Goal: Task Accomplishment & Management: Manage account settings

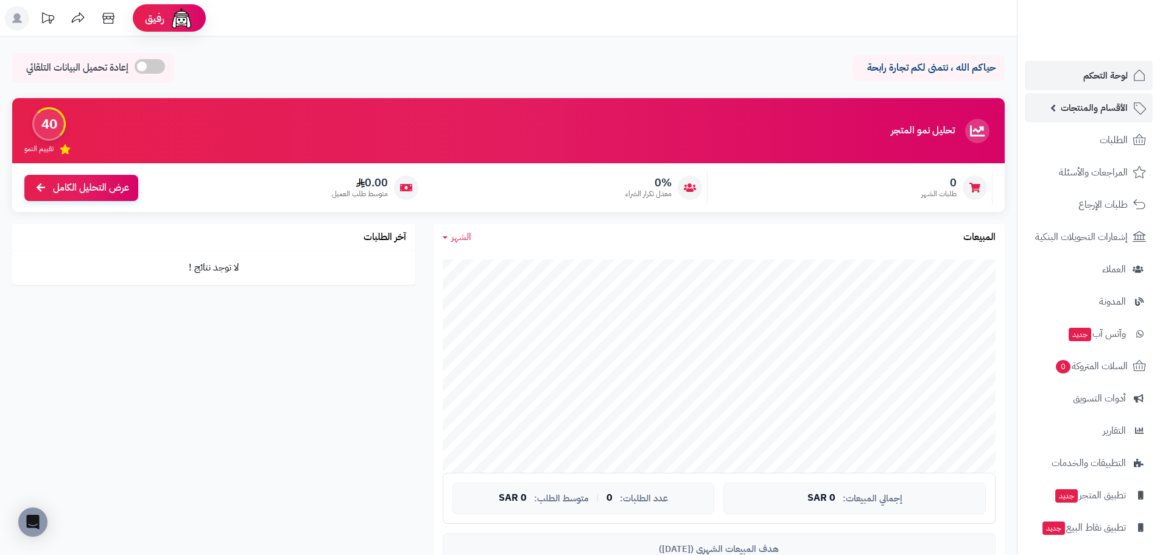
click at [1107, 104] on span "الأقسام والمنتجات" at bounding box center [1094, 107] width 67 height 17
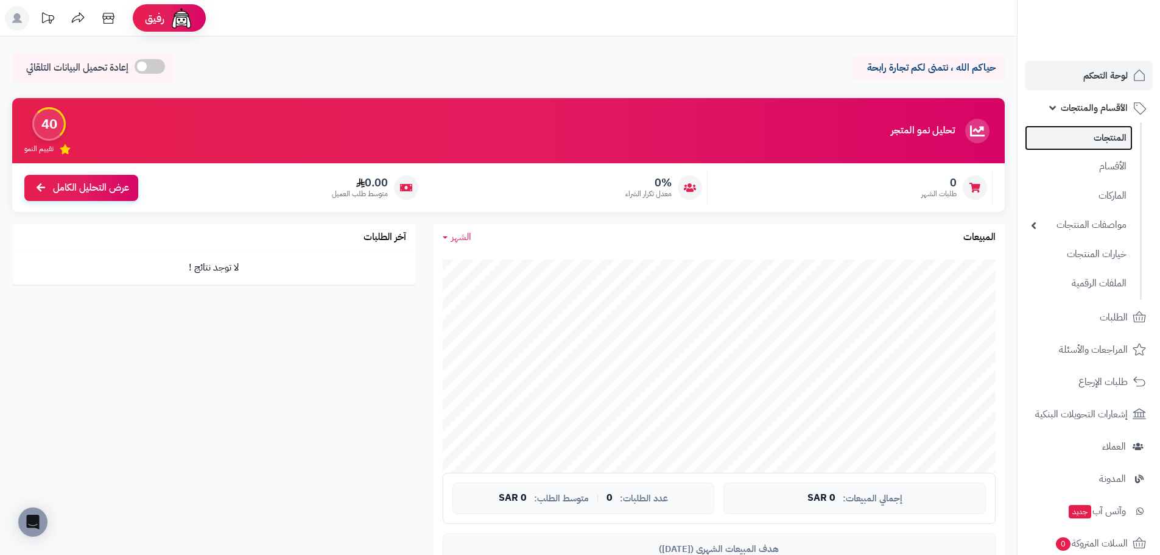
click at [1116, 138] on link "المنتجات" at bounding box center [1079, 137] width 108 height 25
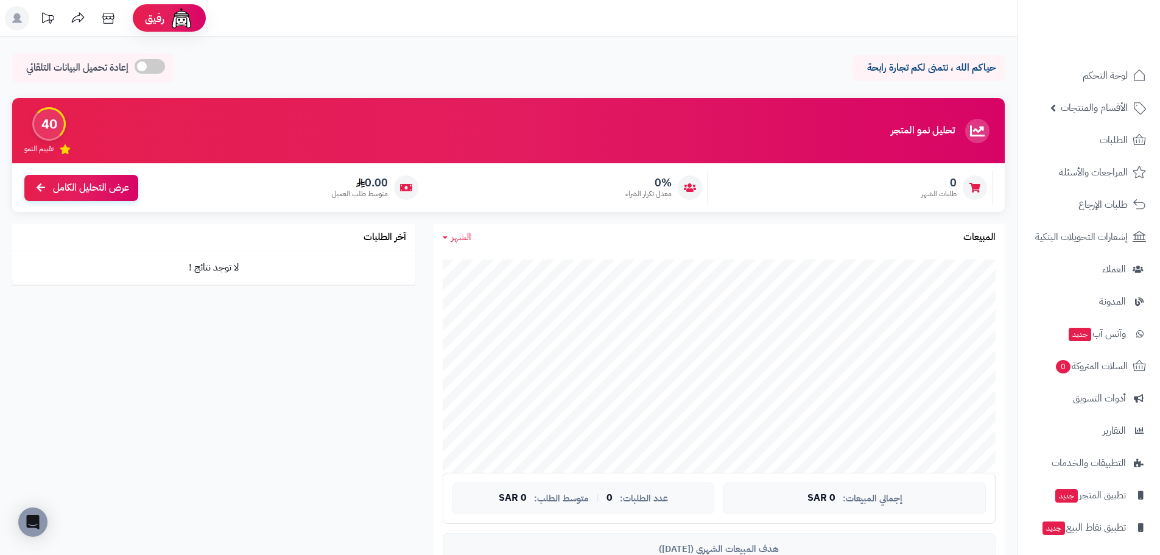
click at [758, 25] on header "رفيق ! الطلبات معالجة مكتمل إرجاع المنتجات العملاء المتواجدون الان 0 عملاء منتظ…" at bounding box center [580, 18] width 1160 height 37
click at [1103, 85] on link "لوحة التحكم" at bounding box center [1089, 75] width 128 height 29
click at [1088, 118] on link "الأقسام والمنتجات" at bounding box center [1089, 107] width 128 height 29
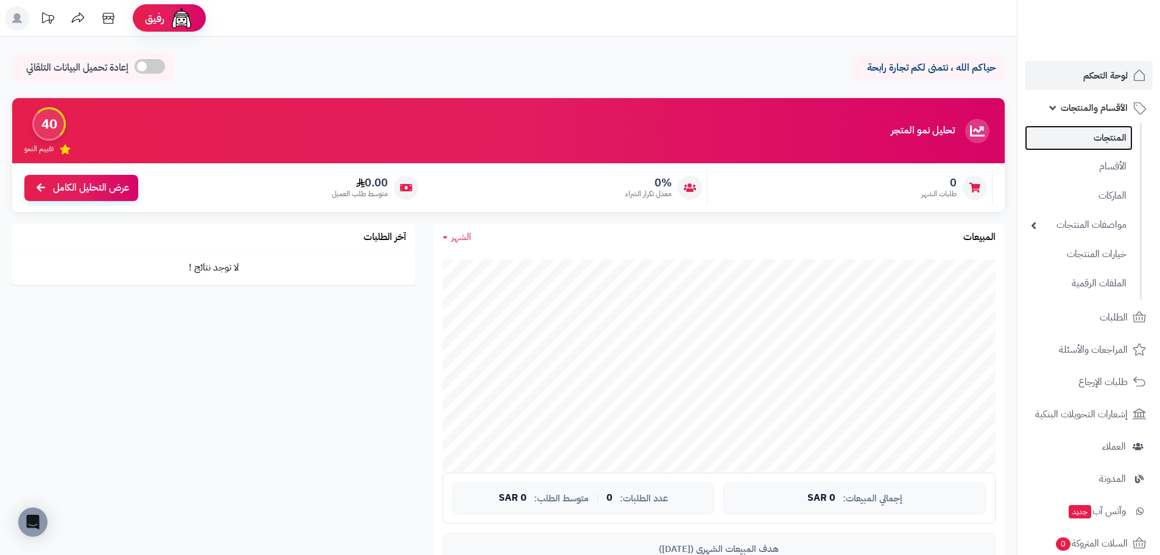
click at [1102, 133] on link "المنتجات" at bounding box center [1079, 137] width 108 height 25
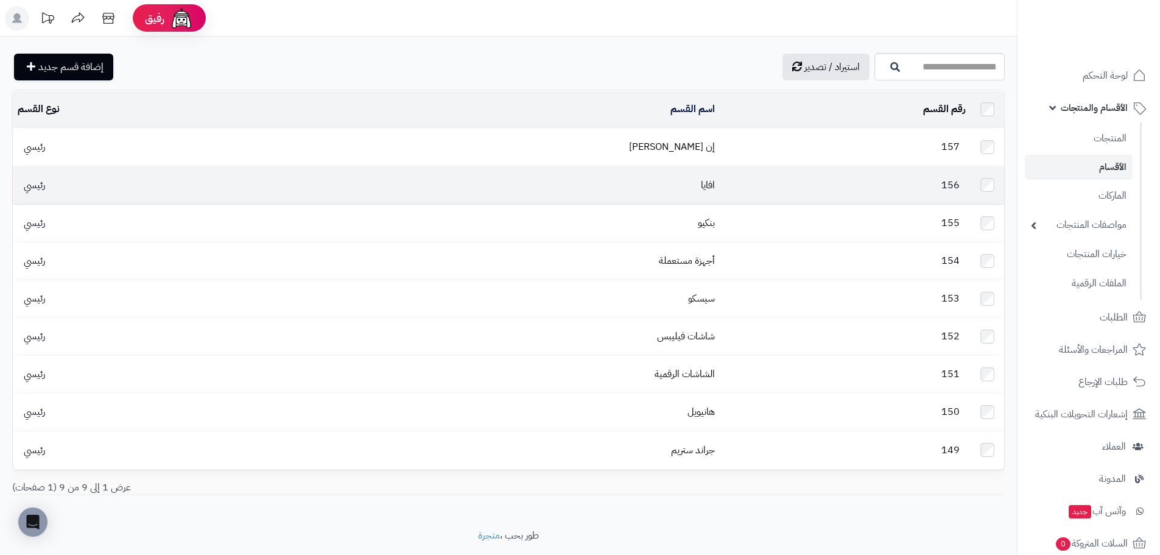
click at [720, 175] on td "156" at bounding box center [845, 184] width 251 height 37
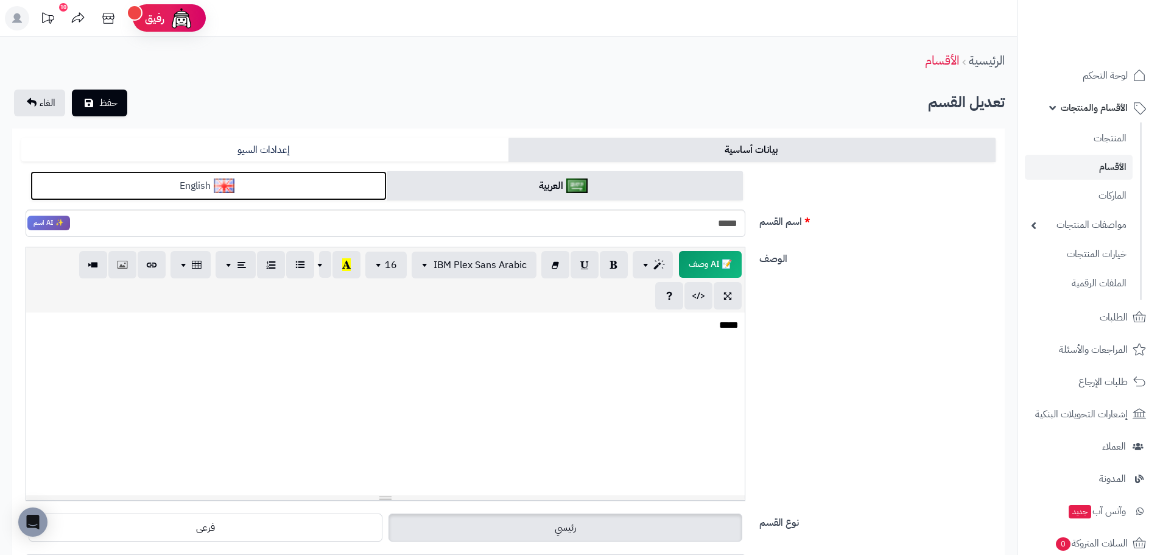
click at [358, 190] on link "English" at bounding box center [208, 186] width 356 height 30
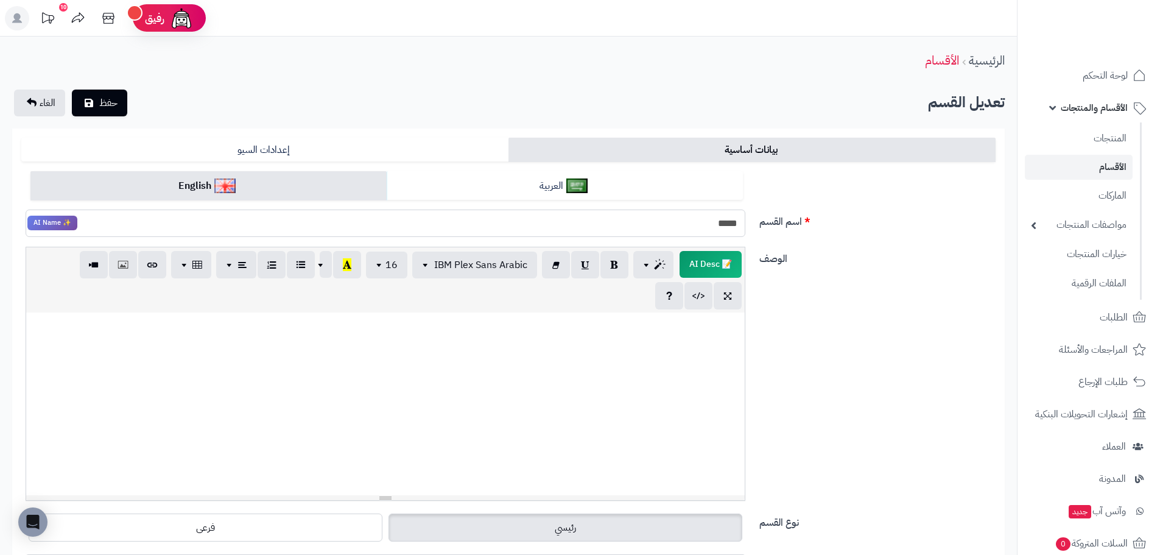
click at [730, 217] on input "*****" at bounding box center [386, 222] width 720 height 27
type input "******"
click at [112, 100] on span "حفظ" at bounding box center [108, 102] width 18 height 15
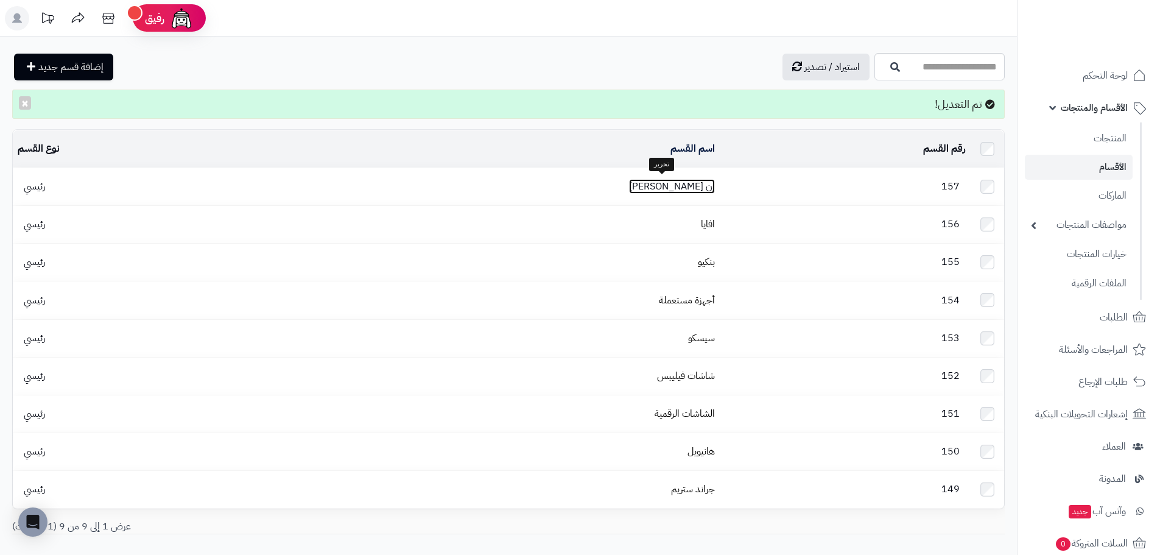
click at [655, 191] on link "إن [PERSON_NAME]" at bounding box center [672, 186] width 86 height 15
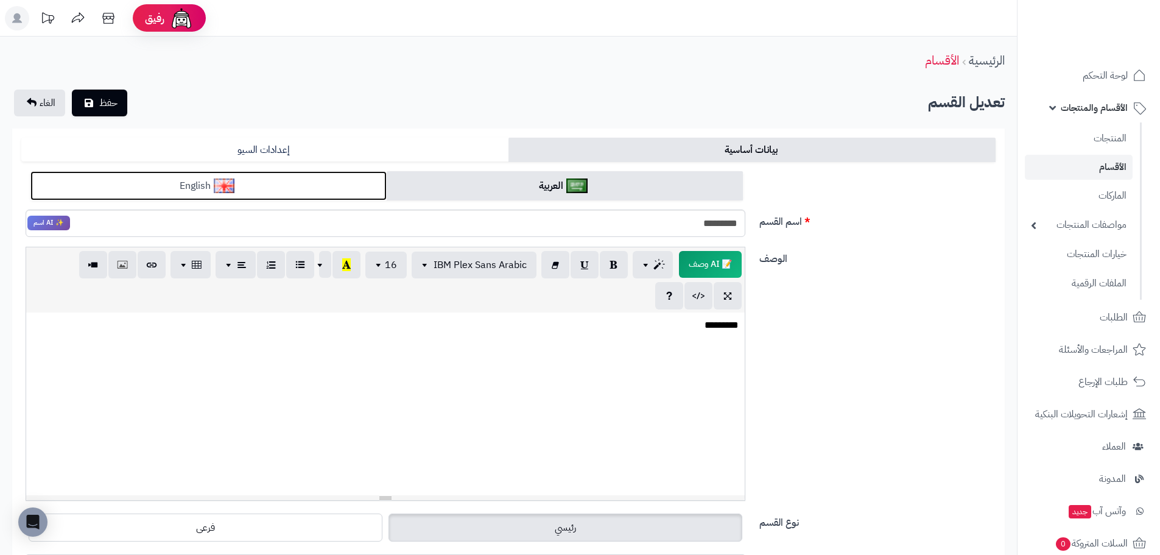
click at [329, 191] on link "English" at bounding box center [208, 186] width 356 height 30
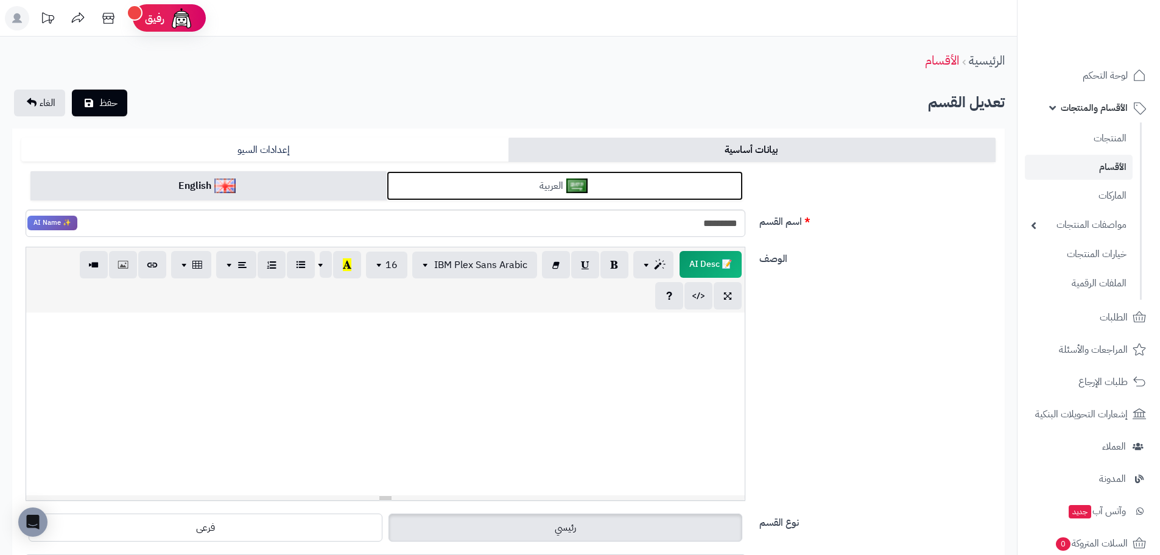
click at [464, 182] on link "العربية" at bounding box center [565, 186] width 356 height 30
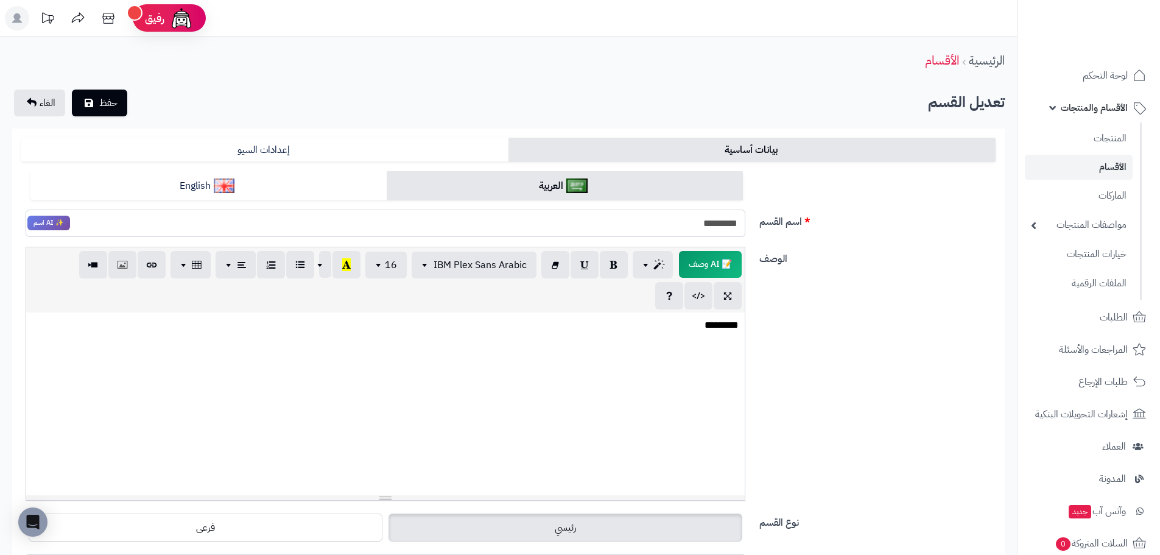
click at [717, 223] on input "*********" at bounding box center [386, 222] width 720 height 27
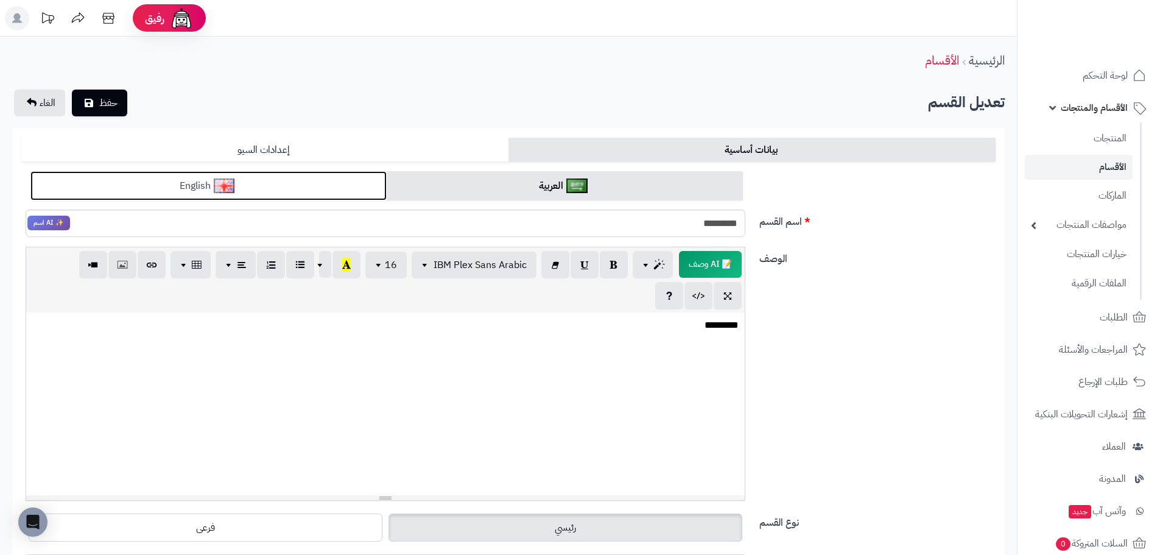
click at [307, 177] on link "English" at bounding box center [208, 186] width 356 height 30
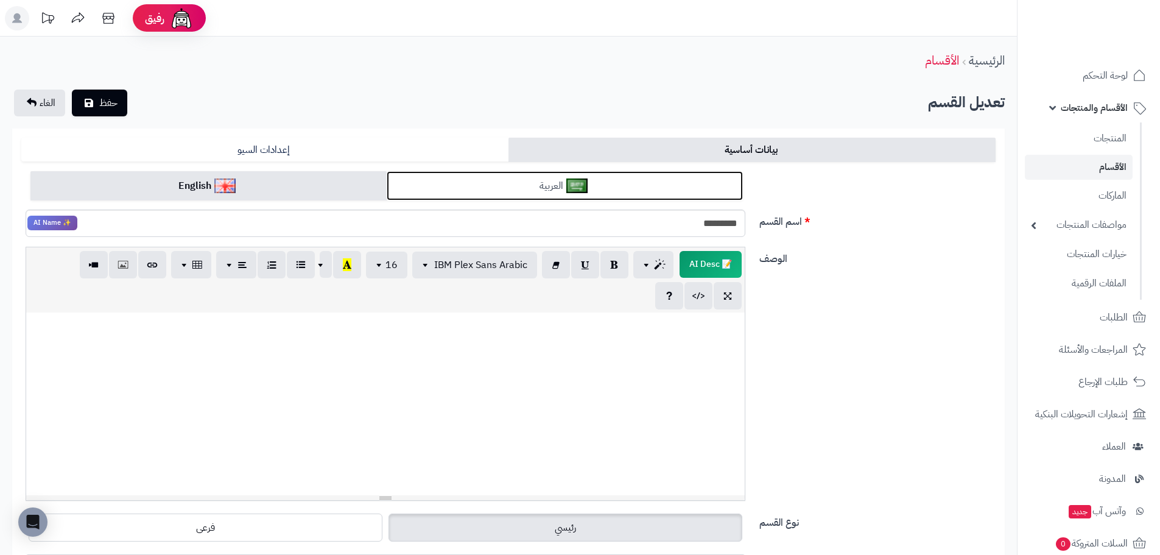
click at [481, 186] on link "العربية" at bounding box center [565, 186] width 356 height 30
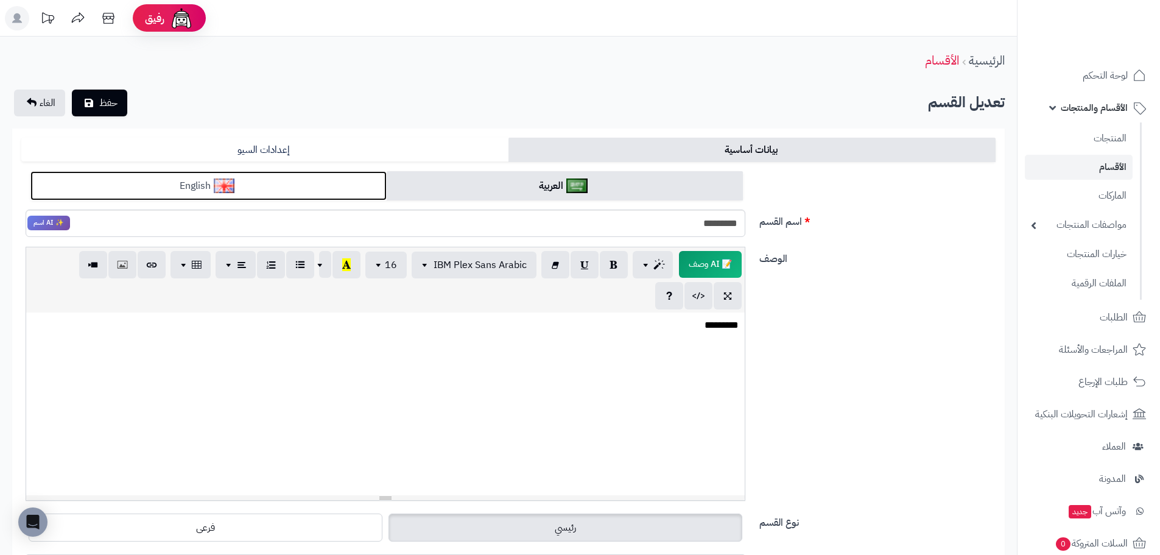
click at [233, 171] on link "English" at bounding box center [208, 186] width 356 height 30
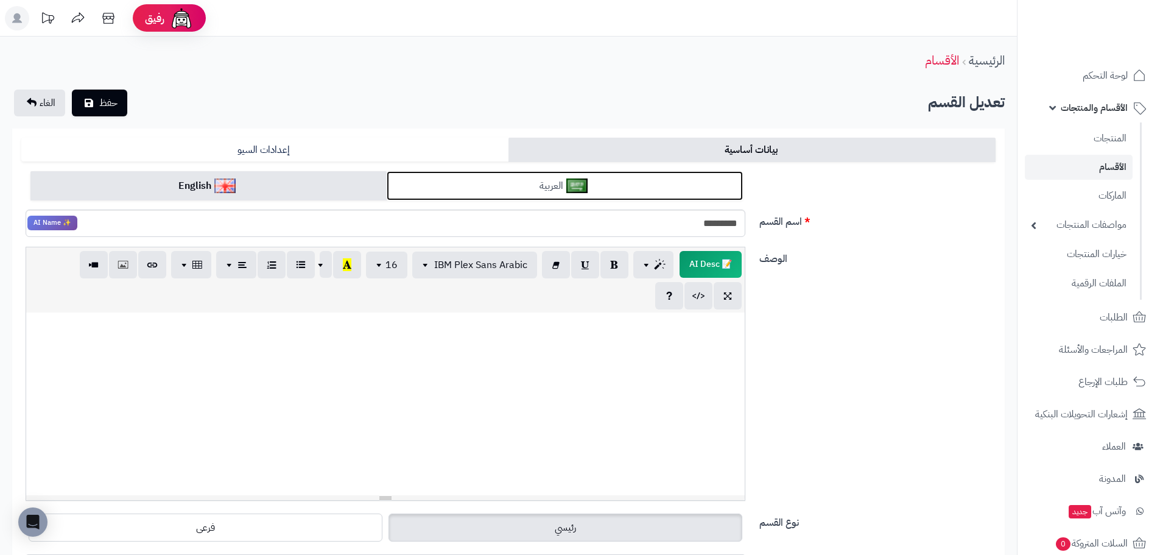
click at [451, 188] on link "العربية" at bounding box center [565, 186] width 356 height 30
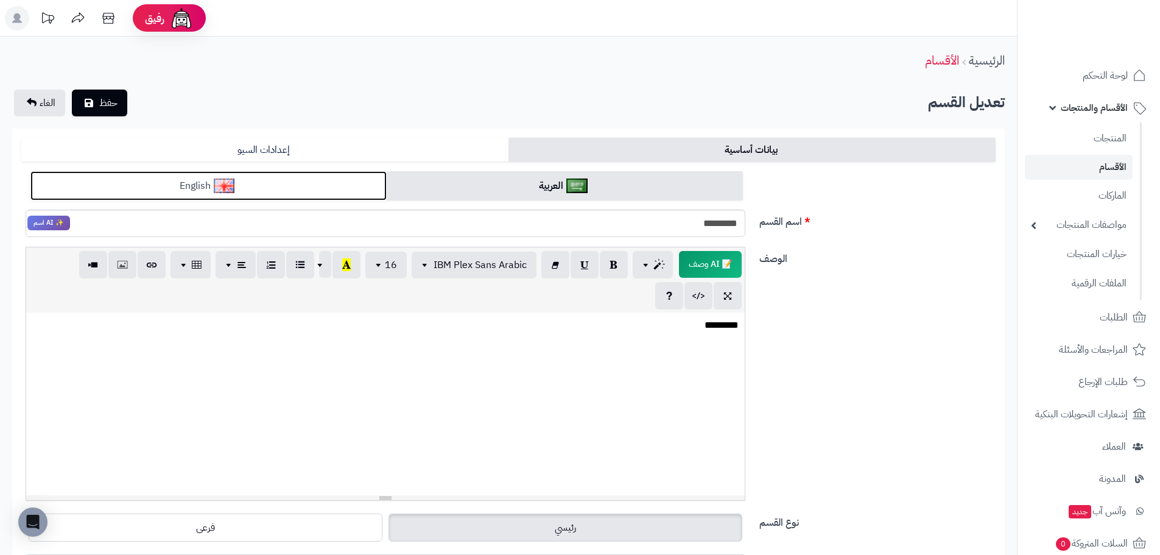
click at [312, 172] on link "English" at bounding box center [208, 186] width 356 height 30
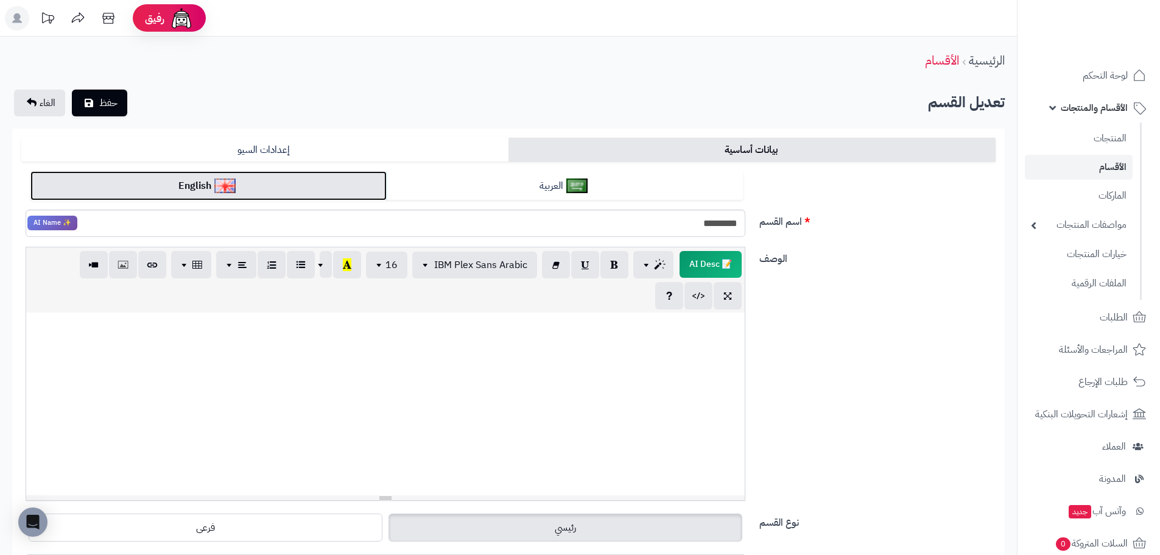
click at [321, 197] on link "English" at bounding box center [208, 186] width 356 height 30
click at [708, 227] on input "*********" at bounding box center [386, 222] width 720 height 27
paste input "text"
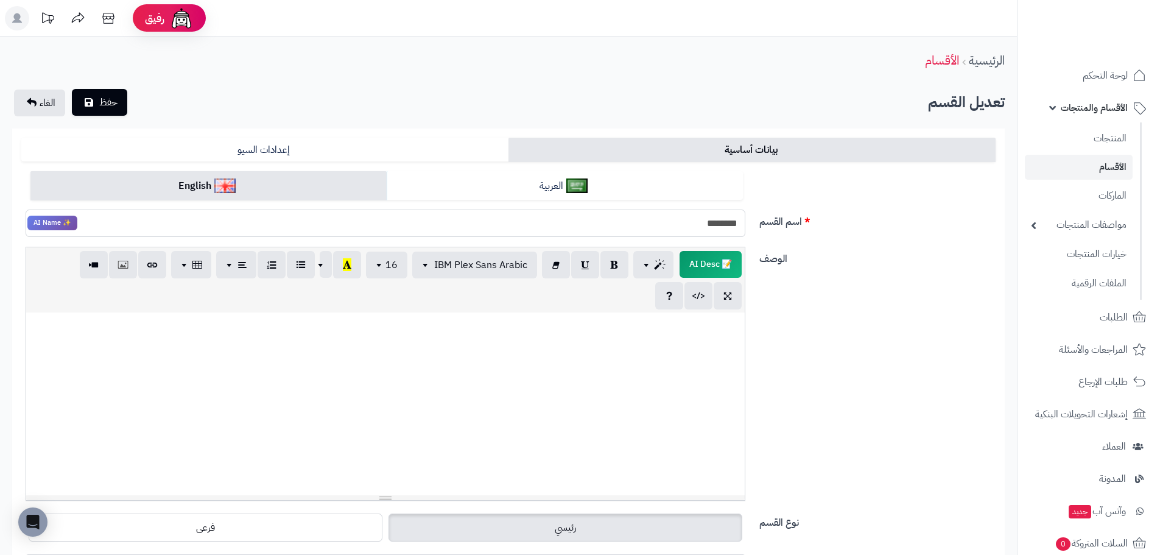
type input "********"
click at [108, 105] on span "حفظ" at bounding box center [108, 102] width 18 height 15
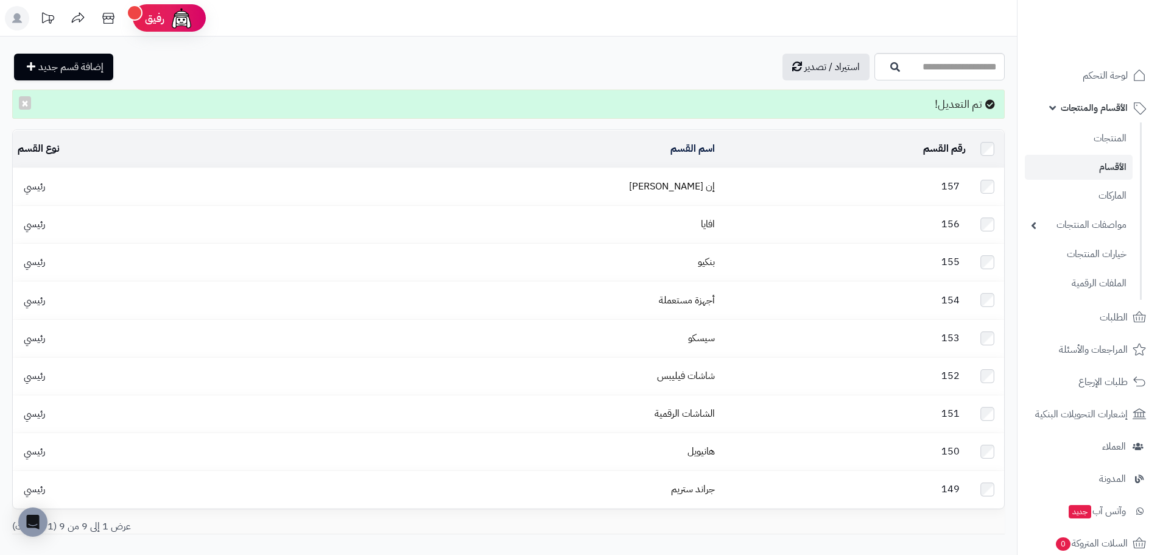
click at [720, 180] on td "157" at bounding box center [845, 186] width 251 height 37
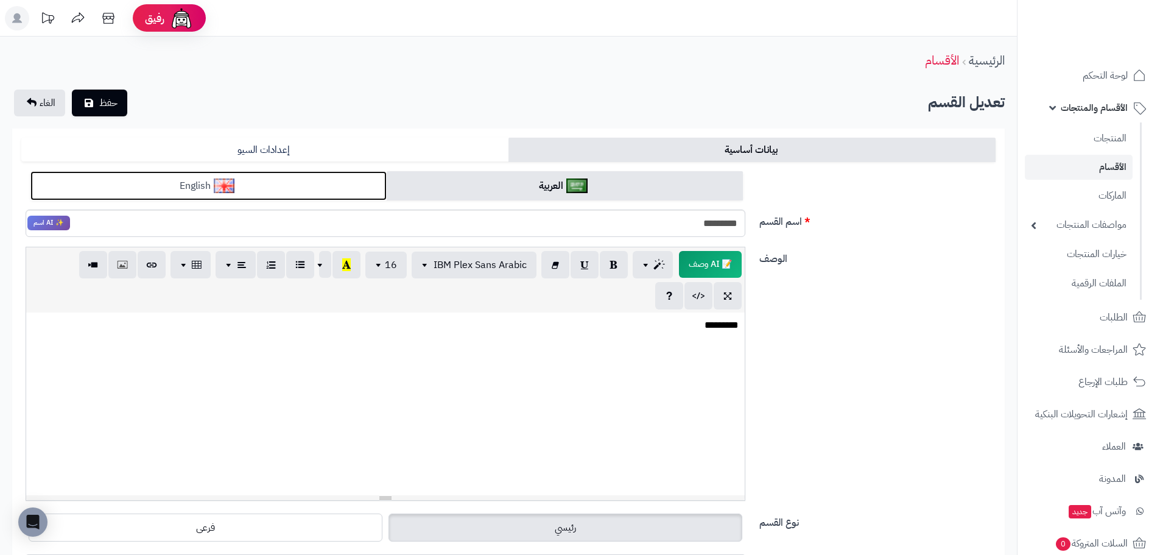
click at [283, 173] on link "English" at bounding box center [208, 186] width 356 height 30
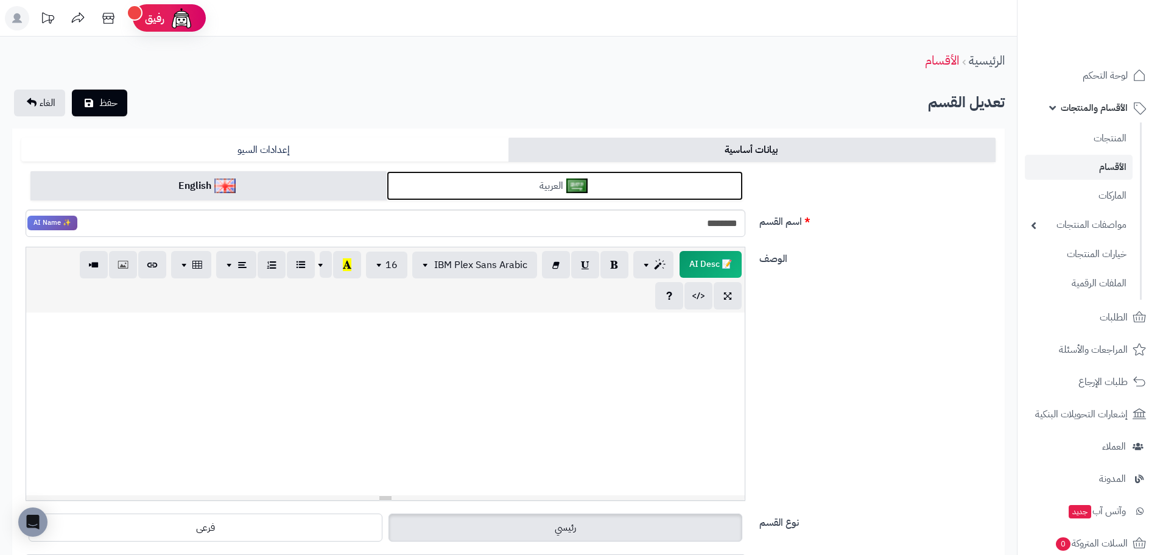
click at [449, 181] on link "العربية" at bounding box center [565, 186] width 356 height 30
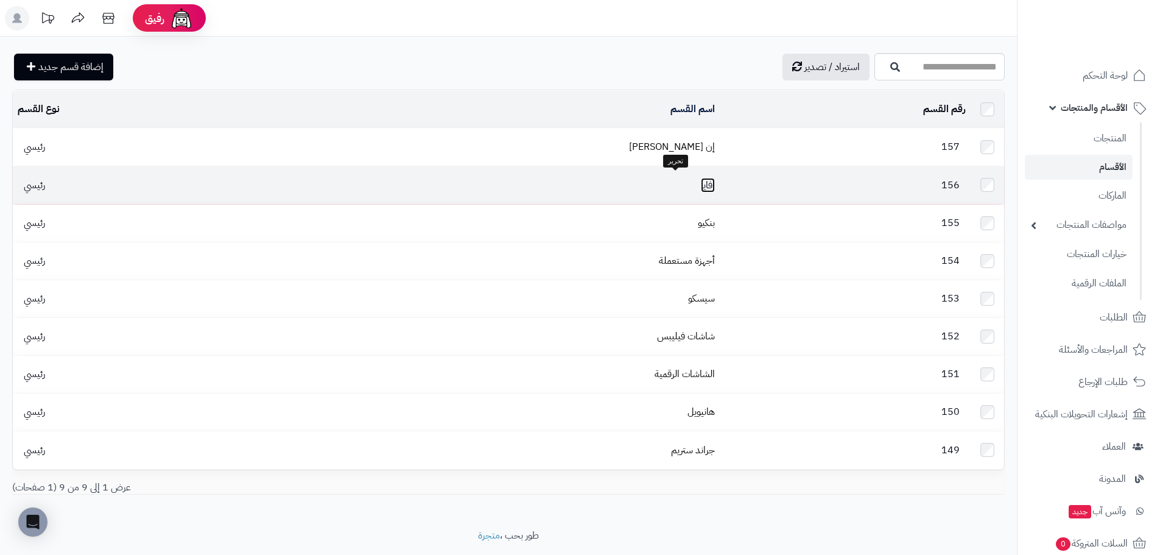
click at [701, 186] on link "افايا" at bounding box center [708, 185] width 14 height 15
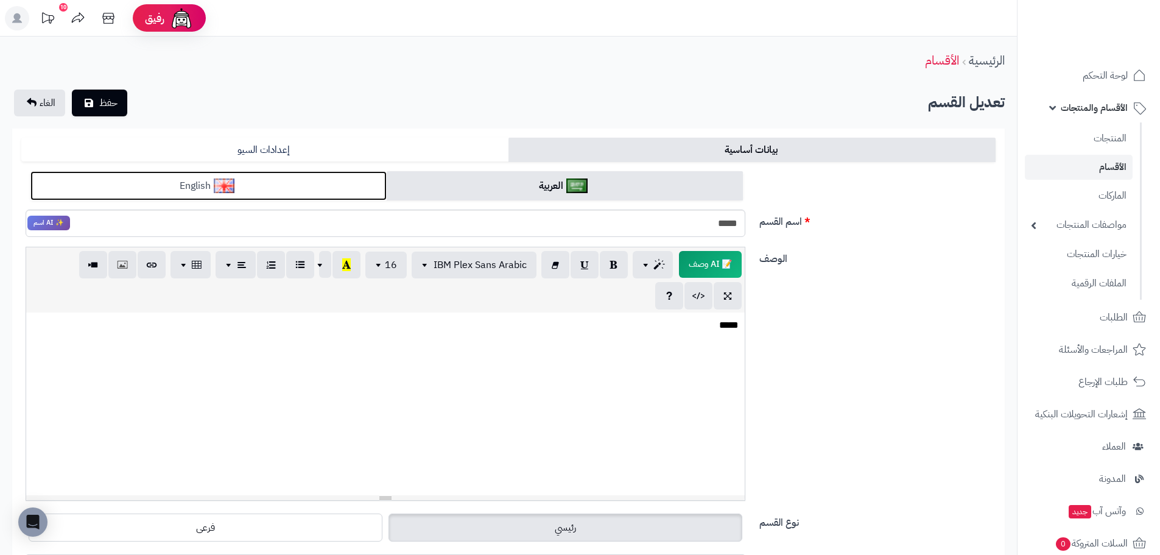
click at [271, 181] on link "English" at bounding box center [208, 186] width 356 height 30
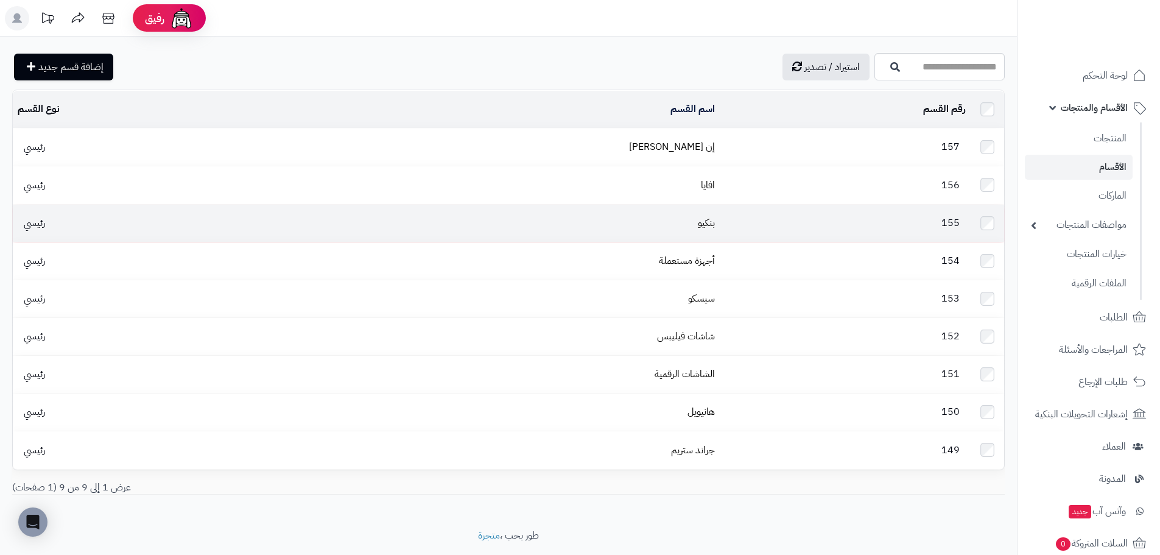
click at [653, 217] on td "بنكيو" at bounding box center [490, 223] width 459 height 37
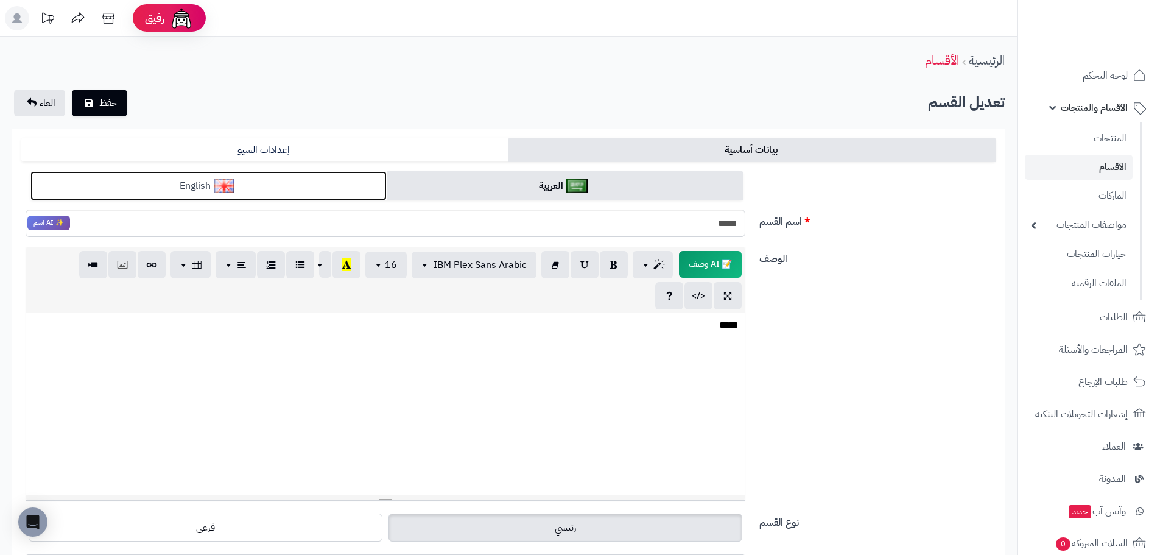
click at [271, 185] on link "English" at bounding box center [208, 186] width 356 height 30
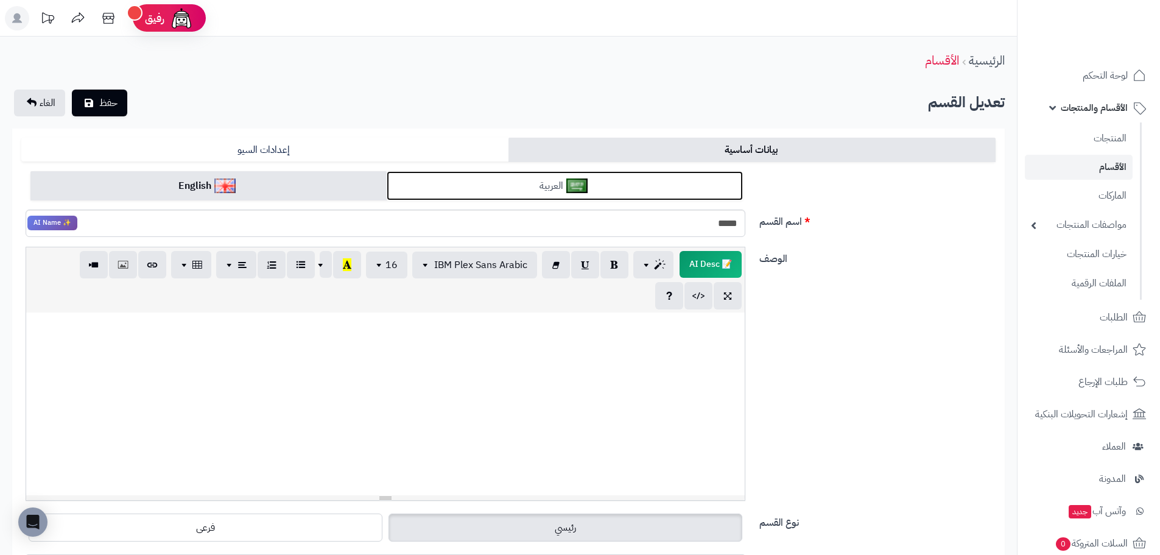
click at [575, 188] on img at bounding box center [576, 185] width 21 height 15
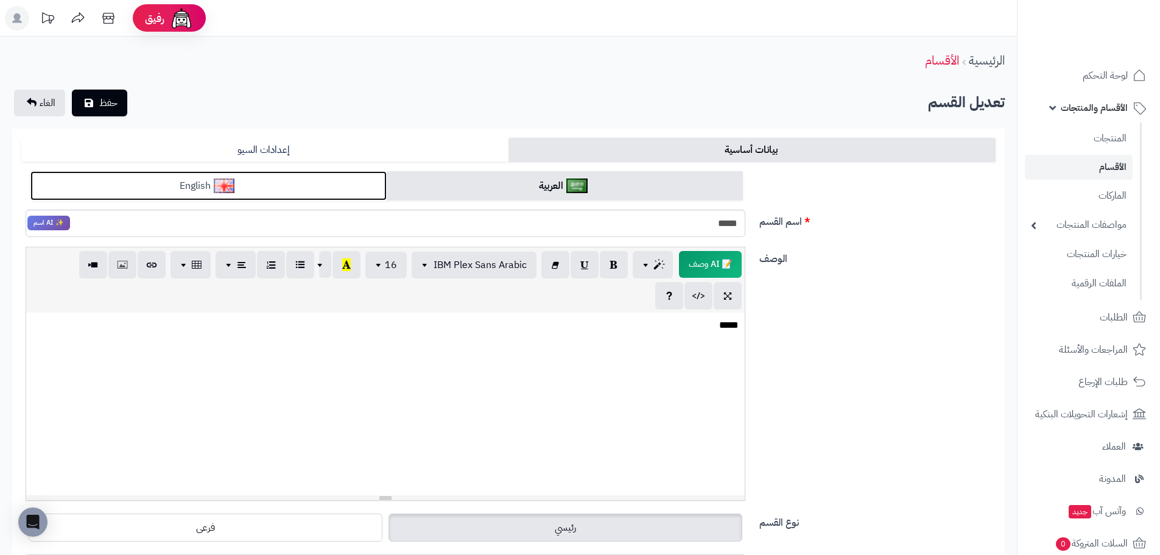
click at [309, 188] on link "English" at bounding box center [208, 186] width 356 height 30
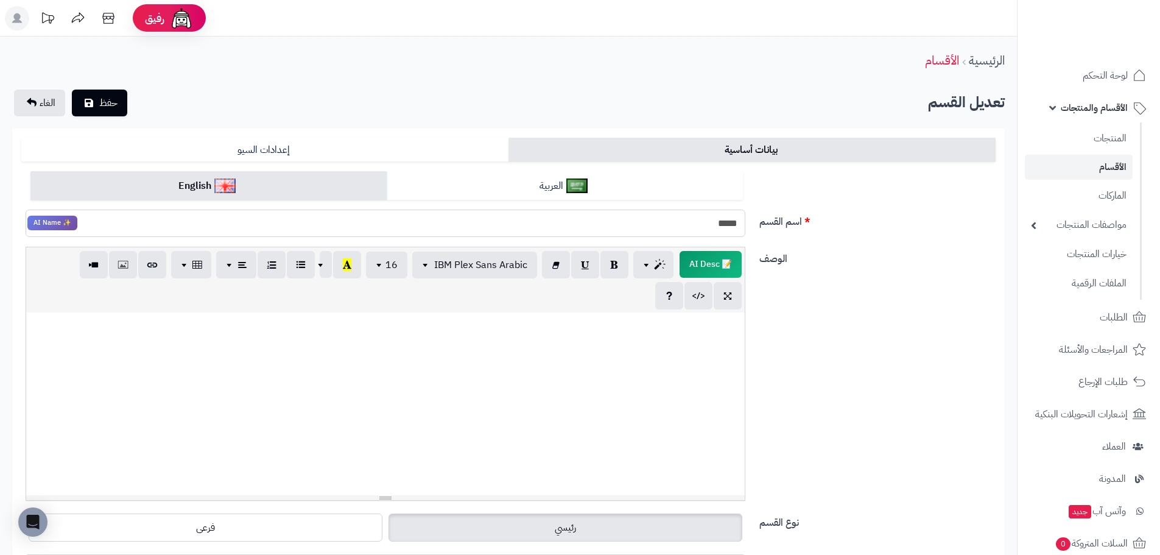
click at [724, 222] on input "*****" at bounding box center [386, 222] width 720 height 27
paste input "text"
type input "****"
click at [110, 109] on span "حفظ" at bounding box center [108, 102] width 18 height 15
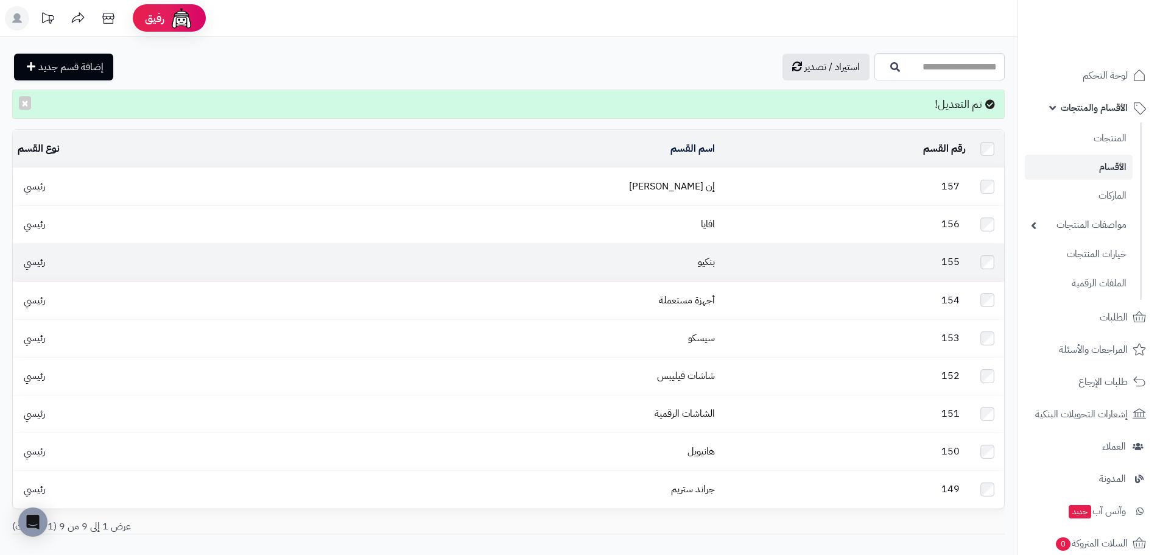
click at [673, 247] on td "بنكيو" at bounding box center [490, 262] width 459 height 37
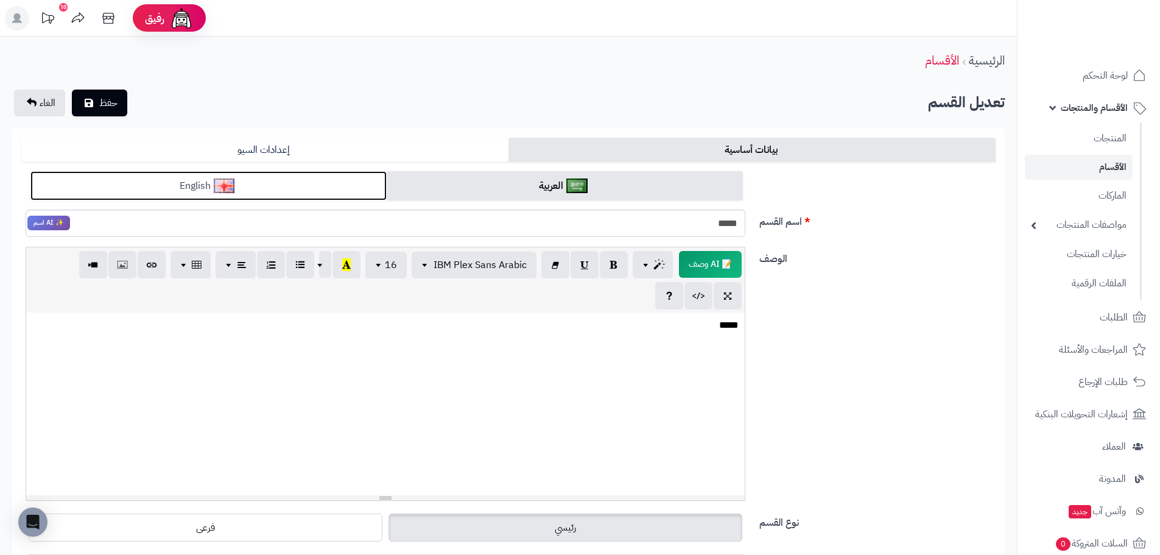
click at [326, 192] on link "English" at bounding box center [208, 186] width 356 height 30
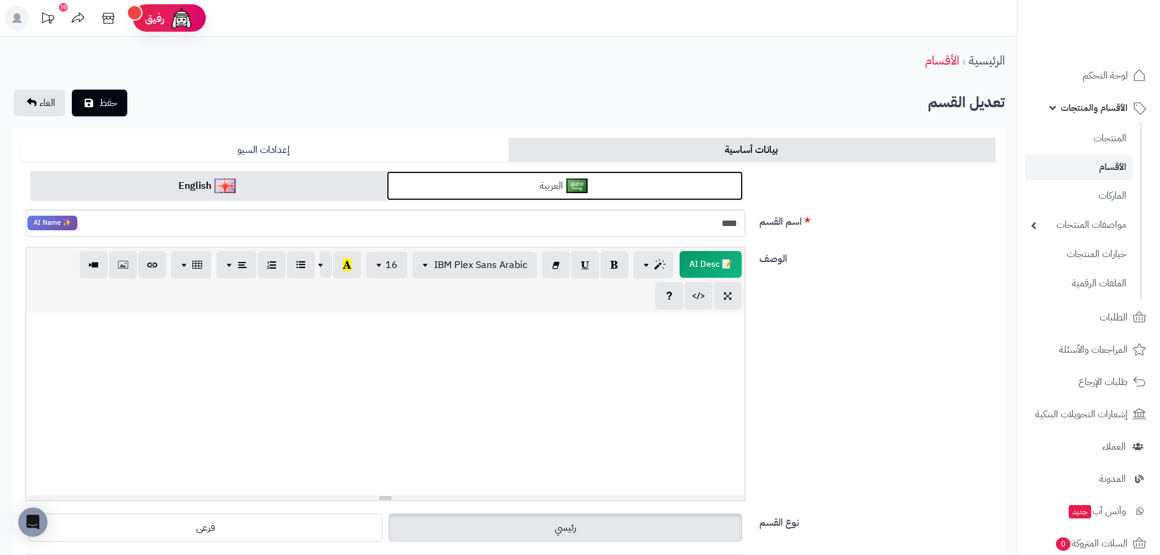
click at [510, 196] on link "العربية" at bounding box center [565, 186] width 356 height 30
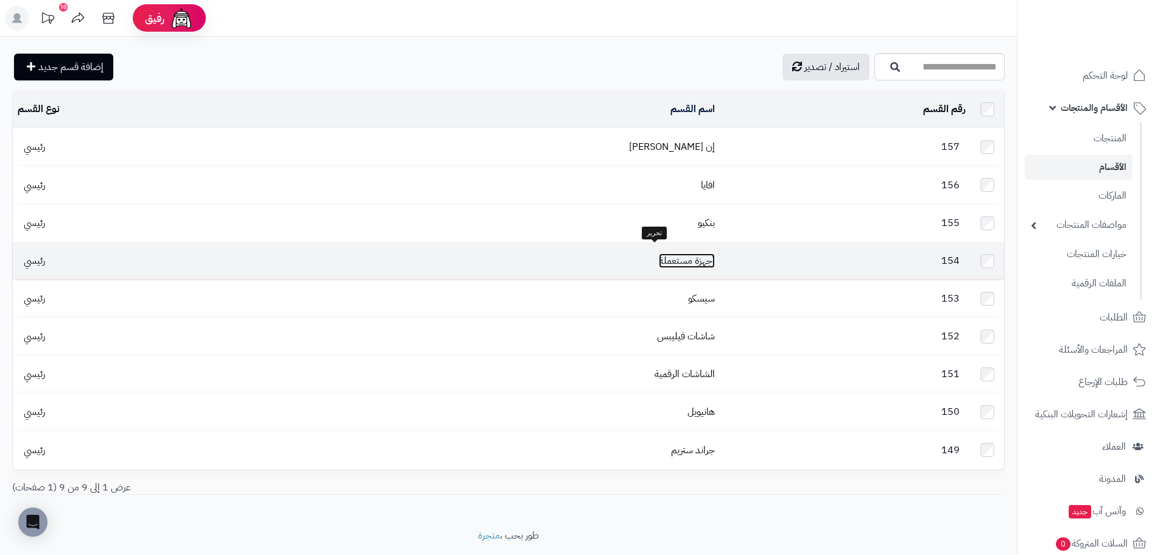
click at [675, 253] on link "أجهزة مستعملة" at bounding box center [687, 260] width 56 height 15
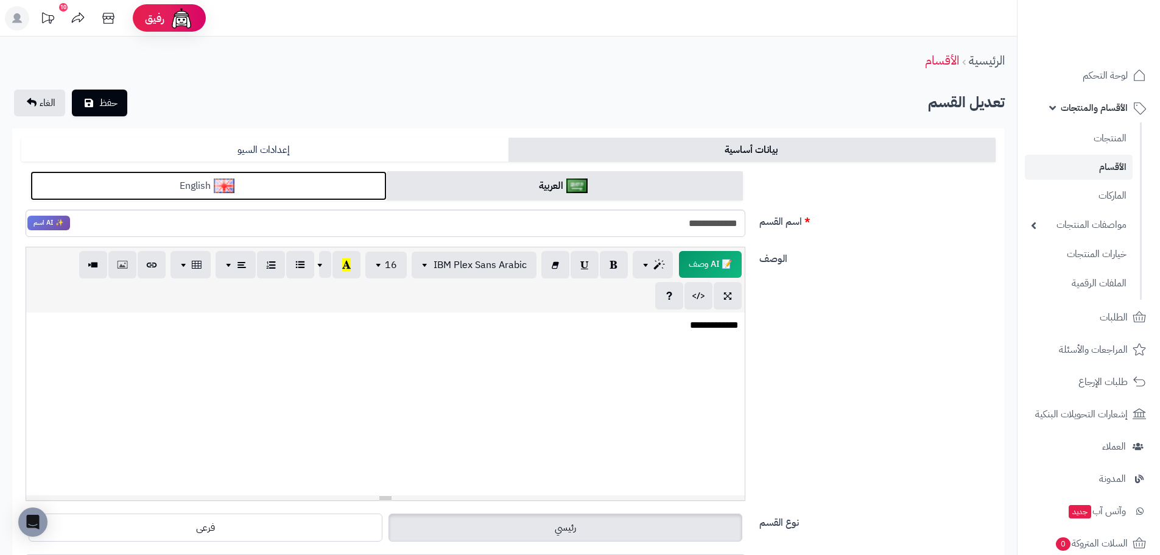
click at [320, 185] on link "English" at bounding box center [208, 186] width 356 height 30
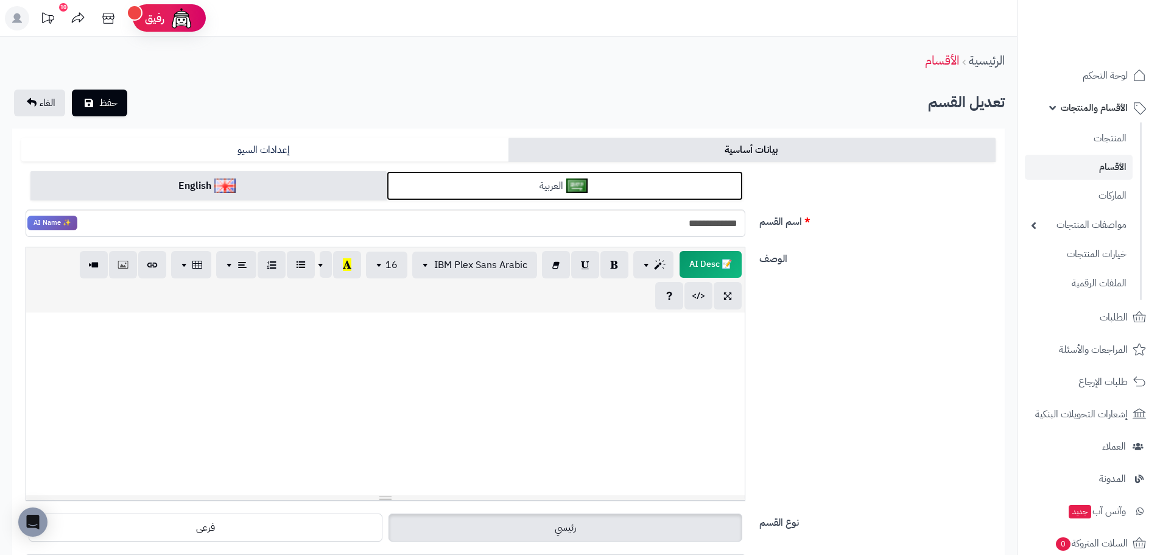
click at [461, 192] on link "العربية" at bounding box center [565, 186] width 356 height 30
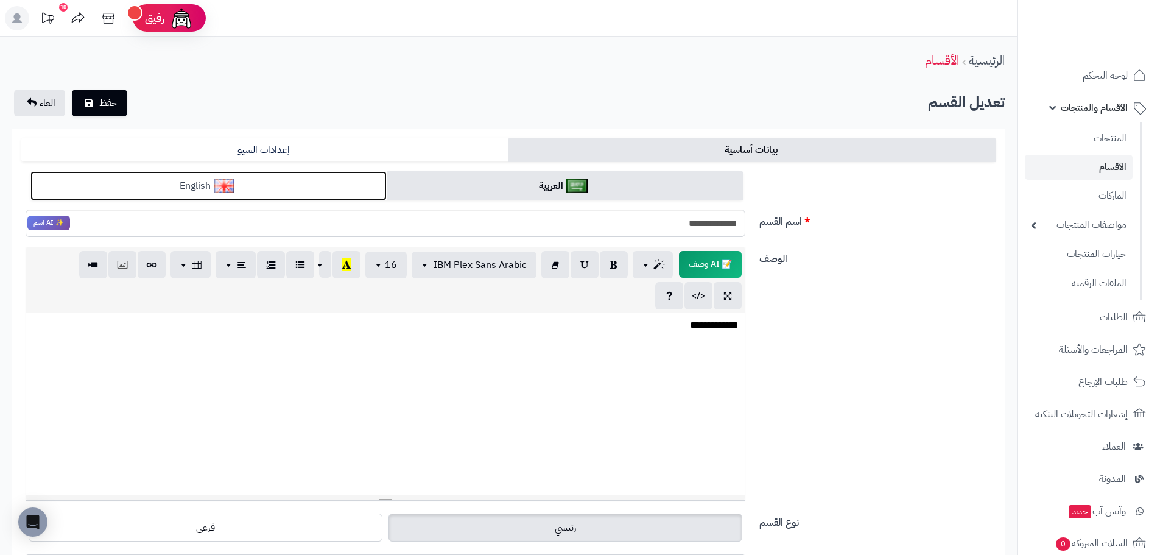
click at [295, 185] on link "English" at bounding box center [208, 186] width 356 height 30
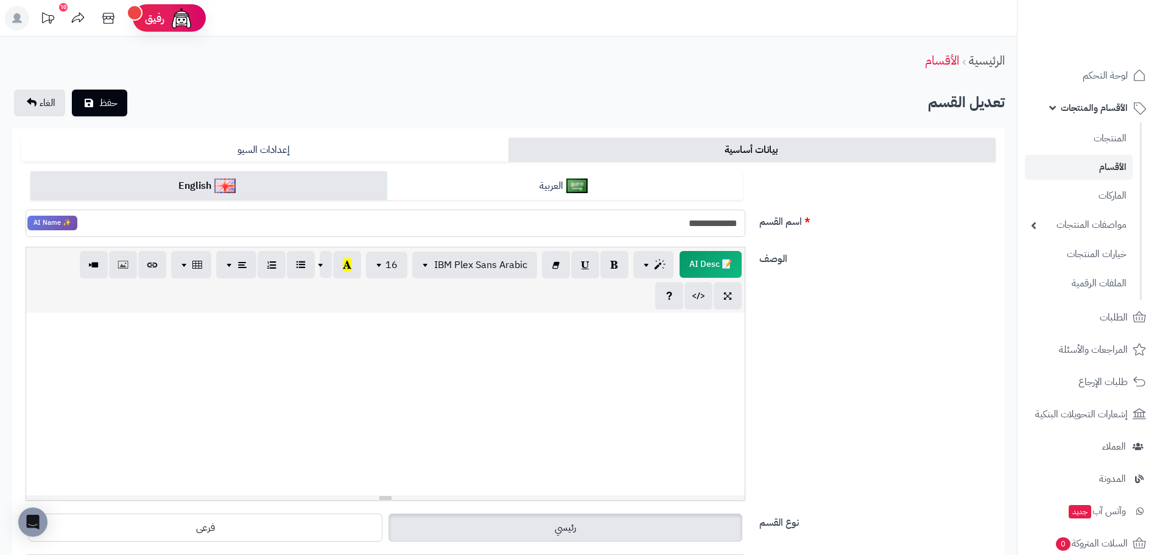
click at [672, 220] on input "**********" at bounding box center [386, 222] width 720 height 27
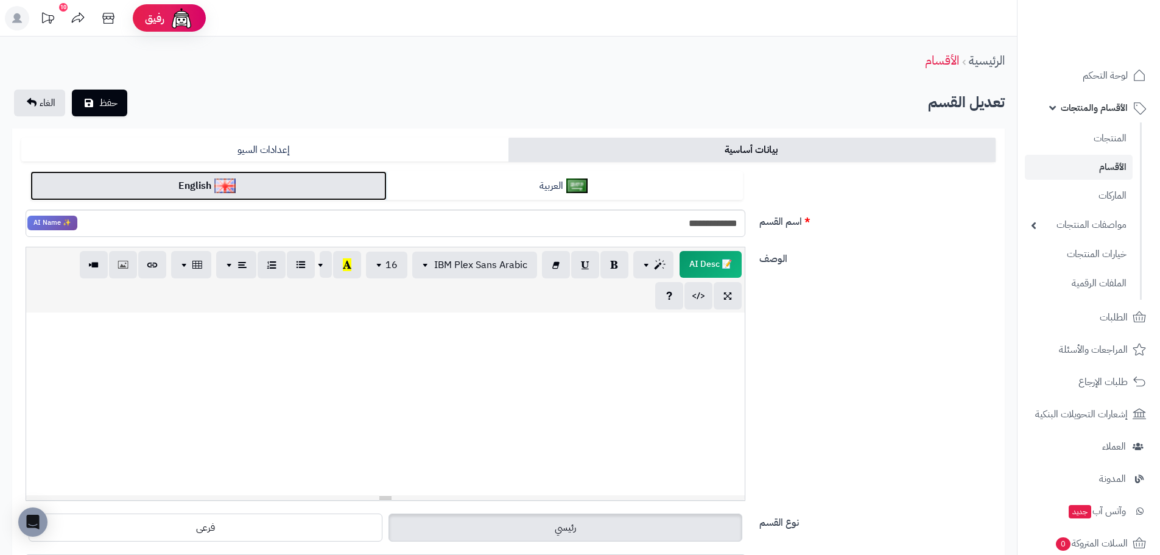
click at [345, 191] on link "English" at bounding box center [208, 186] width 356 height 30
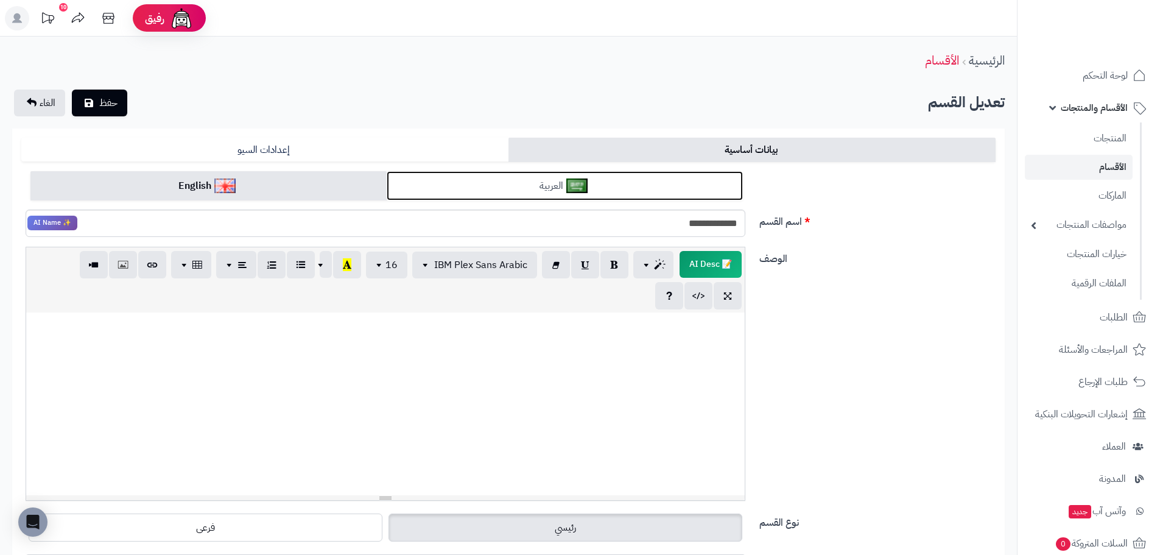
click at [534, 194] on link "العربية" at bounding box center [565, 186] width 356 height 30
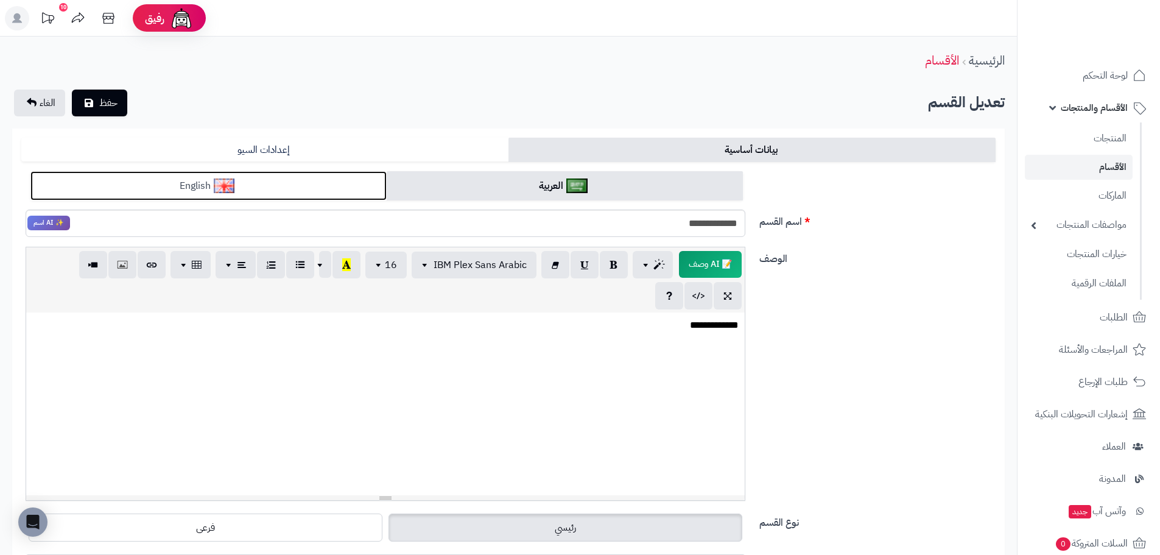
click at [357, 188] on link "English" at bounding box center [208, 186] width 356 height 30
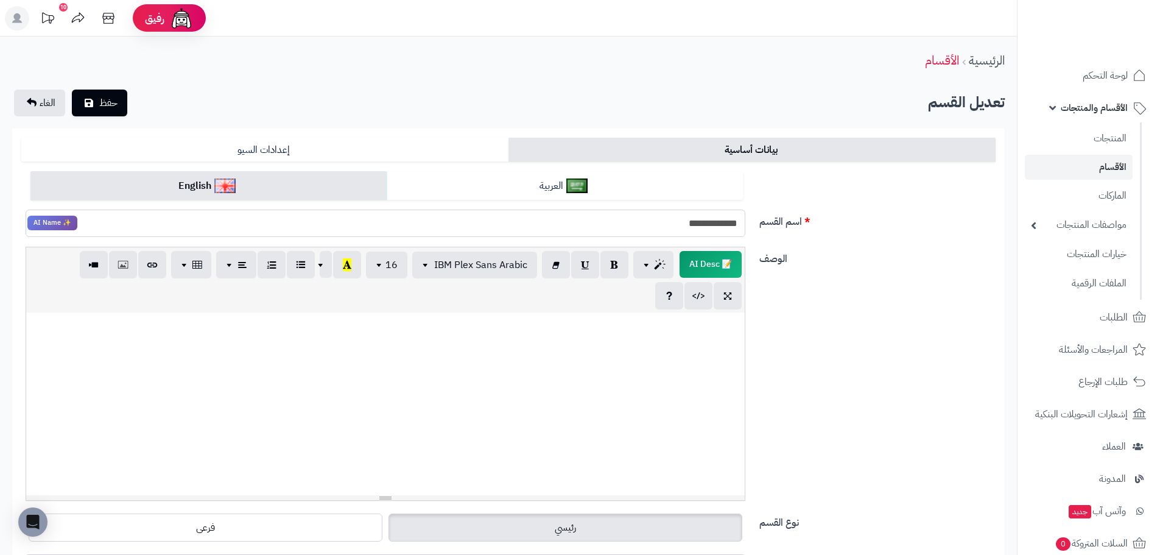
click at [696, 224] on input "**********" at bounding box center [386, 222] width 720 height 27
paste input "text"
type input "**********"
click at [90, 104] on icon "submit" at bounding box center [89, 102] width 9 height 10
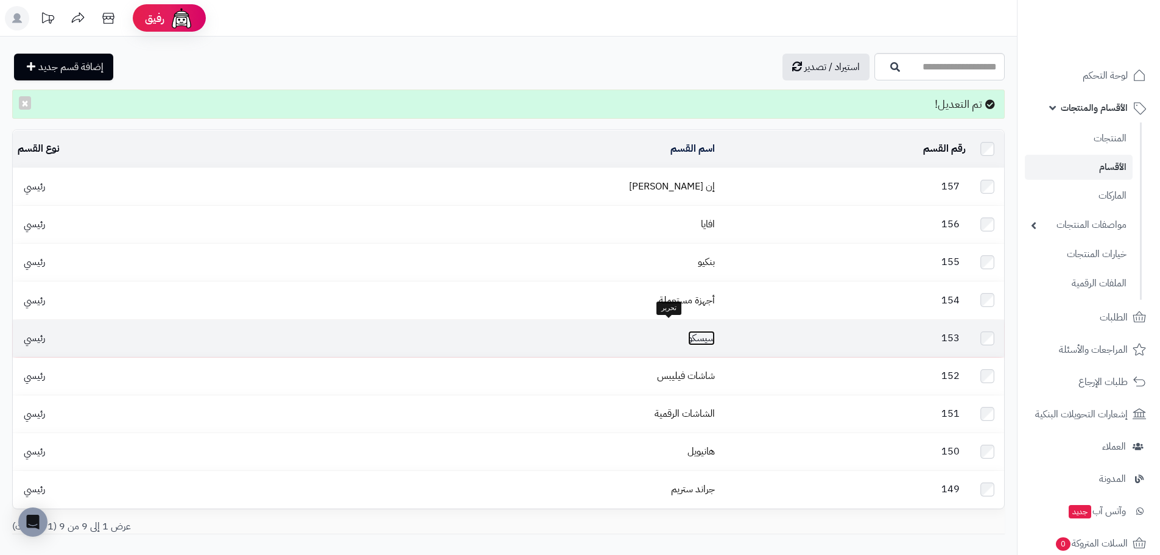
click at [688, 332] on link "سيسكو" at bounding box center [701, 338] width 27 height 15
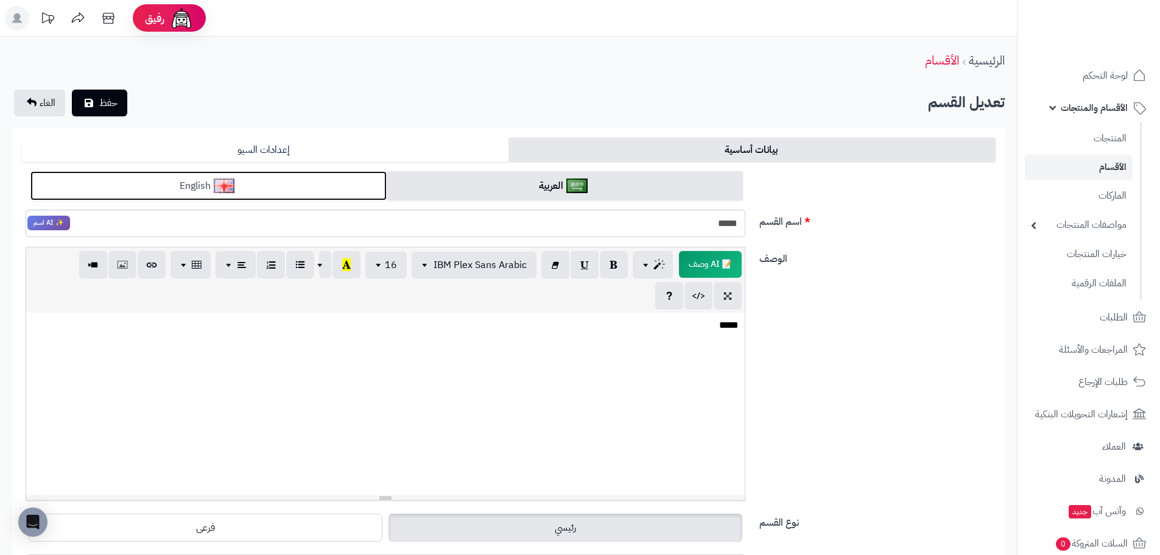
click at [306, 183] on link "English" at bounding box center [208, 186] width 356 height 30
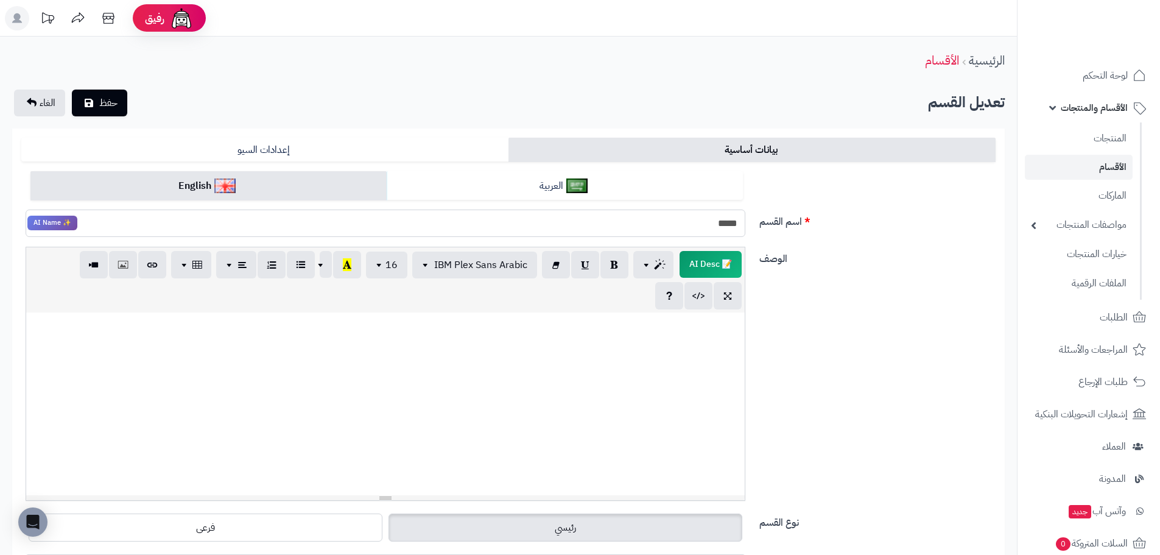
click at [726, 231] on input "*****" at bounding box center [386, 222] width 720 height 27
click at [317, 181] on link "English" at bounding box center [208, 186] width 356 height 30
click at [709, 228] on input "*****" at bounding box center [386, 222] width 720 height 27
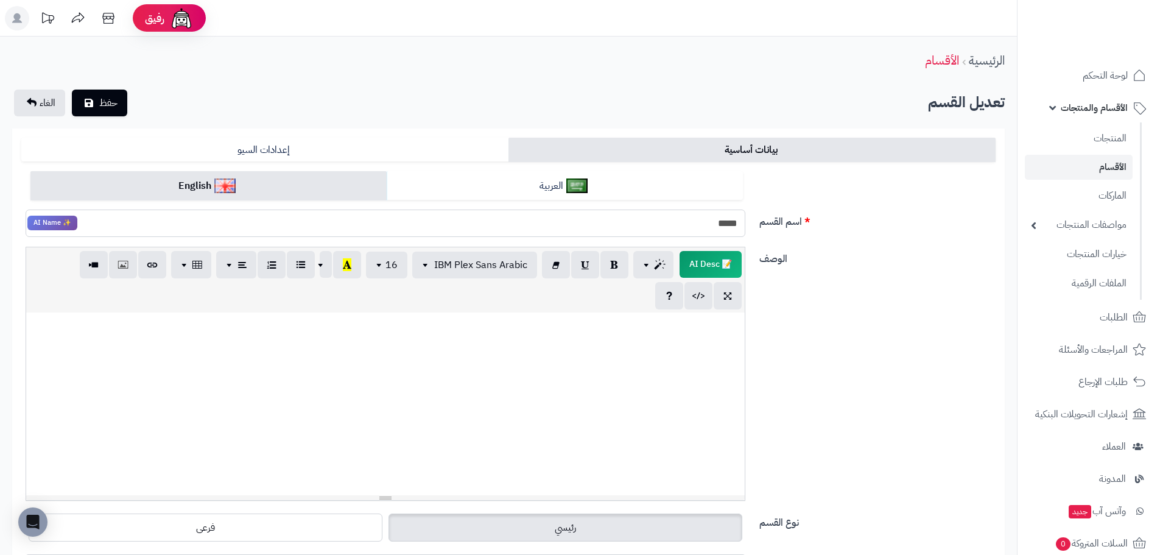
paste input "text"
type input "*****"
click at [110, 97] on span "حفظ" at bounding box center [108, 102] width 18 height 15
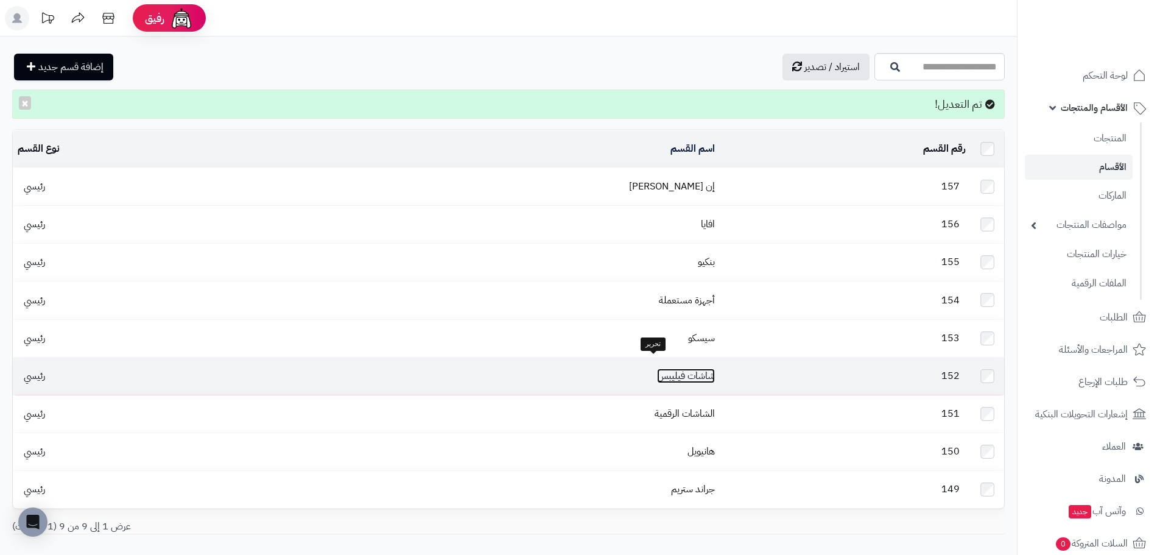
click at [677, 368] on link "شاشات فيليبس" at bounding box center [686, 375] width 58 height 15
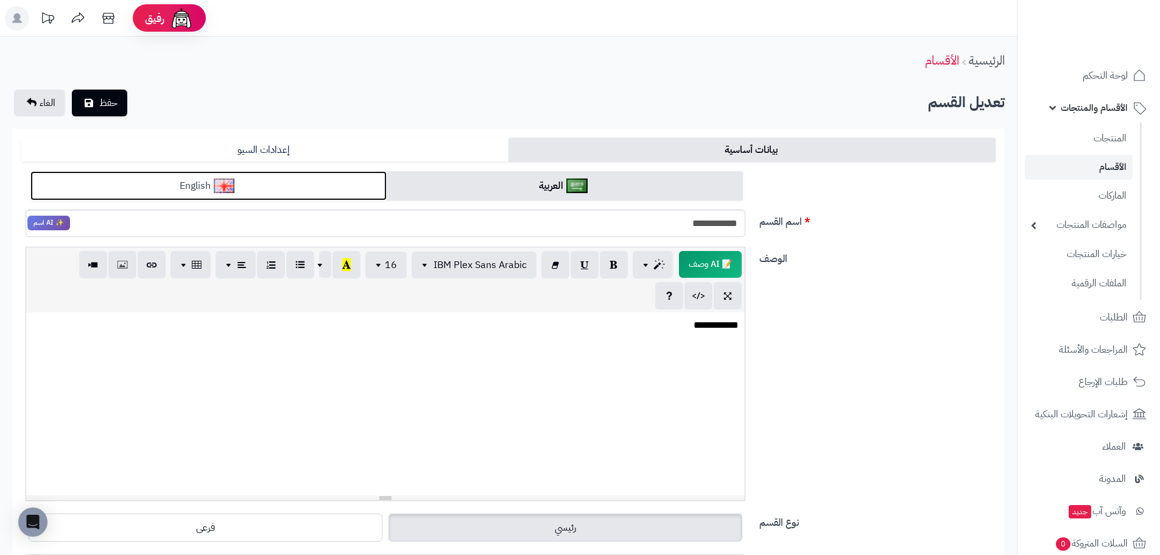
click at [272, 187] on link "English" at bounding box center [208, 186] width 356 height 30
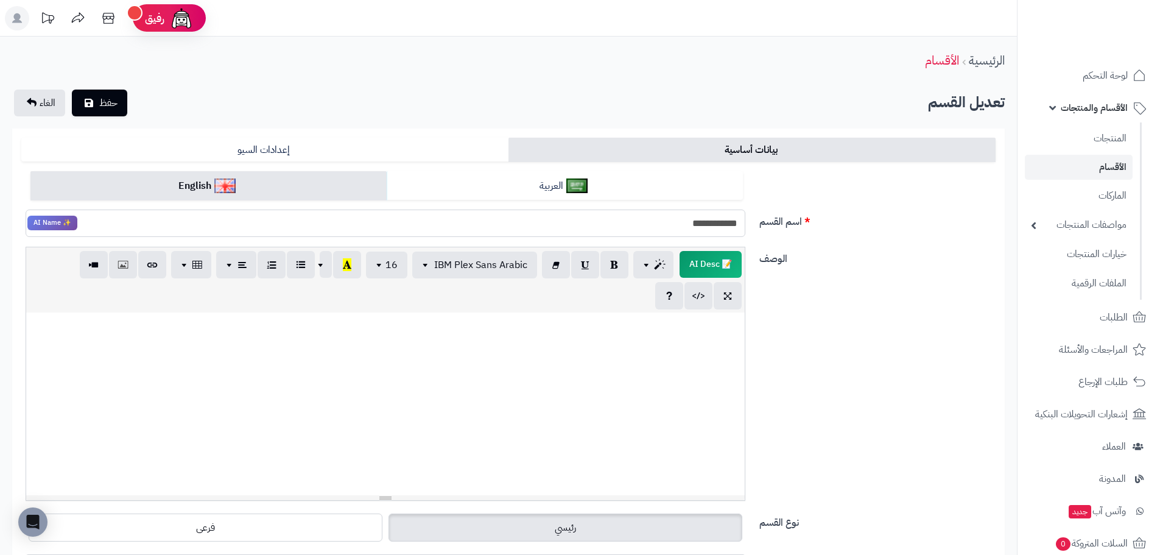
click at [683, 223] on input "**********" at bounding box center [386, 222] width 720 height 27
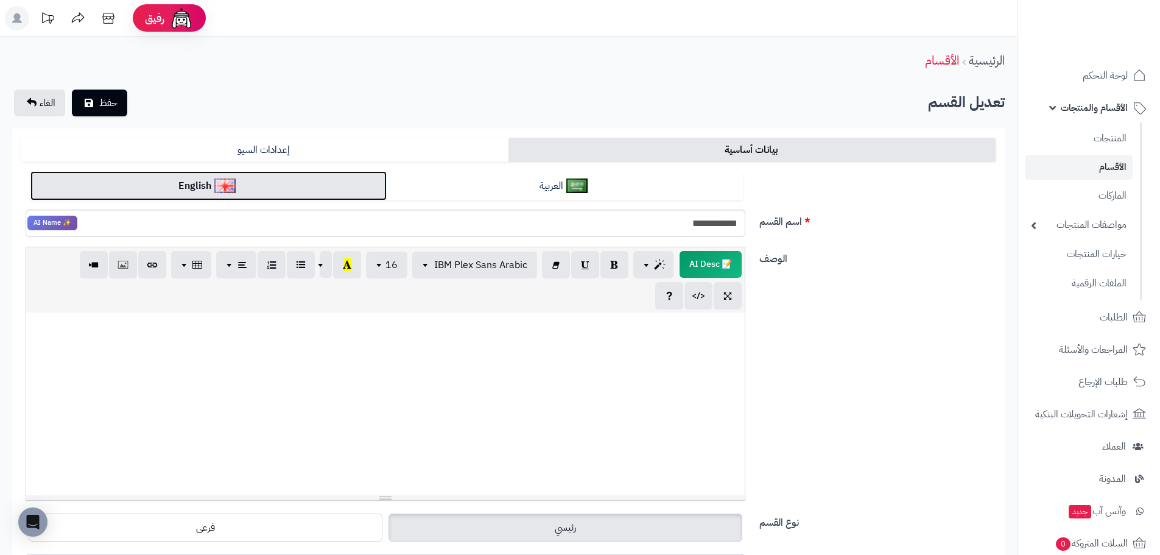
click at [287, 188] on link "English" at bounding box center [208, 186] width 356 height 30
click at [689, 219] on input "**********" at bounding box center [386, 222] width 720 height 27
paste input "****"
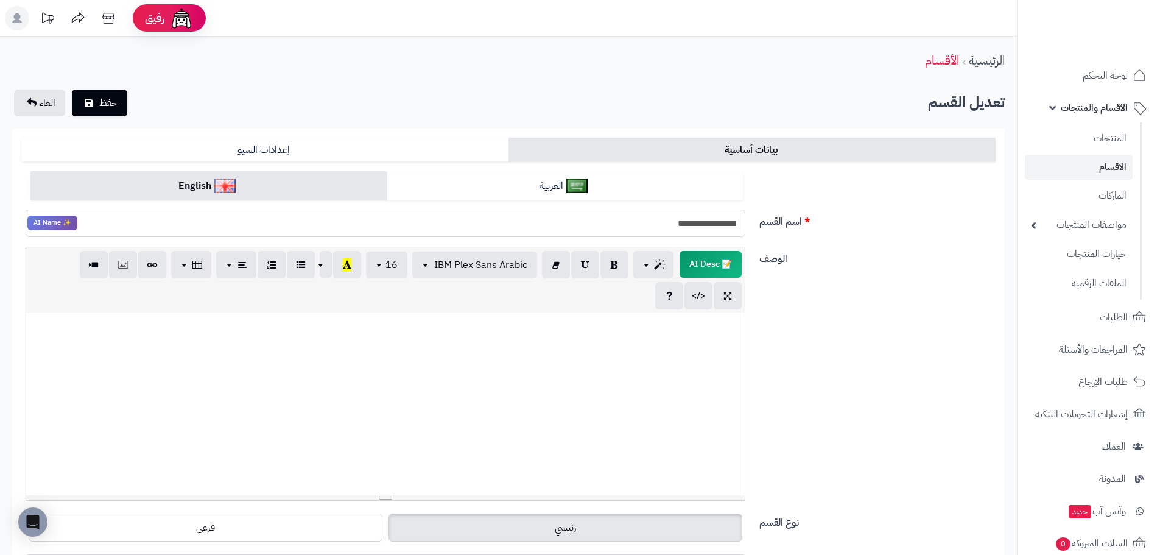
click at [703, 222] on input "**********" at bounding box center [386, 222] width 720 height 27
paste input "text"
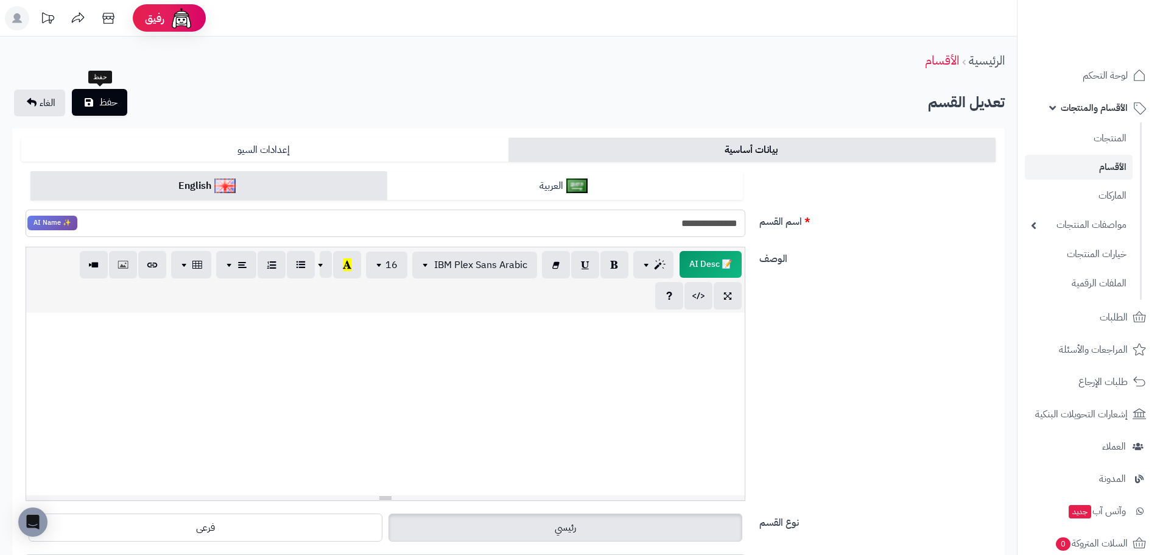
type input "**********"
click at [117, 110] on button "حفظ" at bounding box center [99, 102] width 55 height 27
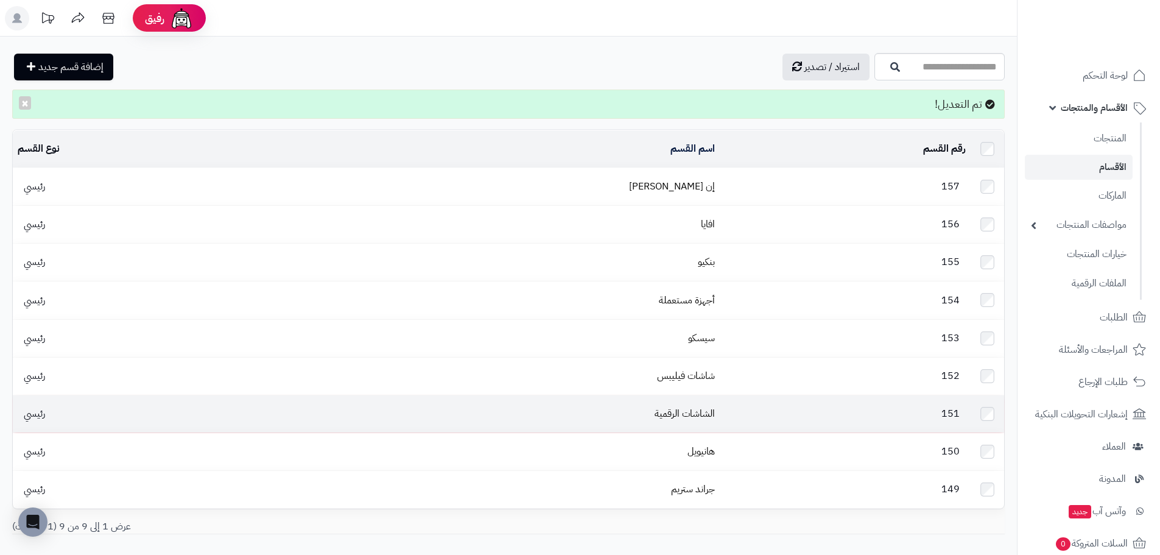
click at [686, 395] on td "الشاشات الرقمية" at bounding box center [490, 413] width 459 height 37
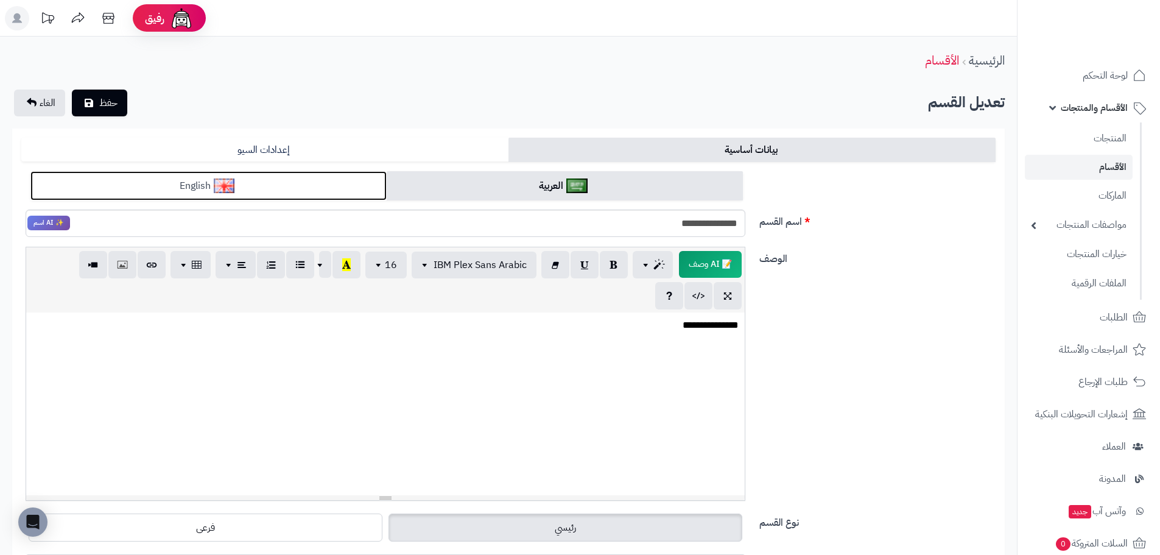
click at [262, 181] on link "English" at bounding box center [208, 186] width 356 height 30
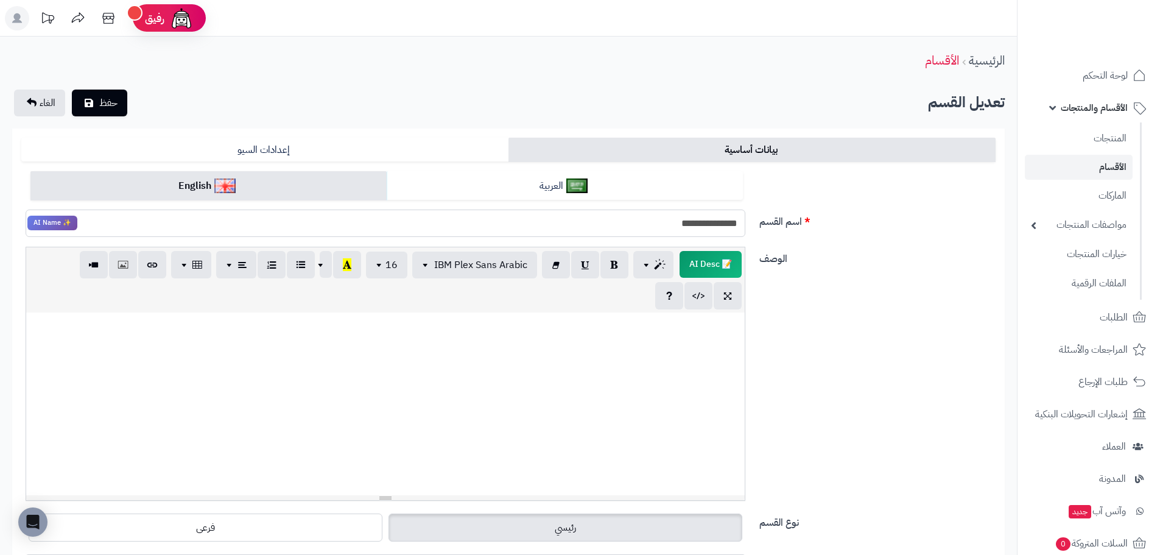
drag, startPoint x: 683, startPoint y: 222, endPoint x: 783, endPoint y: 219, distance: 100.5
click at [783, 219] on div "**********" at bounding box center [508, 209] width 984 height 76
paste input "text"
type input "**********"
click at [121, 105] on button "حفظ" at bounding box center [99, 102] width 55 height 27
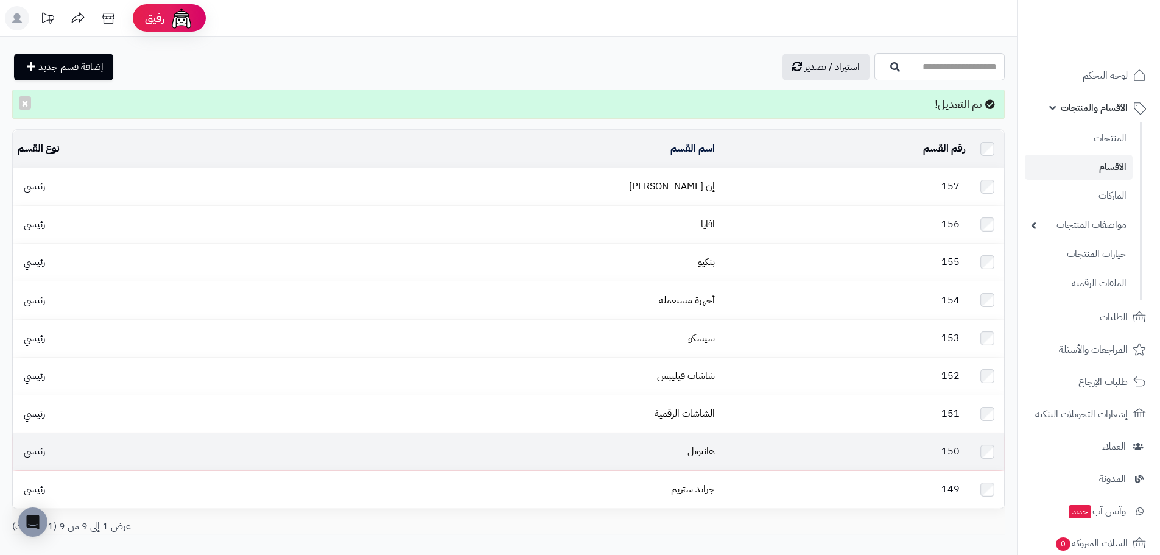
click at [720, 435] on td "150" at bounding box center [845, 451] width 251 height 37
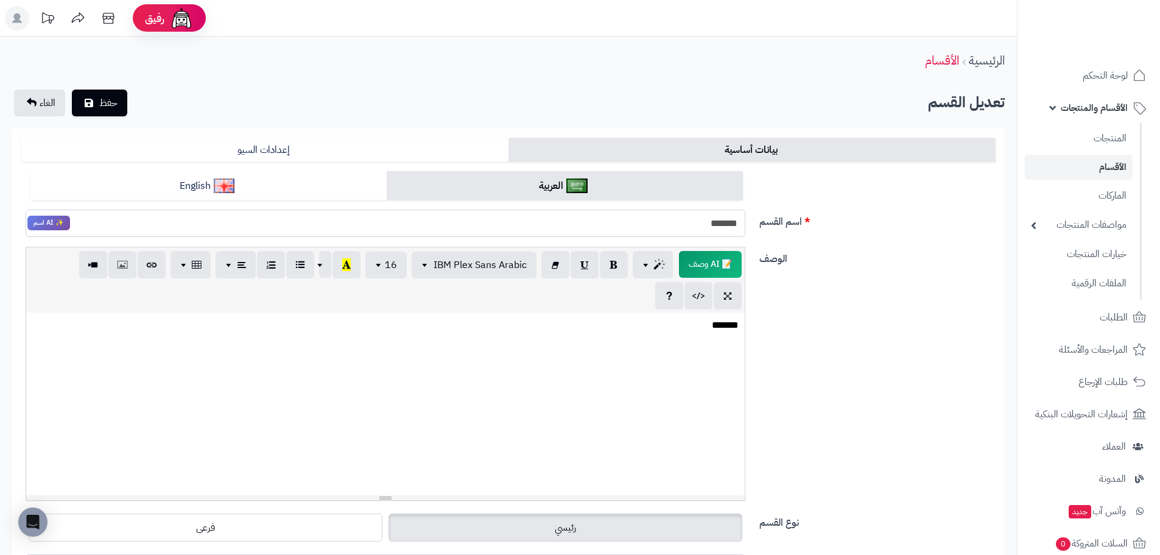
click at [720, 223] on input "*******" at bounding box center [386, 222] width 720 height 27
paste input "**"
type input "*********"
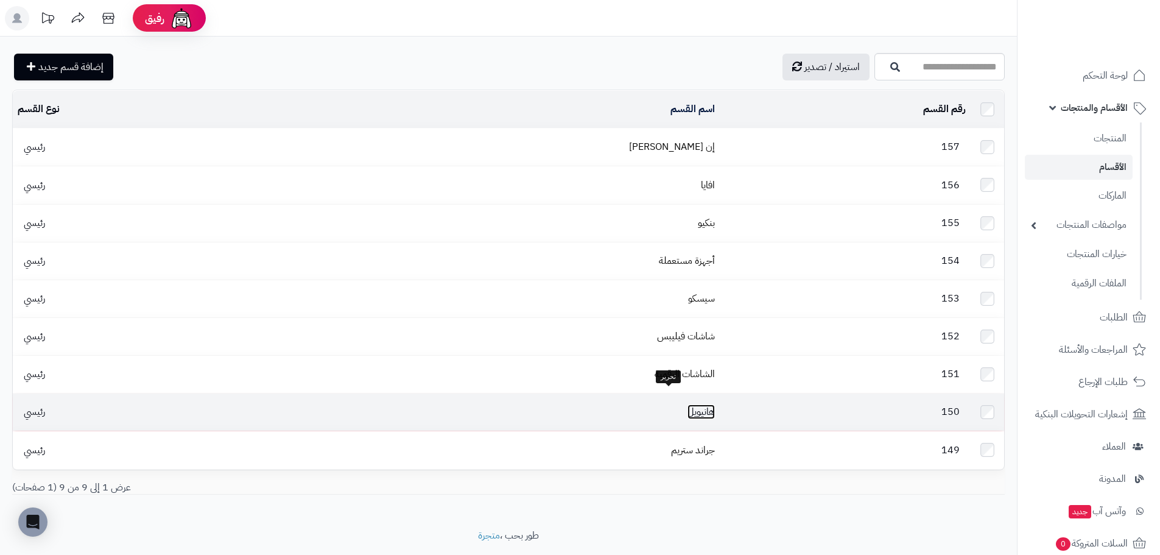
click at [688, 404] on link "هانيويل" at bounding box center [701, 411] width 27 height 15
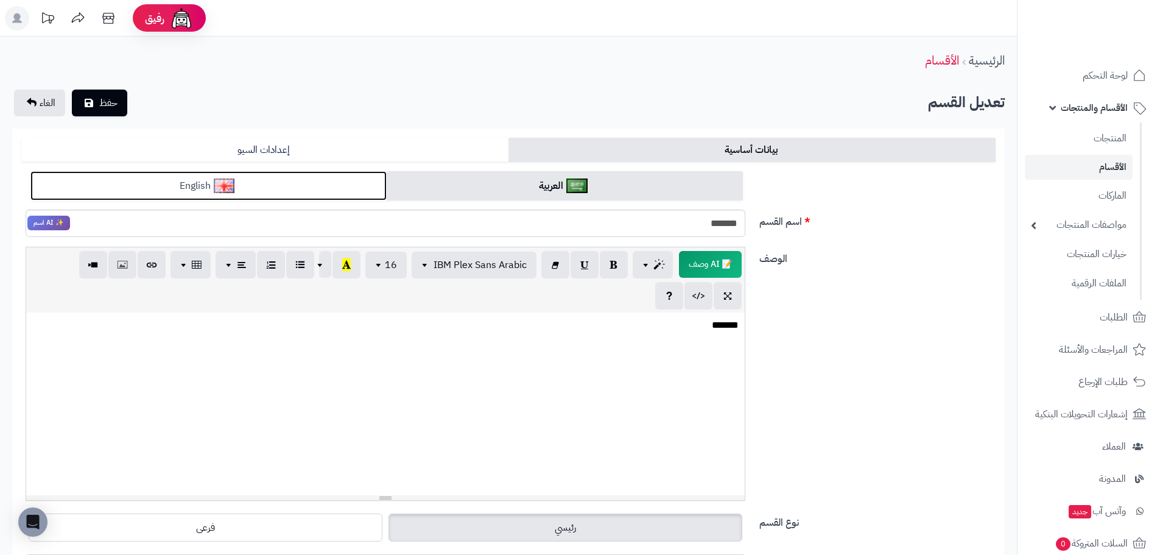
click at [316, 181] on link "English" at bounding box center [208, 186] width 356 height 30
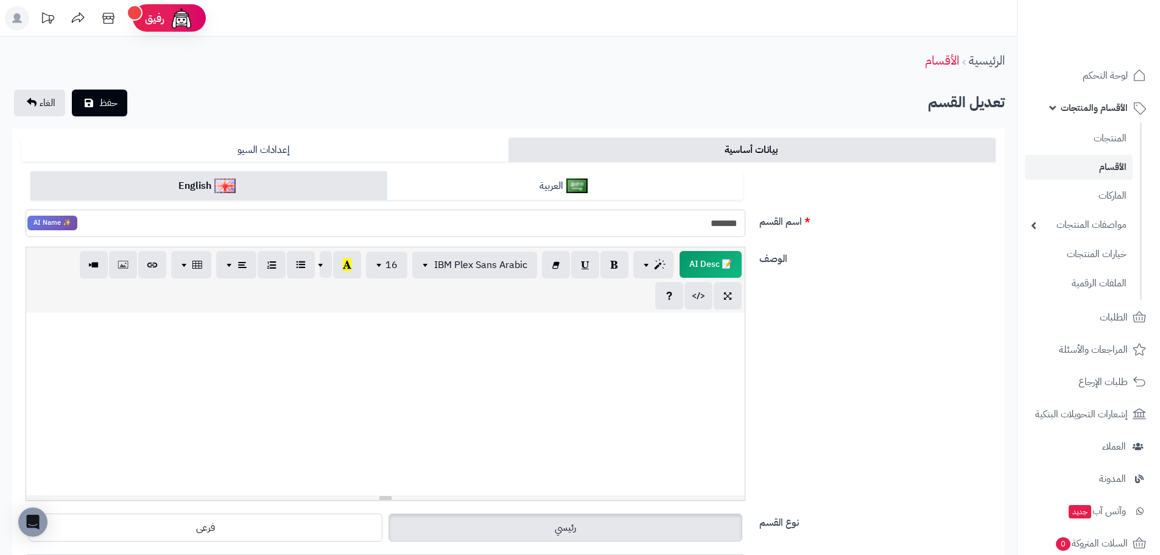
click at [709, 217] on input "*******" at bounding box center [386, 222] width 720 height 27
paste input "**"
type input "*********"
click at [115, 102] on span "حفظ" at bounding box center [108, 102] width 18 height 15
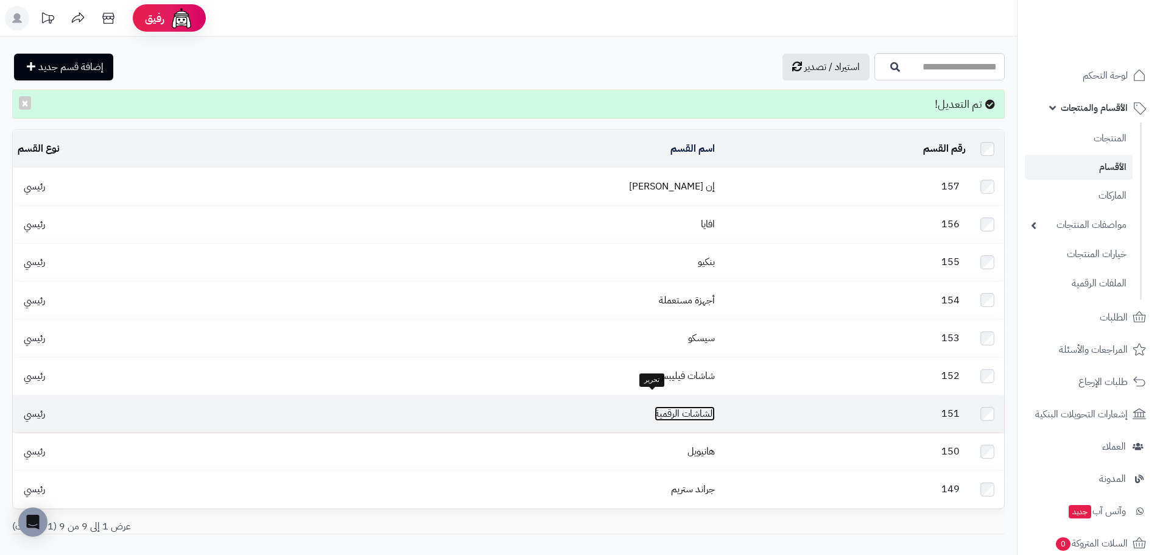
click at [655, 406] on link "الشاشات الرقمية" at bounding box center [685, 413] width 60 height 15
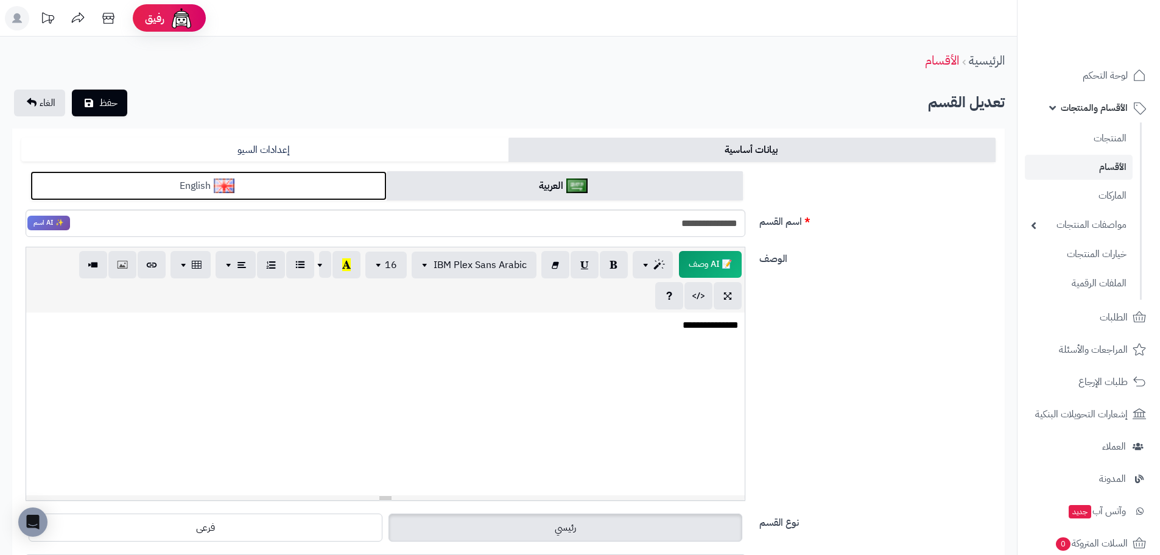
click at [314, 183] on link "English" at bounding box center [208, 186] width 356 height 30
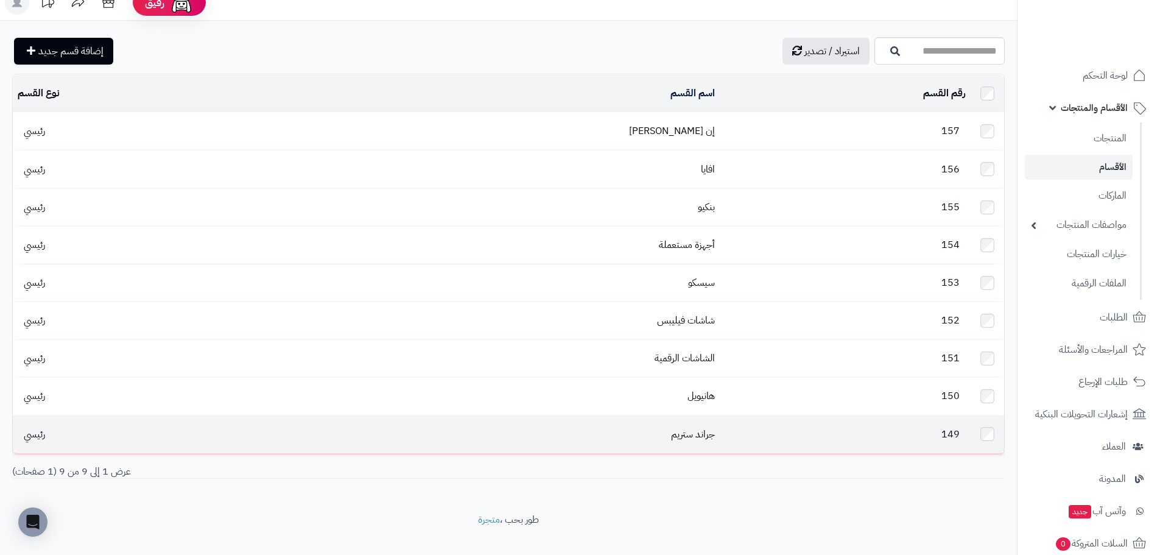
scroll to position [15, 0]
click at [663, 426] on td "جراند ستريم" at bounding box center [490, 434] width 459 height 37
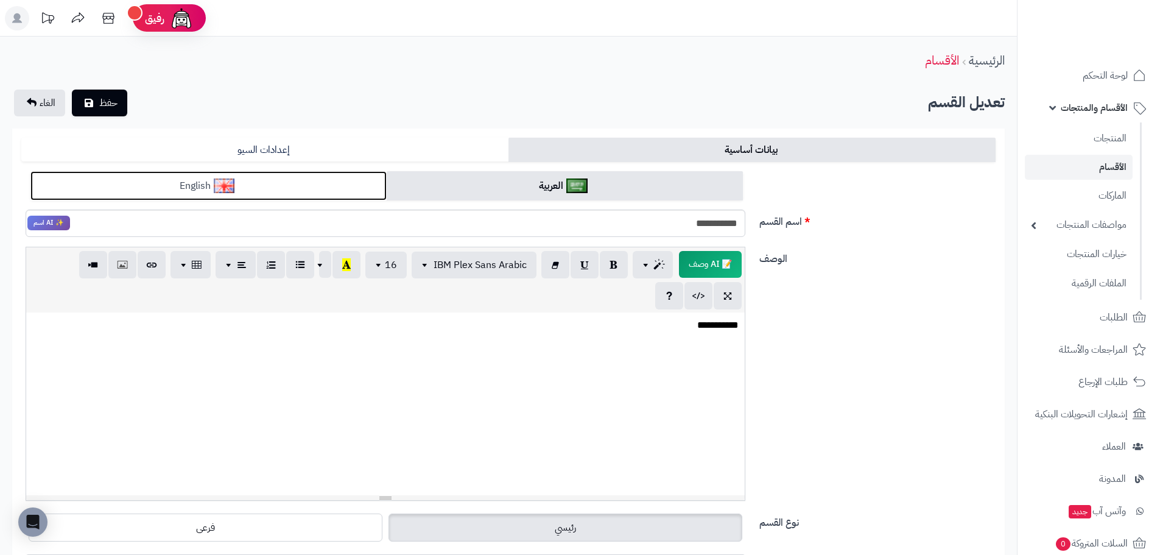
click at [347, 188] on link "English" at bounding box center [208, 186] width 356 height 30
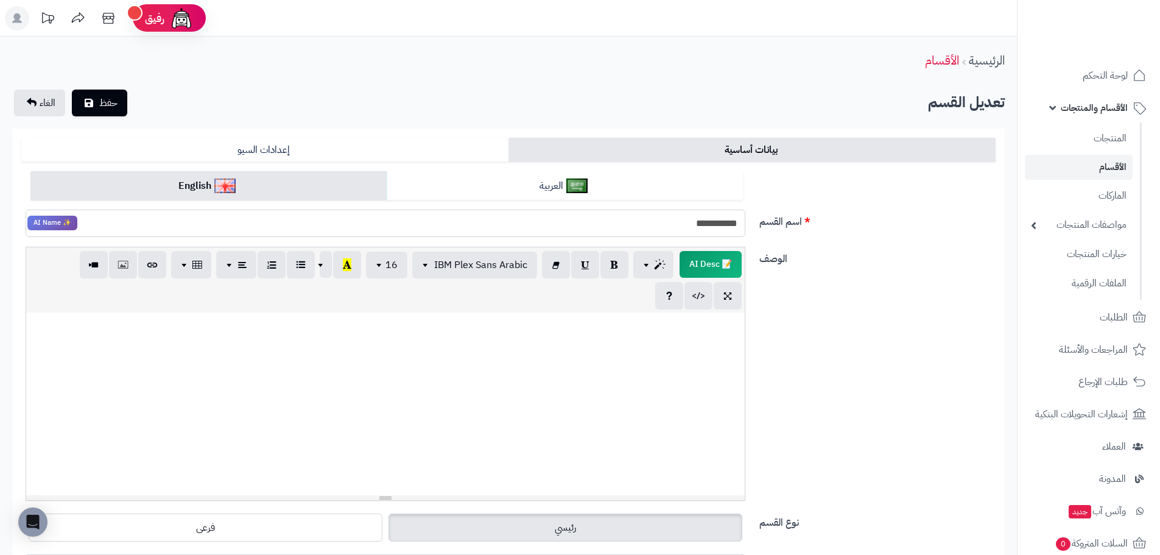
click at [708, 233] on input "**********" at bounding box center [386, 222] width 720 height 27
paste input "**********"
drag, startPoint x: 521, startPoint y: 217, endPoint x: 737, endPoint y: 202, distance: 217.4
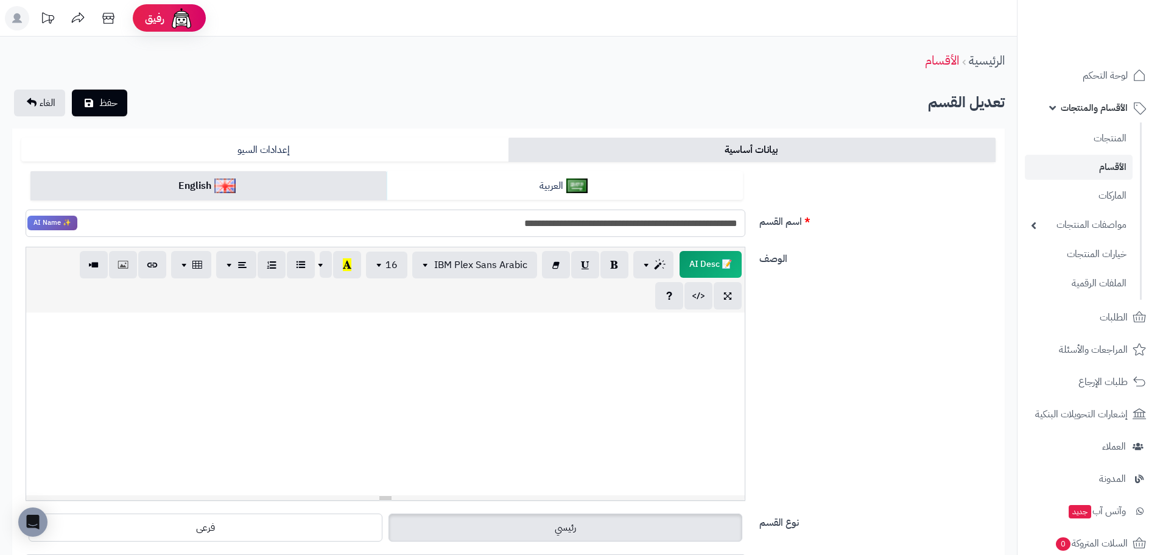
click at [737, 202] on div "**********" at bounding box center [508, 462] width 974 height 582
type input "**********"
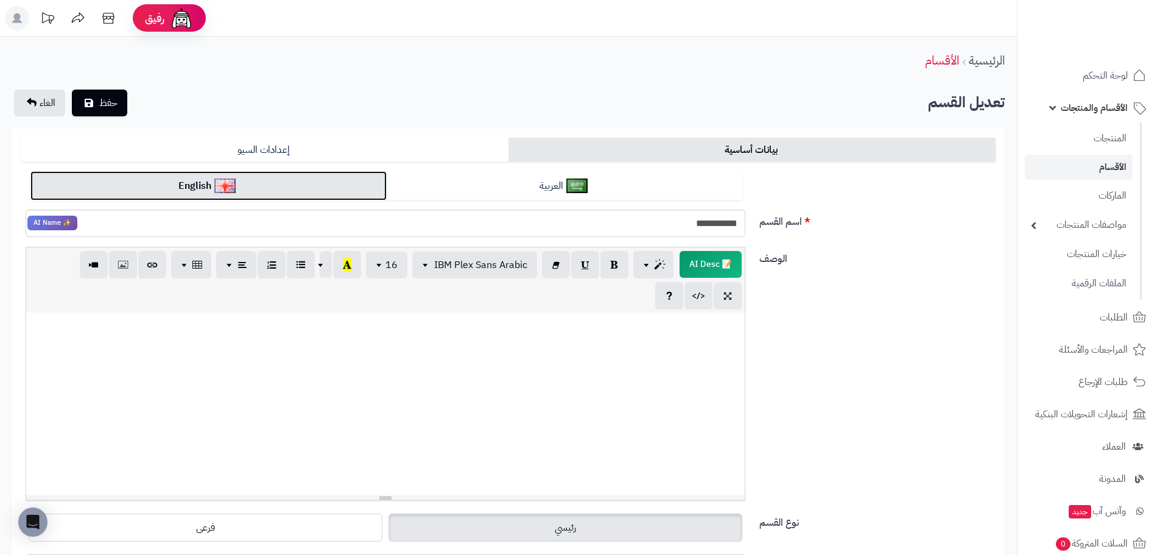
click at [315, 185] on link "English" at bounding box center [208, 186] width 356 height 30
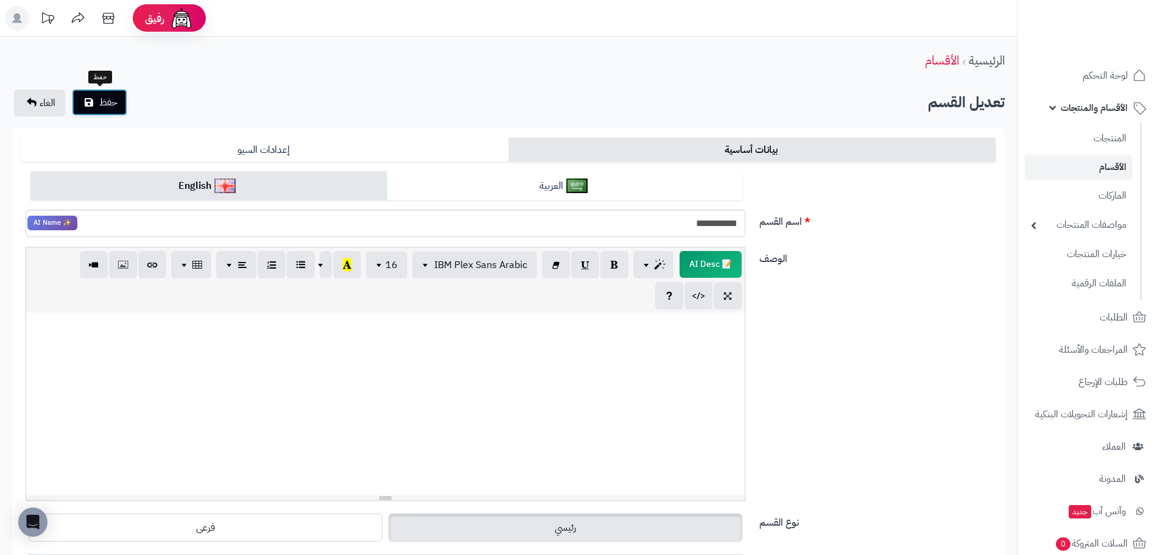
click at [118, 102] on span "حفظ" at bounding box center [108, 102] width 18 height 15
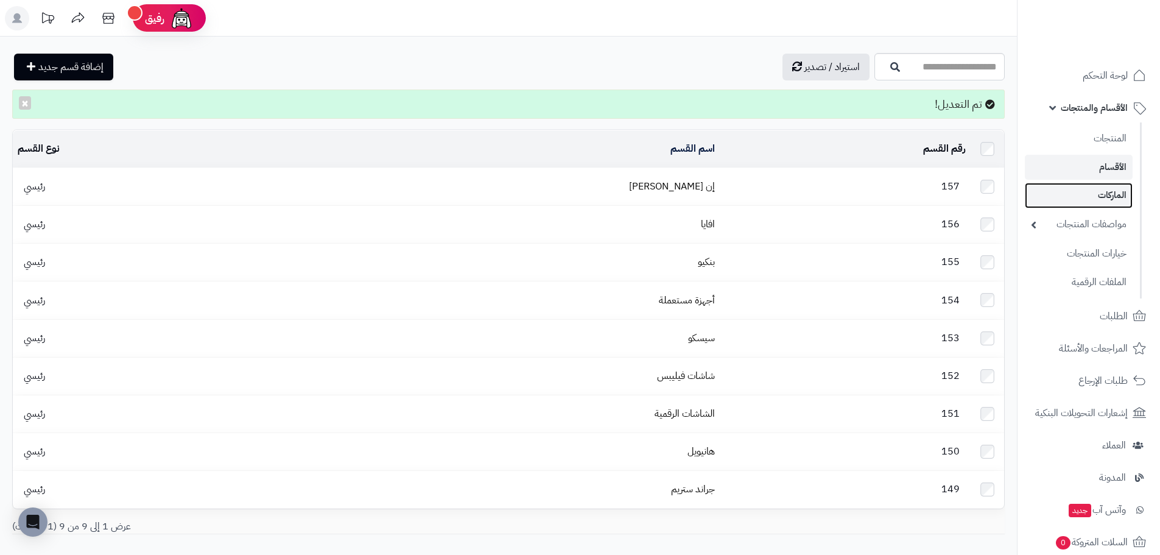
click at [1122, 192] on link "الماركات" at bounding box center [1079, 195] width 108 height 25
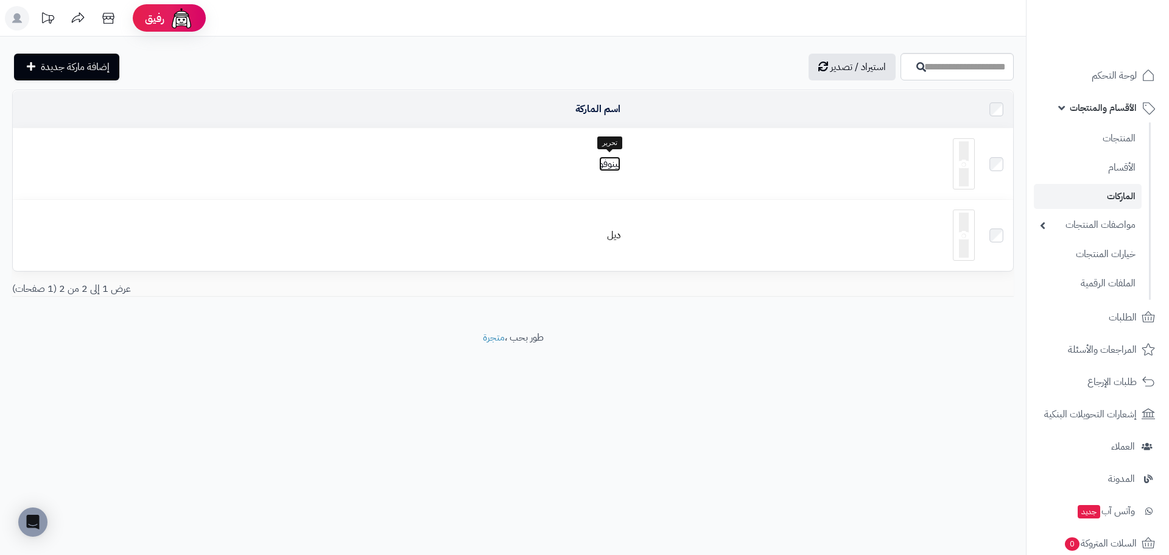
click at [613, 166] on link "لينوفو" at bounding box center [609, 163] width 21 height 15
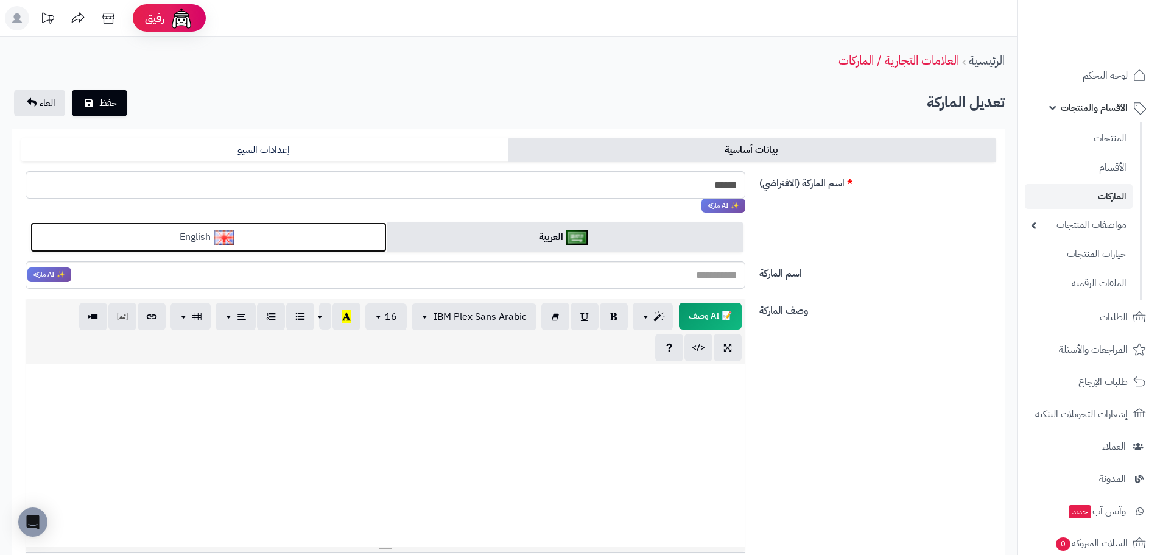
click at [234, 239] on img at bounding box center [224, 237] width 21 height 15
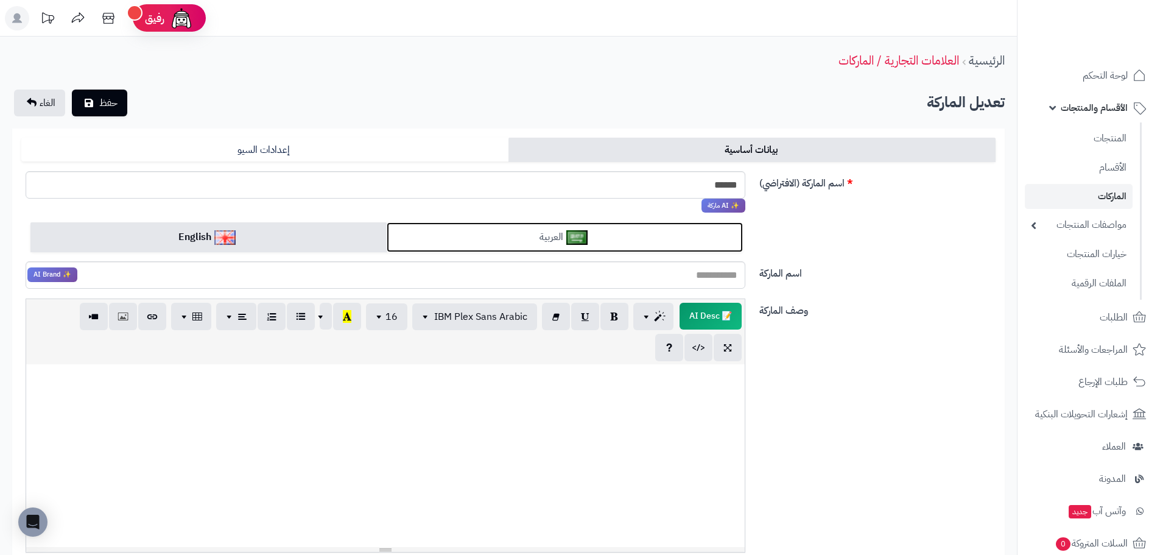
click at [551, 230] on link "العربية" at bounding box center [565, 237] width 356 height 30
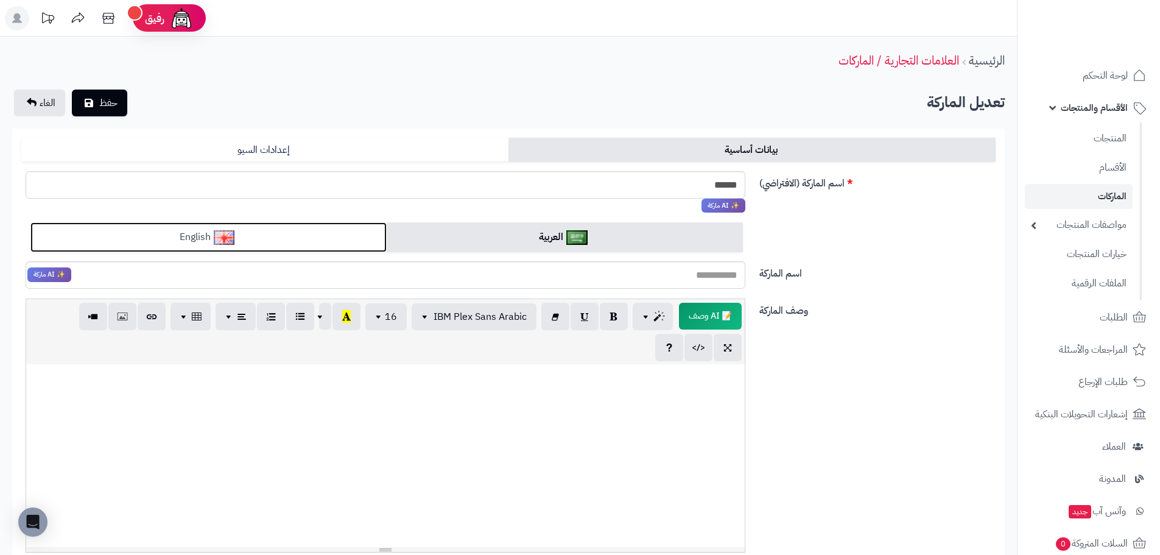
click at [280, 227] on link "English" at bounding box center [208, 237] width 356 height 30
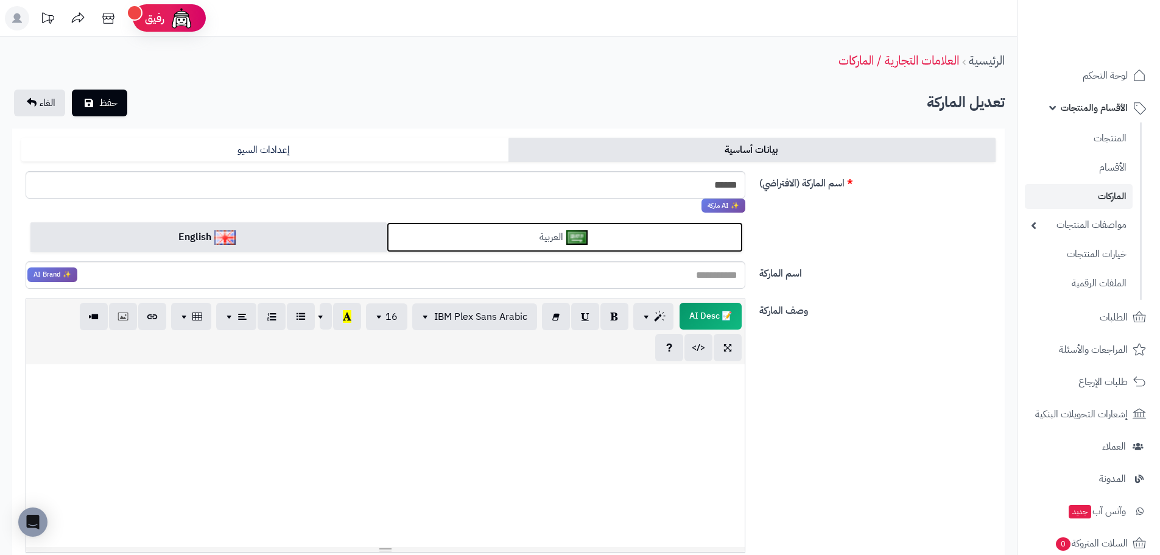
click at [541, 237] on link "العربية" at bounding box center [565, 237] width 356 height 30
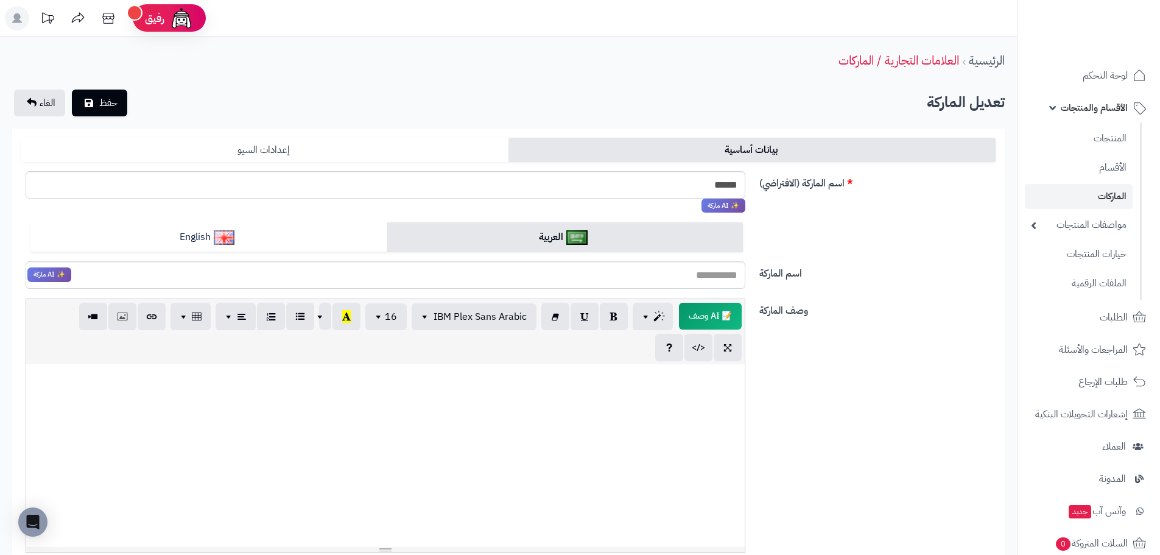
click at [403, 141] on link "إعدادات السيو" at bounding box center [264, 150] width 487 height 24
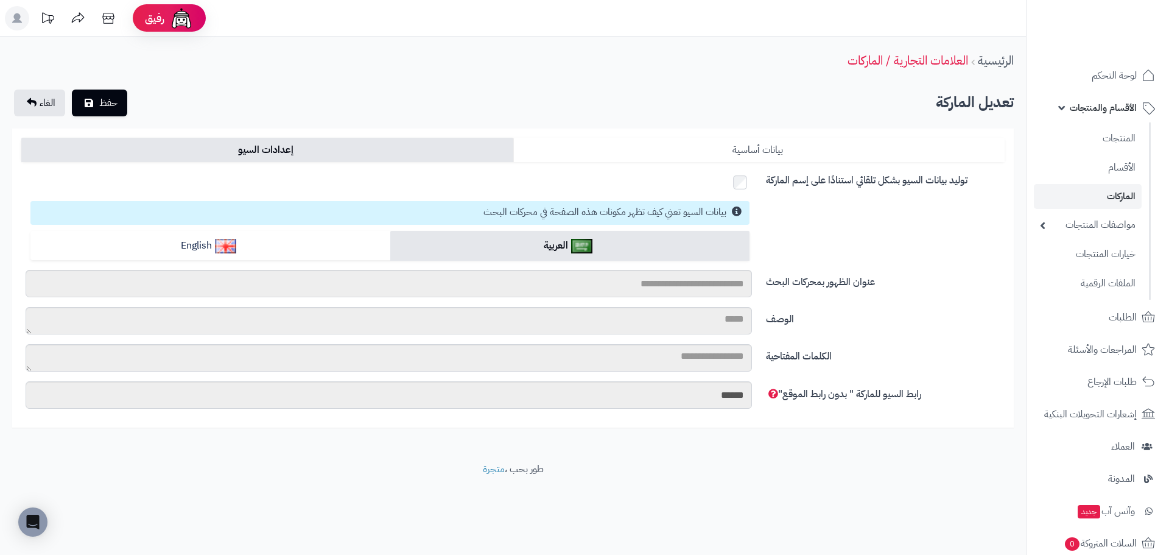
click at [710, 148] on link "بيانات أساسية" at bounding box center [759, 150] width 492 height 24
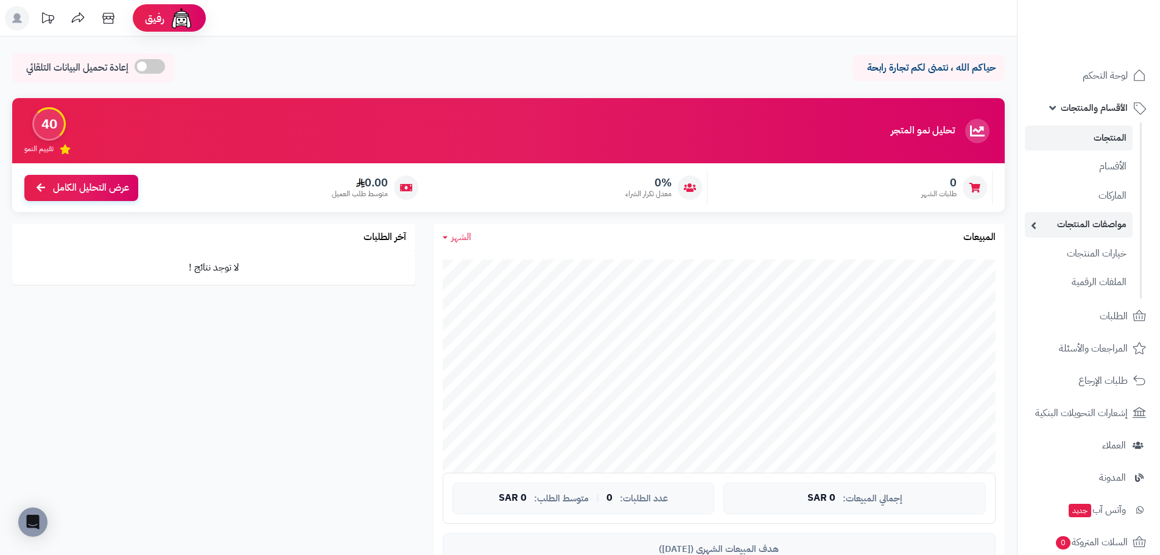
click at [1110, 223] on link "مواصفات المنتجات" at bounding box center [1079, 224] width 108 height 25
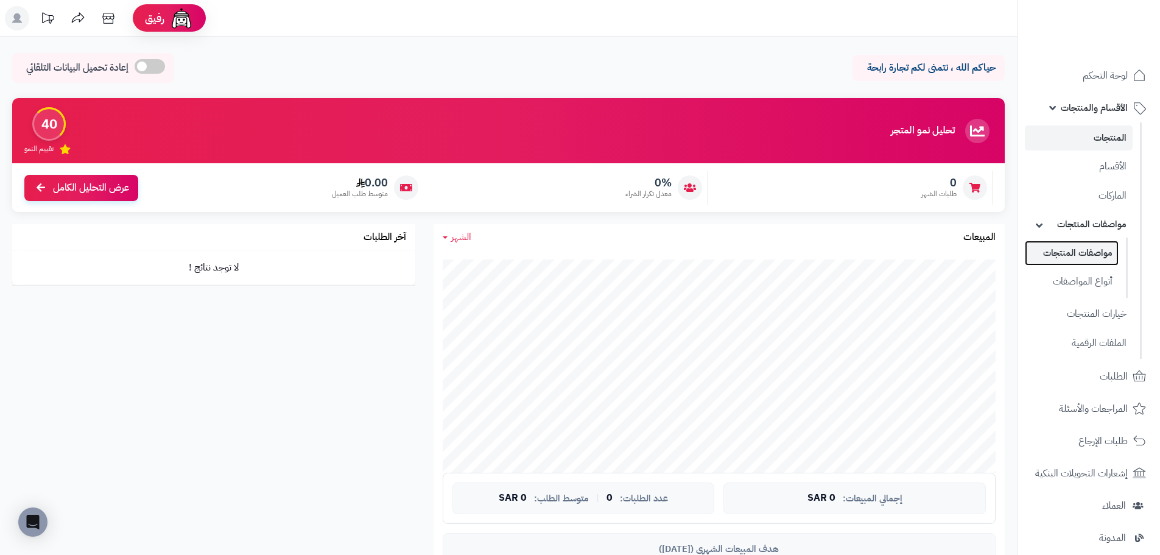
click at [1083, 250] on link "مواصفات المنتجات" at bounding box center [1072, 253] width 94 height 25
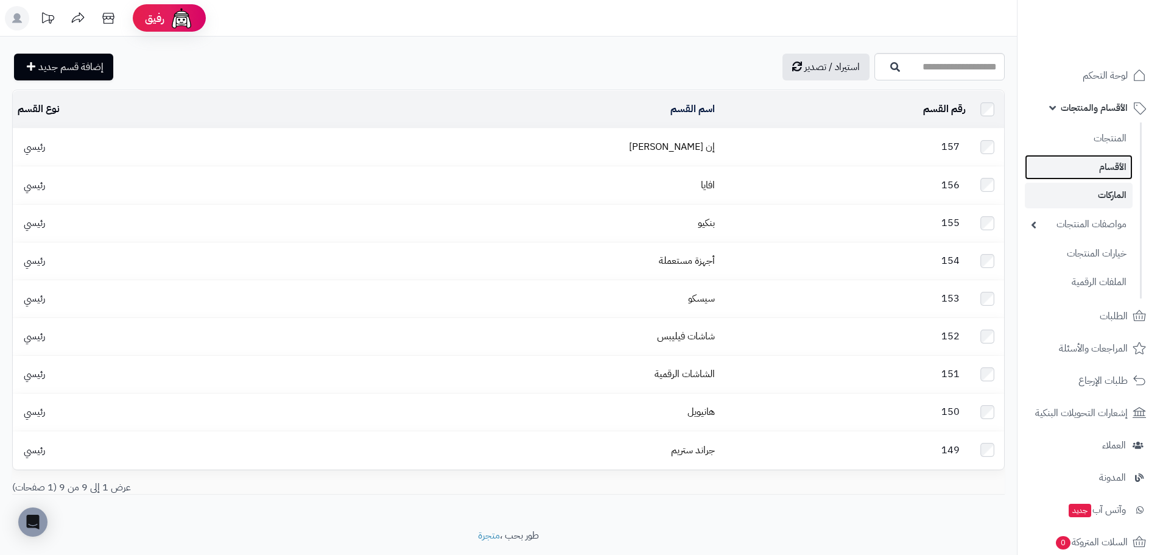
click at [1110, 171] on link "الأقسام" at bounding box center [1079, 167] width 108 height 25
click at [673, 154] on td "إن [PERSON_NAME]" at bounding box center [490, 146] width 459 height 37
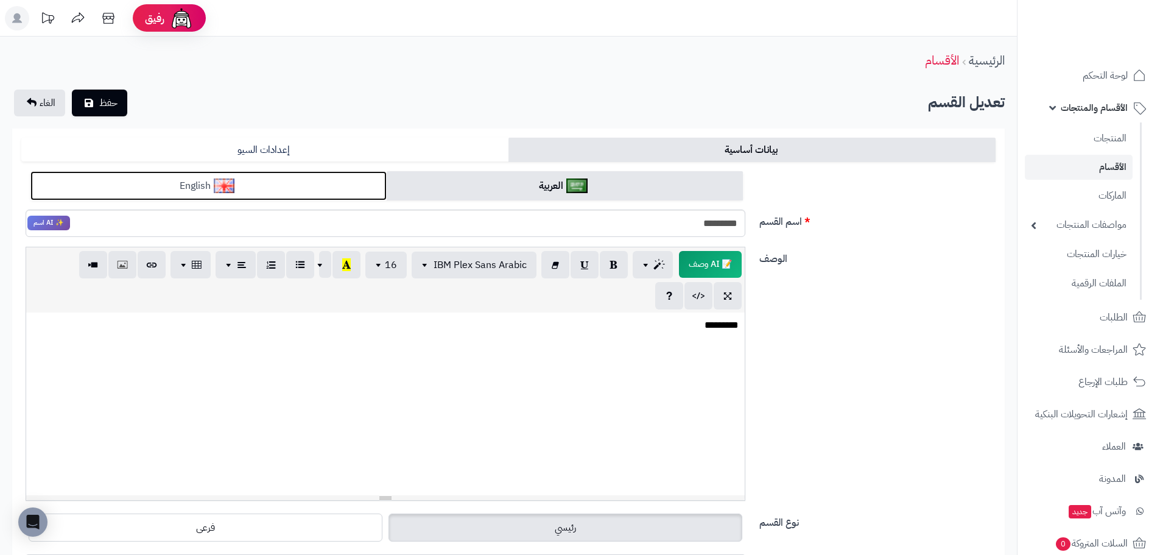
click at [348, 183] on link "English" at bounding box center [208, 186] width 356 height 30
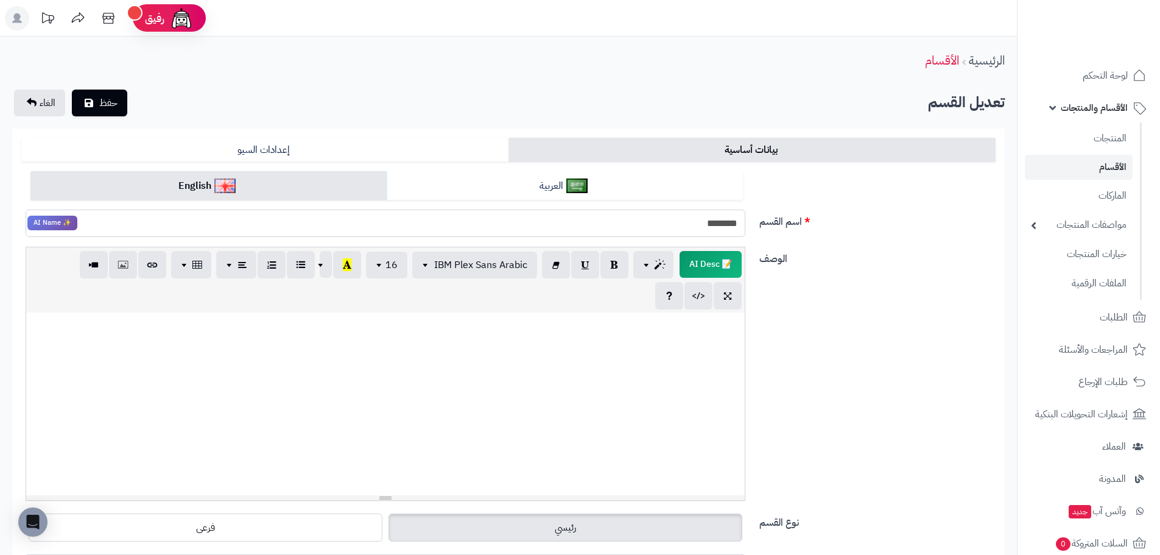
click at [703, 223] on input "********" at bounding box center [386, 222] width 720 height 27
click at [1081, 165] on link "الأقسام" at bounding box center [1079, 167] width 108 height 25
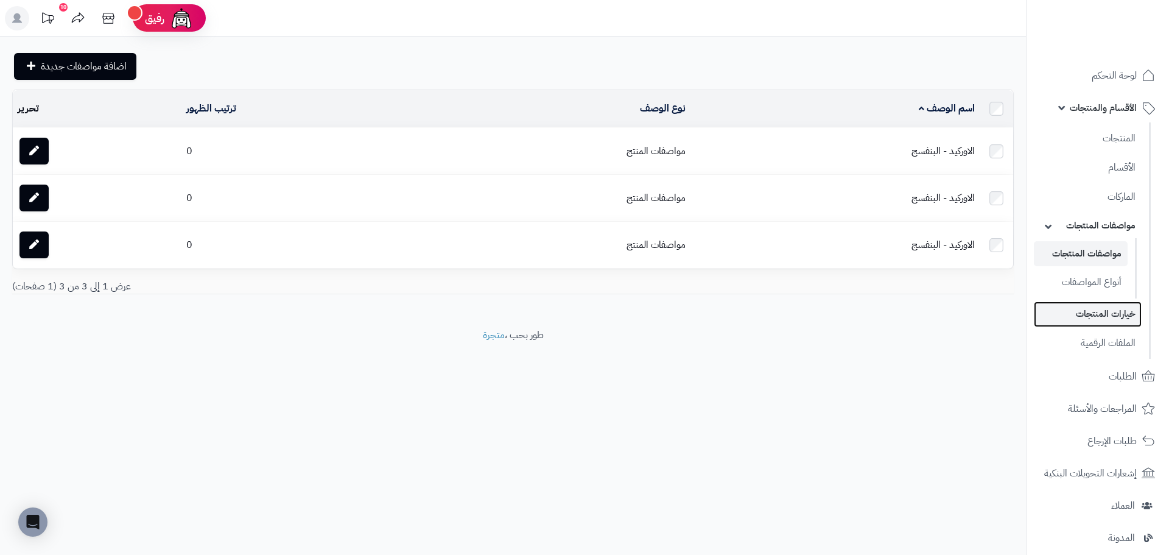
click at [1093, 314] on link "خيارات المنتجات" at bounding box center [1088, 313] width 108 height 25
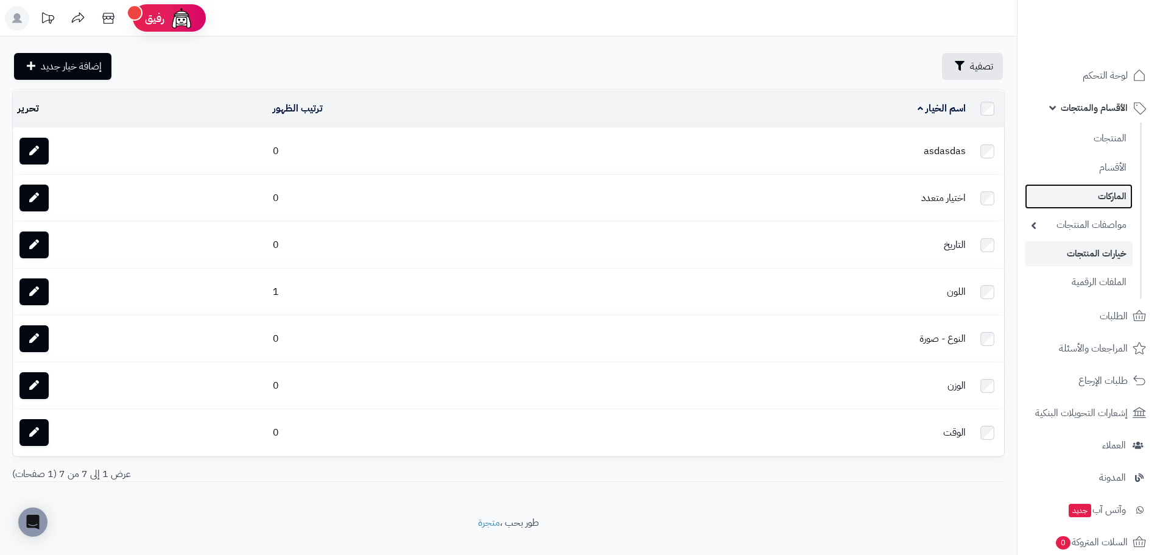
click at [1115, 189] on link "الماركات" at bounding box center [1079, 196] width 108 height 25
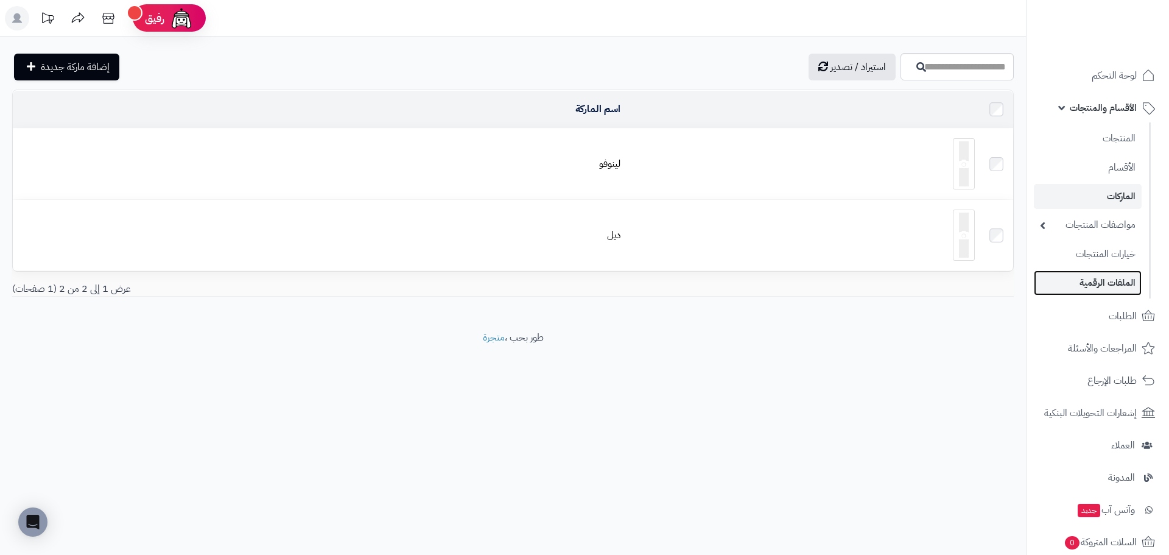
click at [1095, 291] on link "الملفات الرقمية" at bounding box center [1088, 282] width 108 height 25
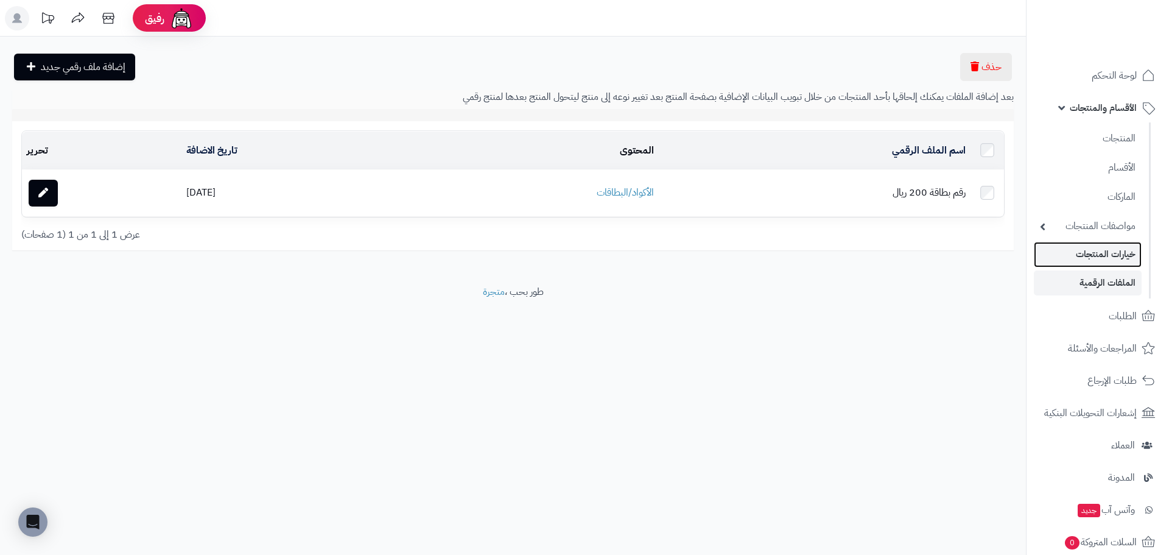
click at [1088, 250] on link "خيارات المنتجات" at bounding box center [1088, 254] width 108 height 25
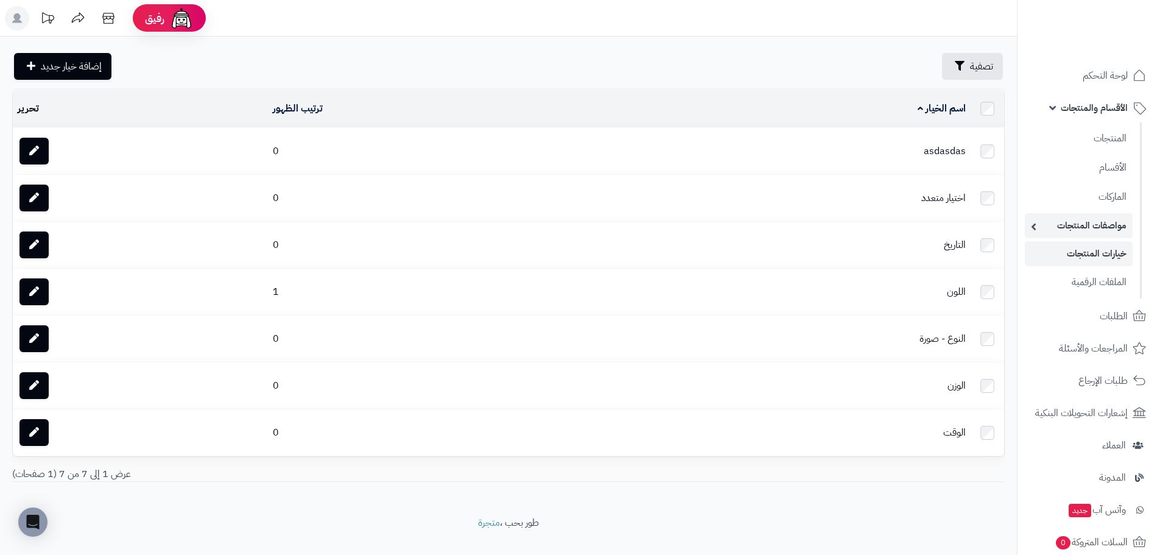
click at [1083, 220] on link "مواصفات المنتجات" at bounding box center [1079, 225] width 108 height 25
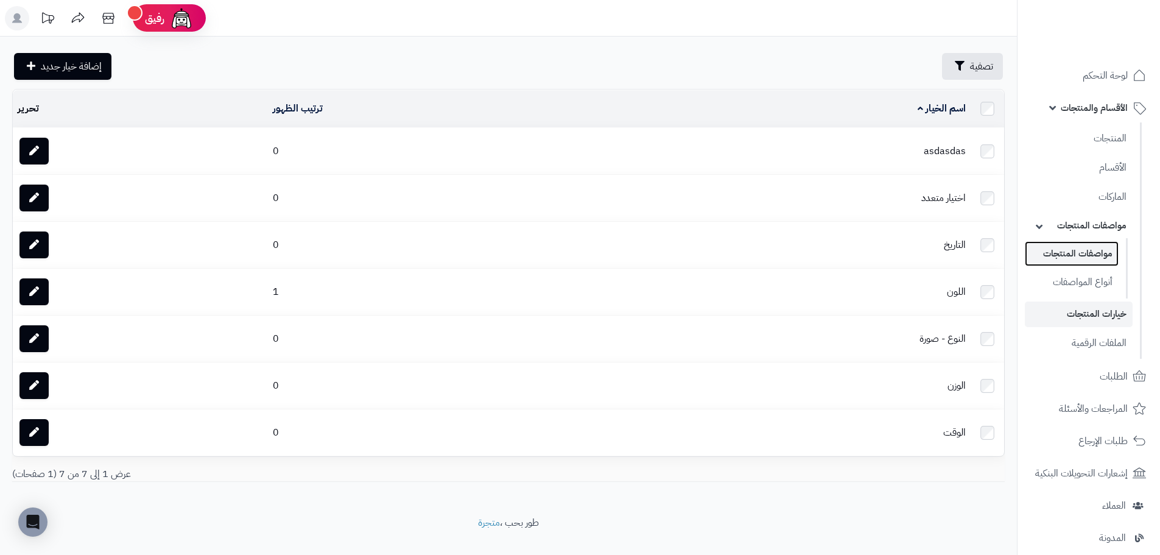
click at [1084, 247] on link "مواصفات المنتجات" at bounding box center [1072, 253] width 94 height 25
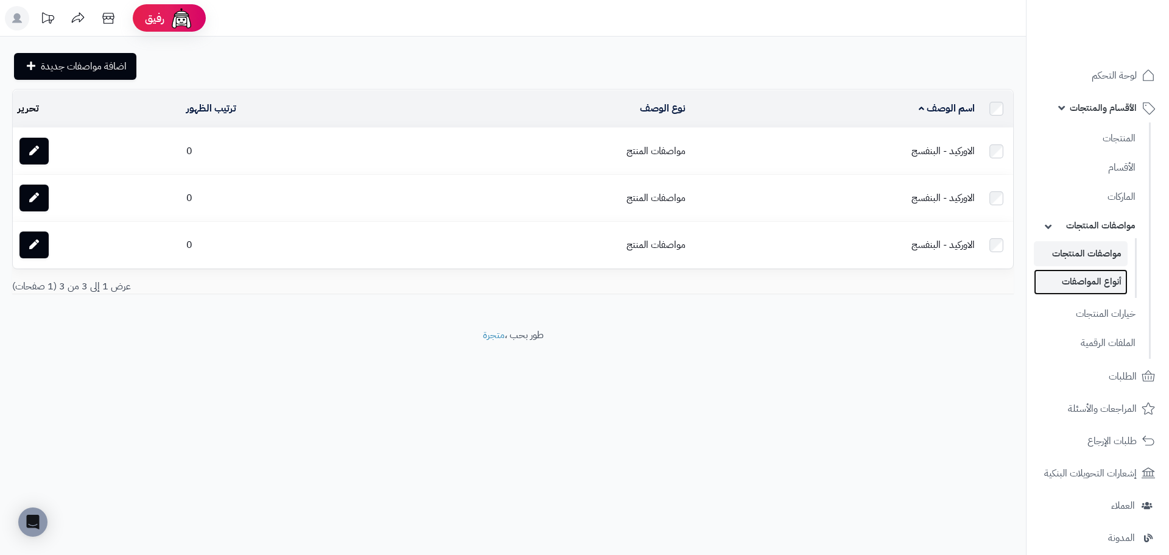
click at [1089, 271] on link "أنواع المواصفات" at bounding box center [1081, 281] width 94 height 25
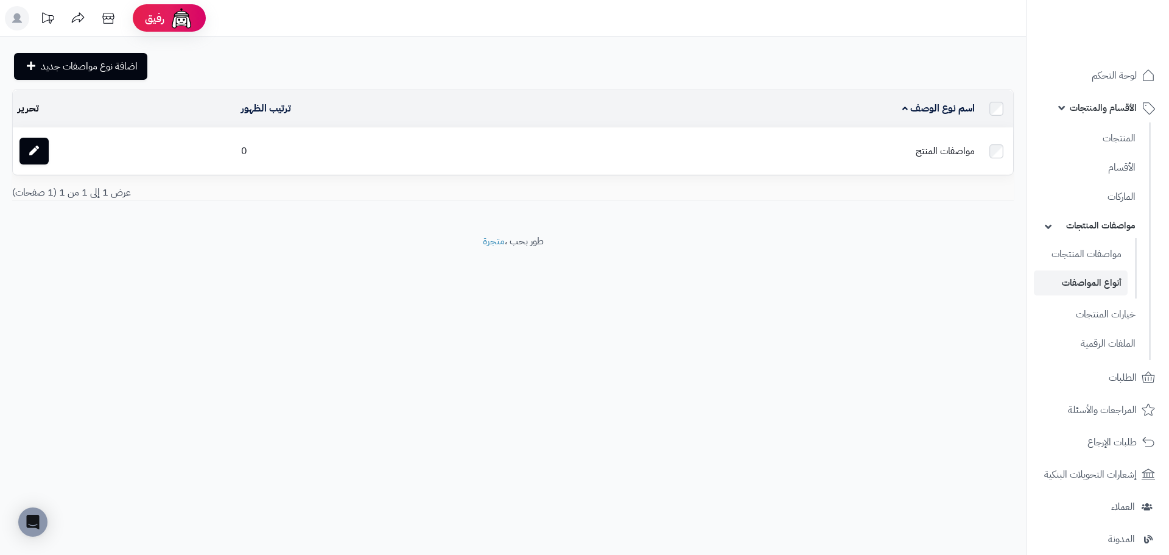
click at [920, 148] on td "مواصفات المنتج" at bounding box center [765, 151] width 430 height 46
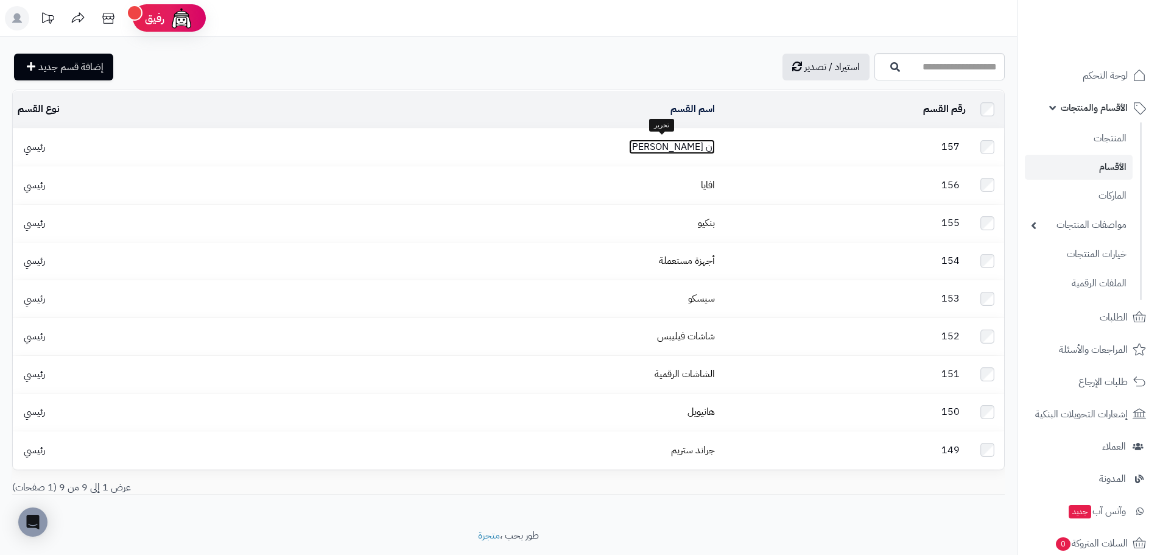
click at [677, 149] on link "إن [PERSON_NAME]" at bounding box center [672, 146] width 86 height 15
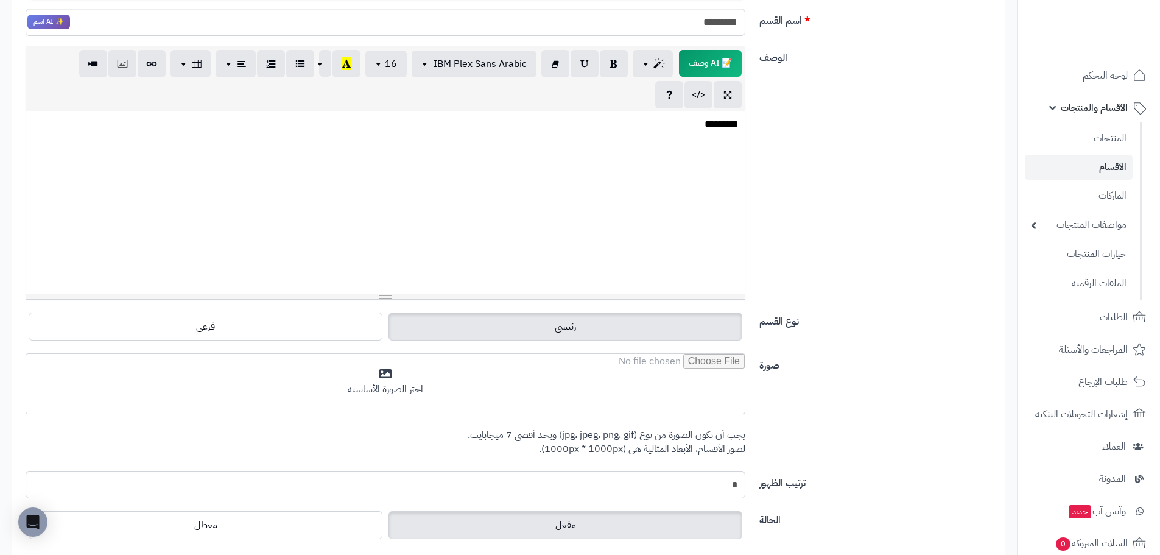
scroll to position [204, 0]
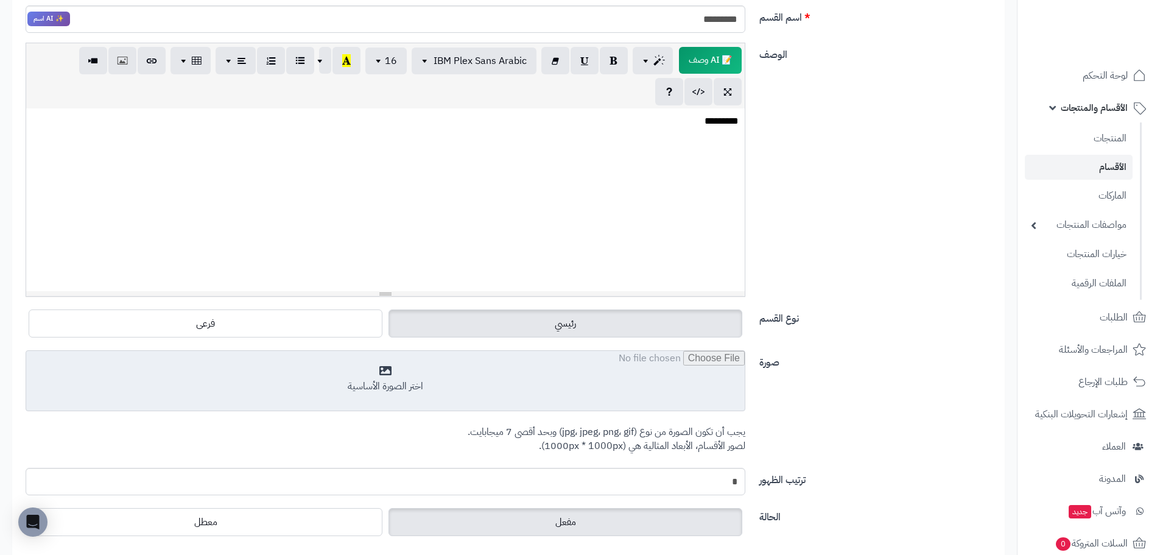
click at [394, 386] on input "file" at bounding box center [385, 381] width 719 height 61
click at [353, 396] on input "file" at bounding box center [385, 381] width 719 height 61
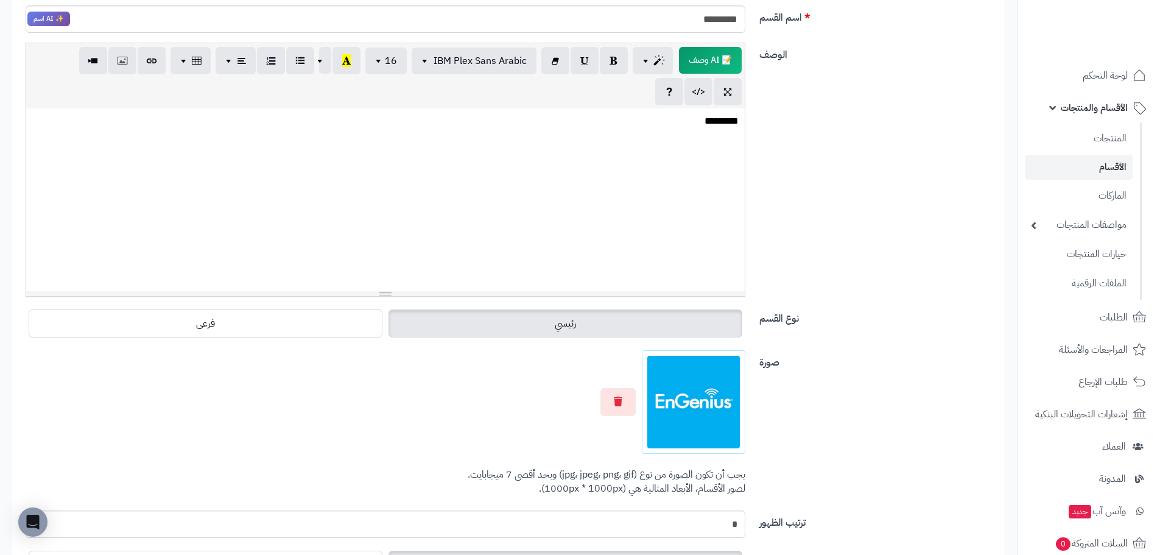
scroll to position [0, 0]
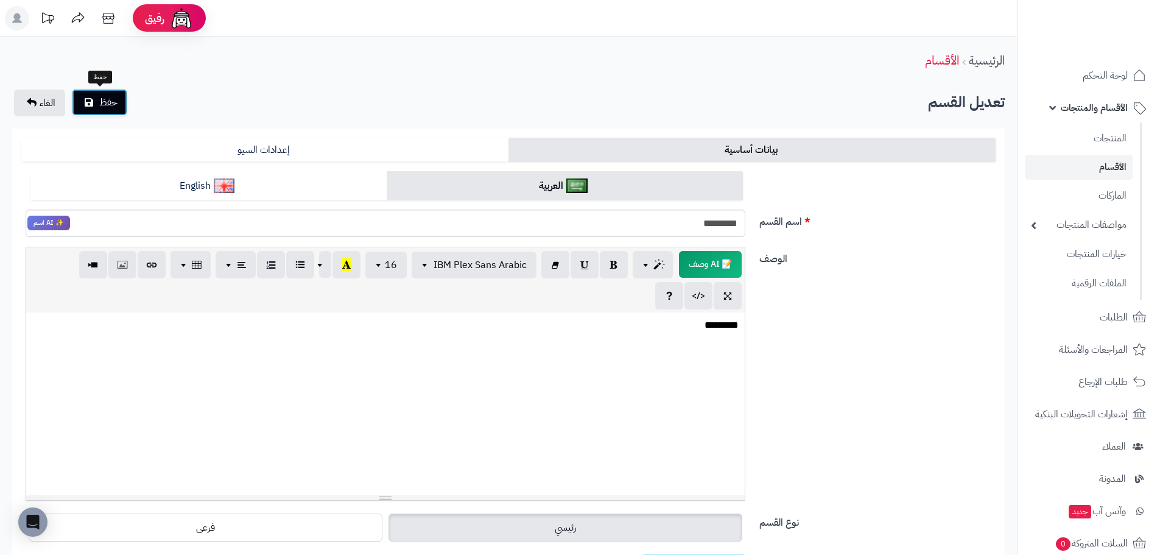
click at [102, 107] on span "حفظ" at bounding box center [108, 102] width 18 height 15
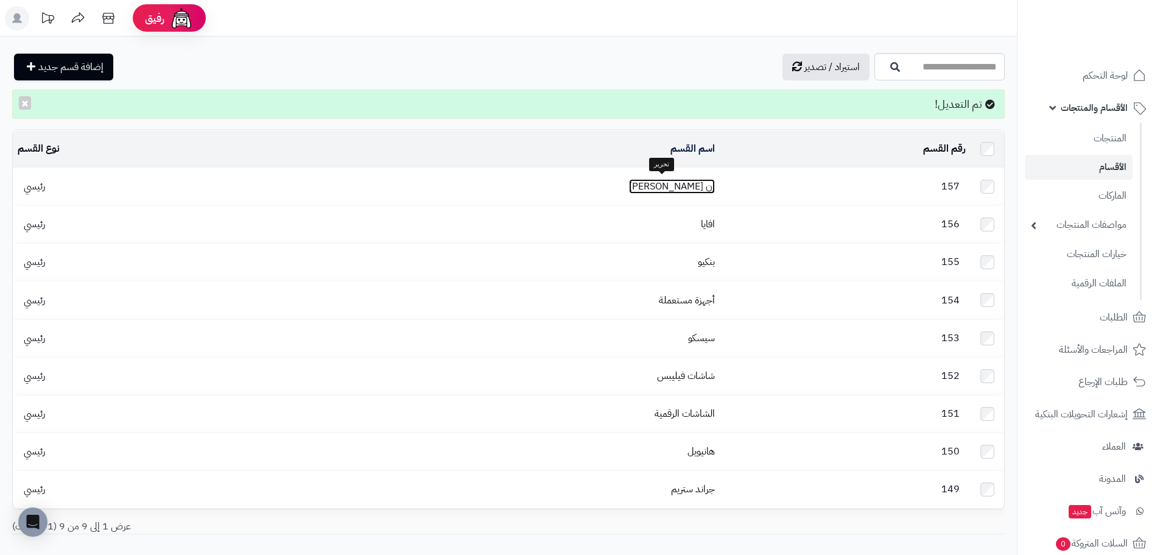
click at [655, 188] on link "إن [PERSON_NAME]" at bounding box center [672, 186] width 86 height 15
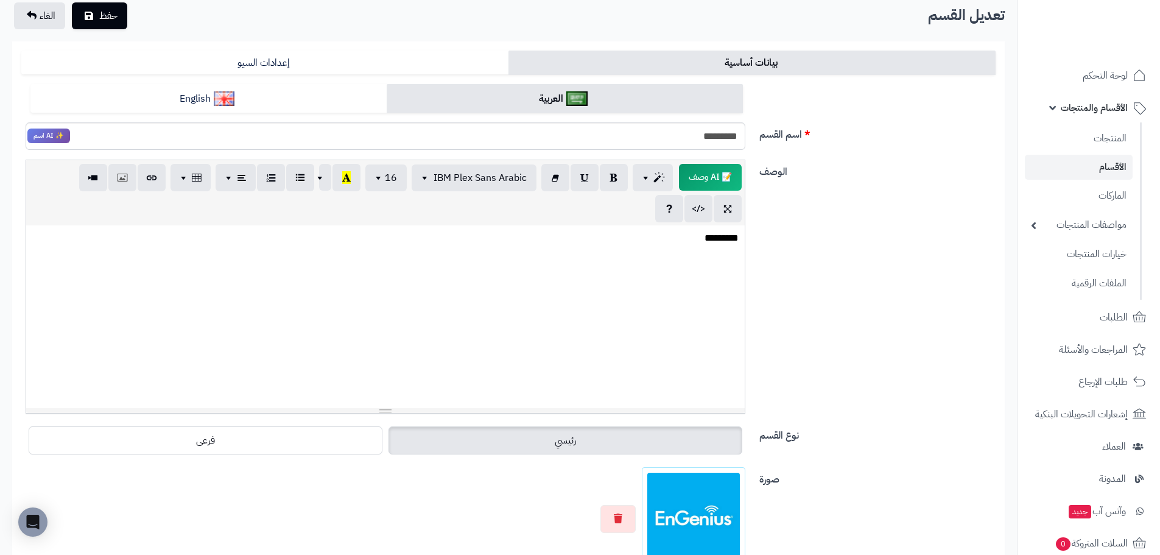
scroll to position [83, 0]
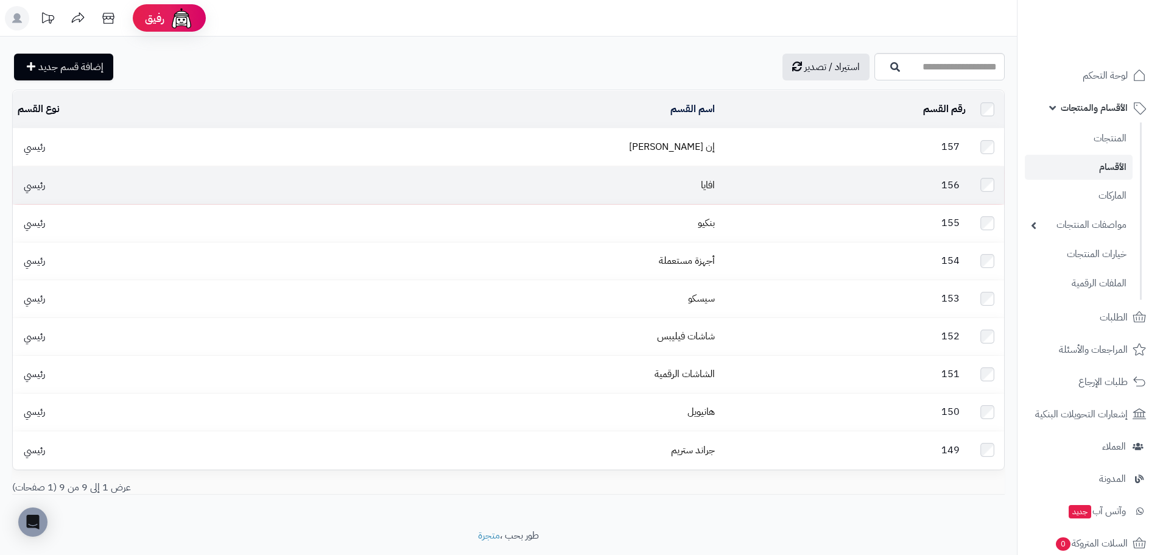
click at [658, 177] on td "افايا" at bounding box center [490, 184] width 459 height 37
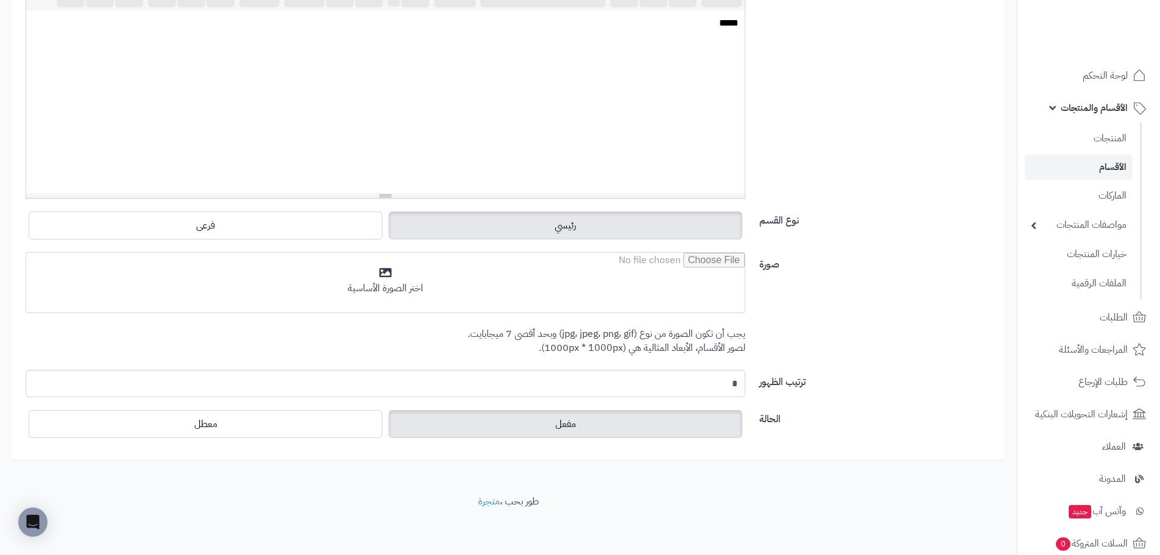
scroll to position [271, 0]
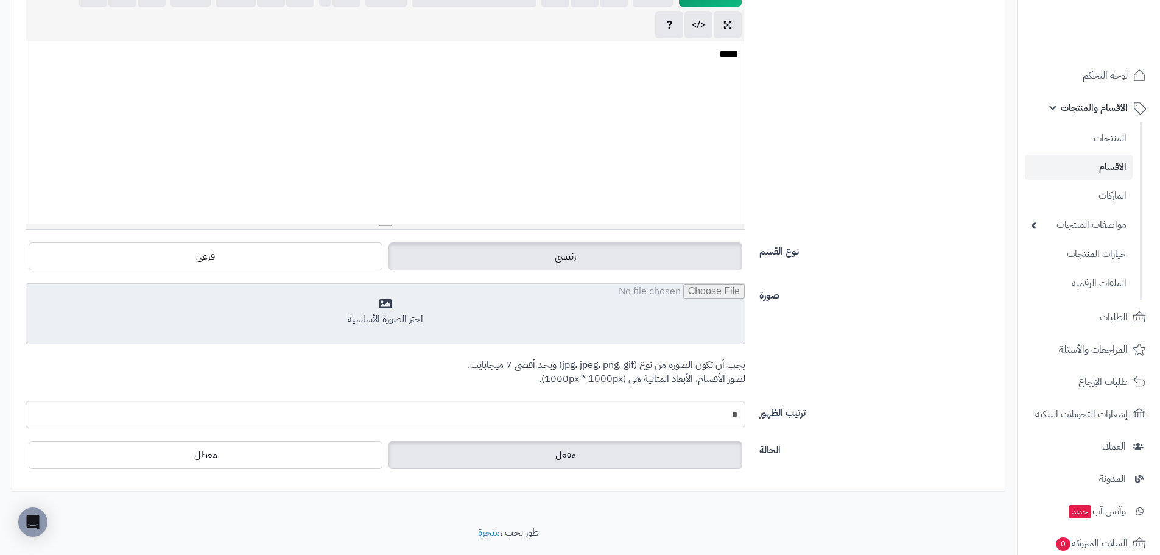
click at [640, 288] on input "file" at bounding box center [385, 314] width 719 height 61
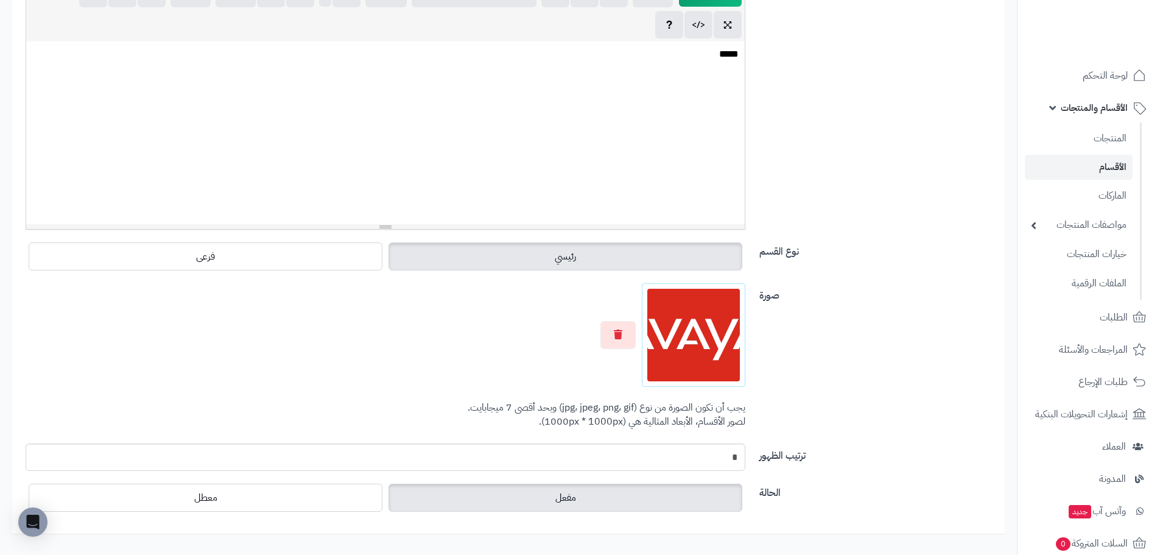
scroll to position [0, 0]
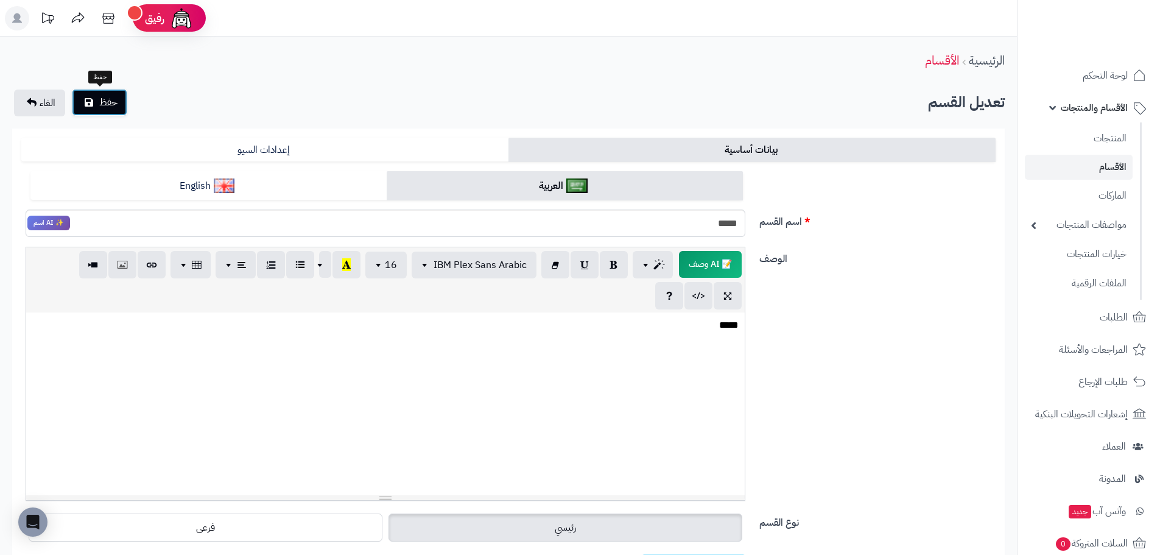
click at [114, 99] on span "حفظ" at bounding box center [108, 102] width 18 height 15
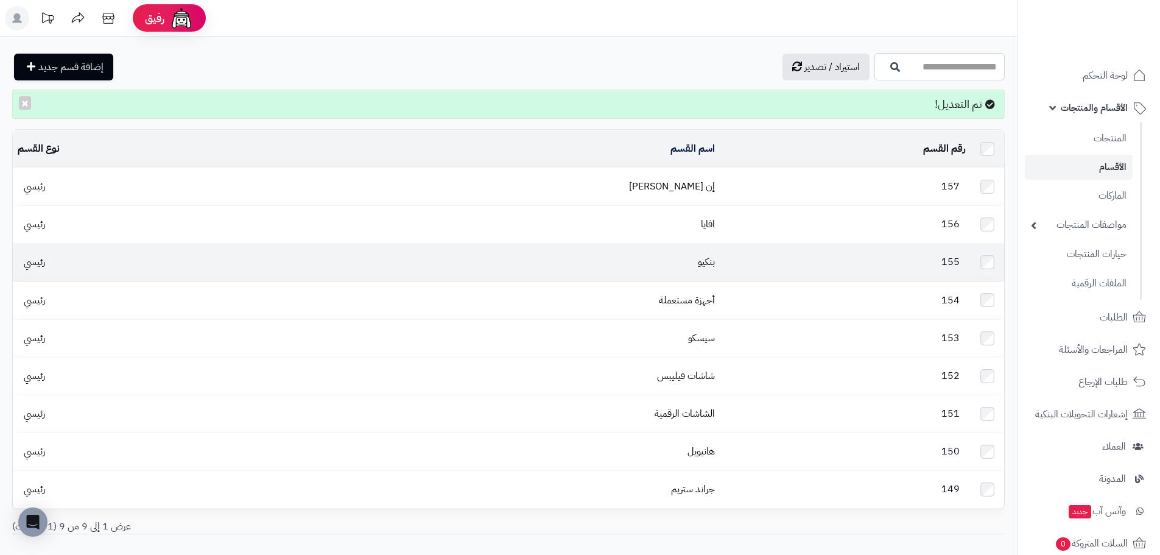
click at [669, 245] on td "بنكيو" at bounding box center [490, 262] width 459 height 37
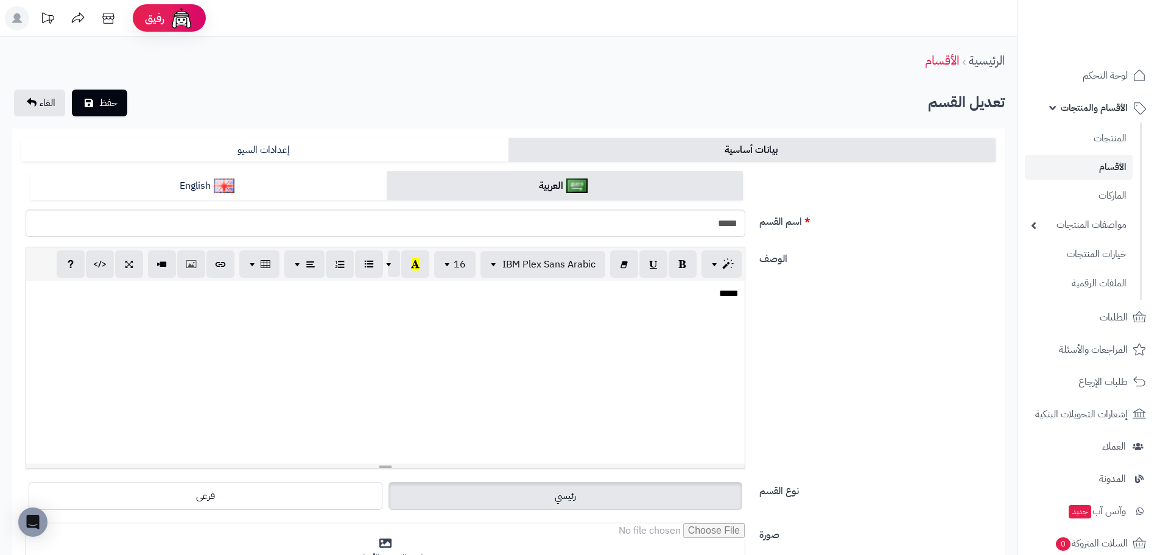
scroll to position [276, 0]
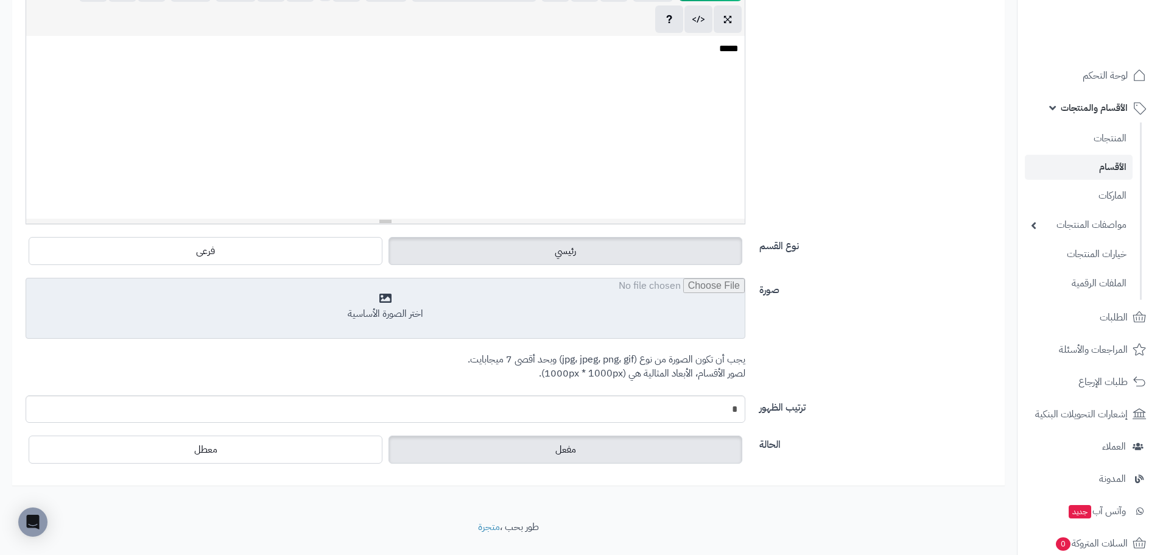
click at [541, 297] on input "file" at bounding box center [385, 308] width 719 height 61
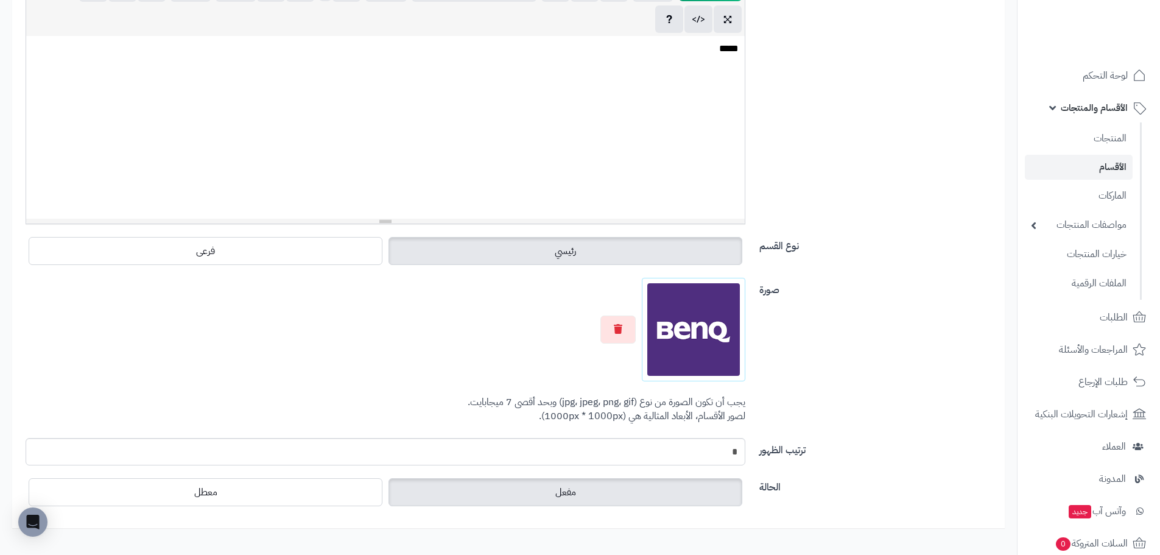
scroll to position [0, 0]
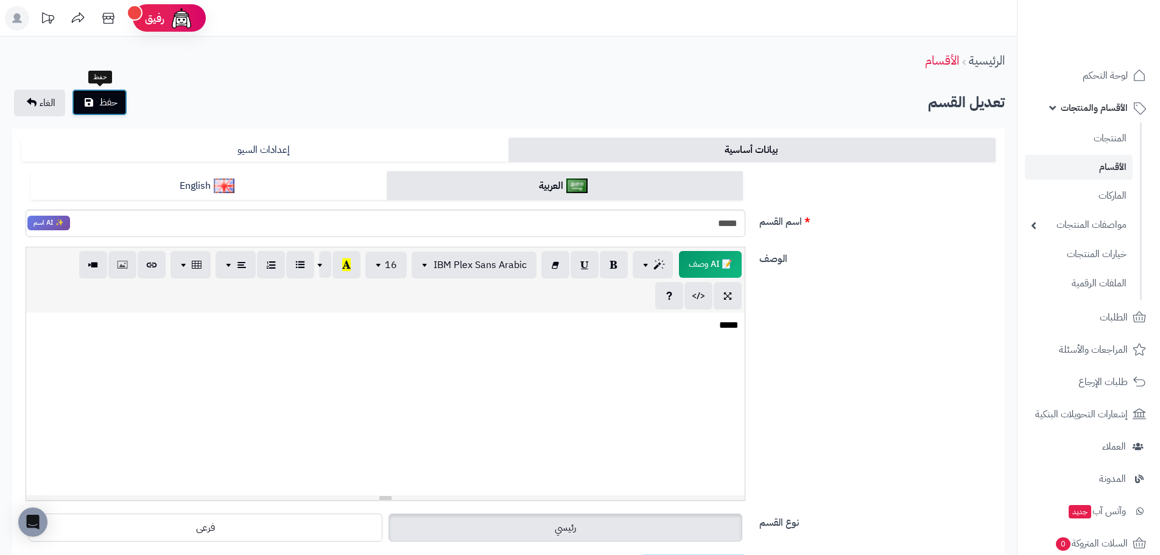
click at [118, 97] on button "حفظ" at bounding box center [99, 102] width 55 height 27
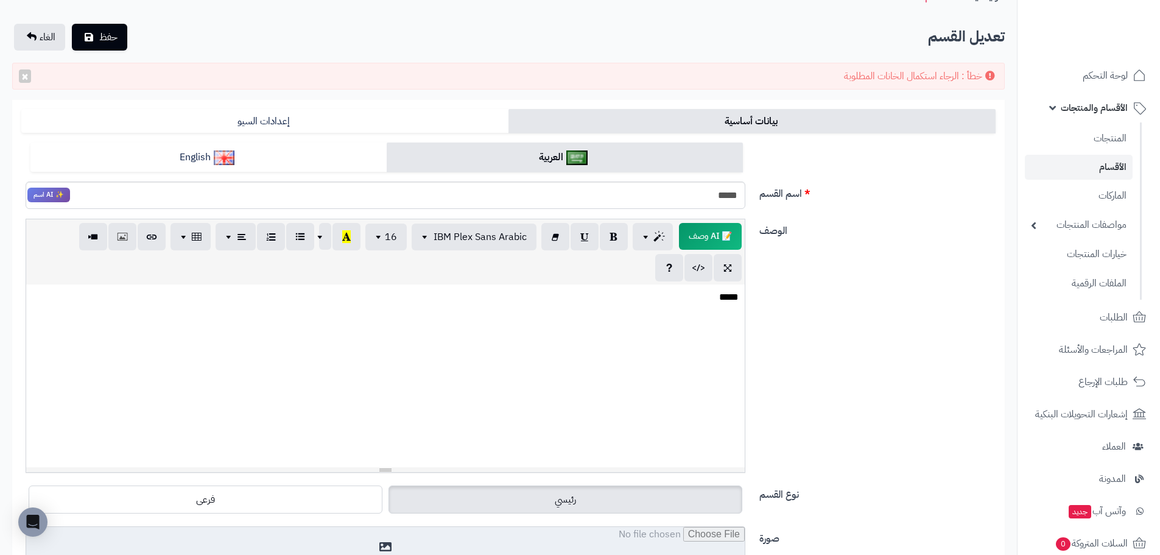
scroll to position [65, 0]
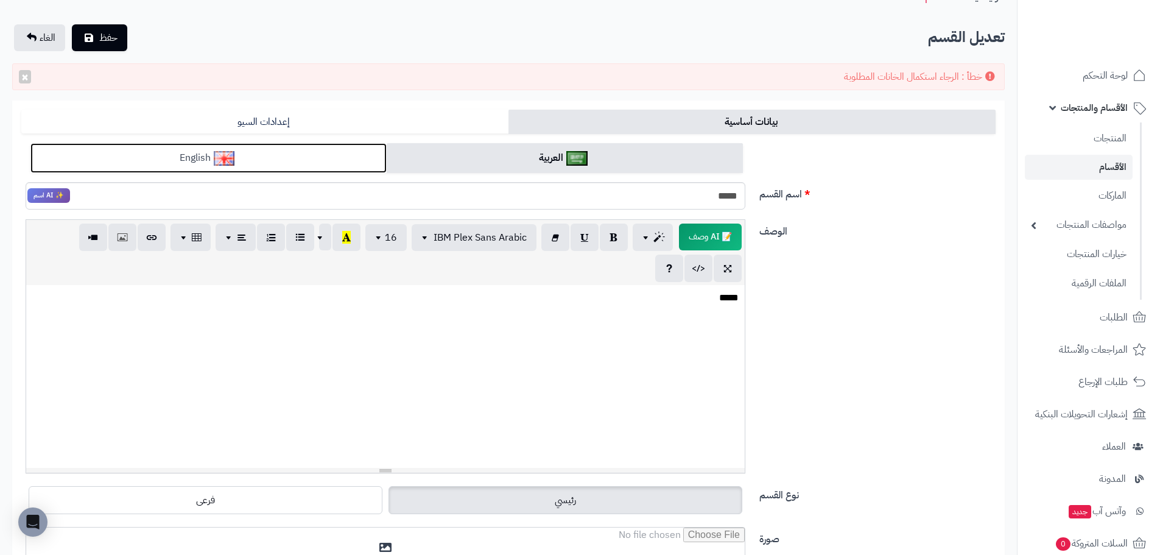
click at [326, 168] on link "English" at bounding box center [208, 158] width 356 height 30
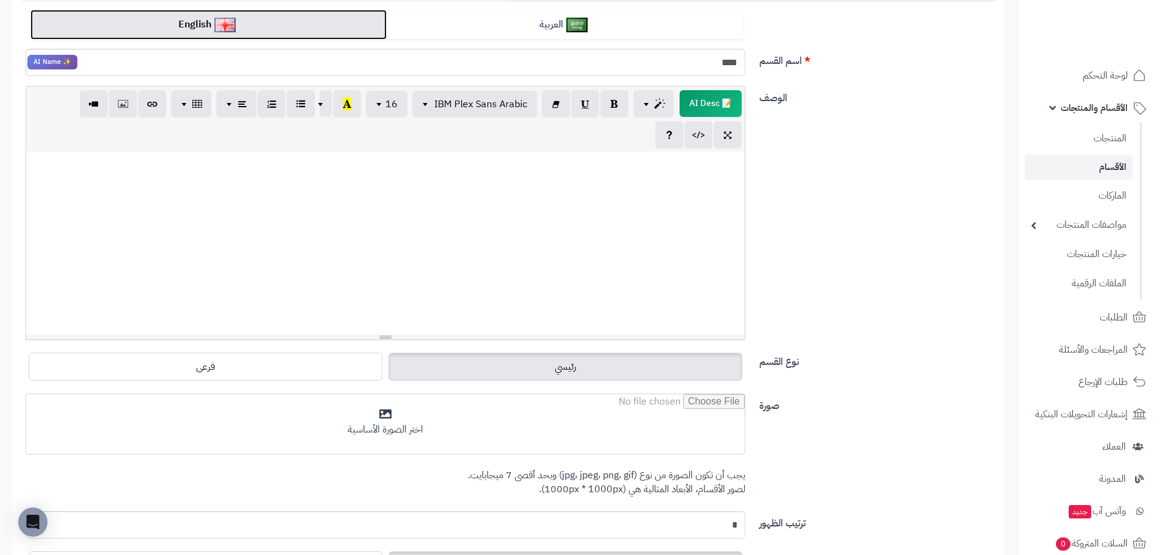
scroll to position [198, 0]
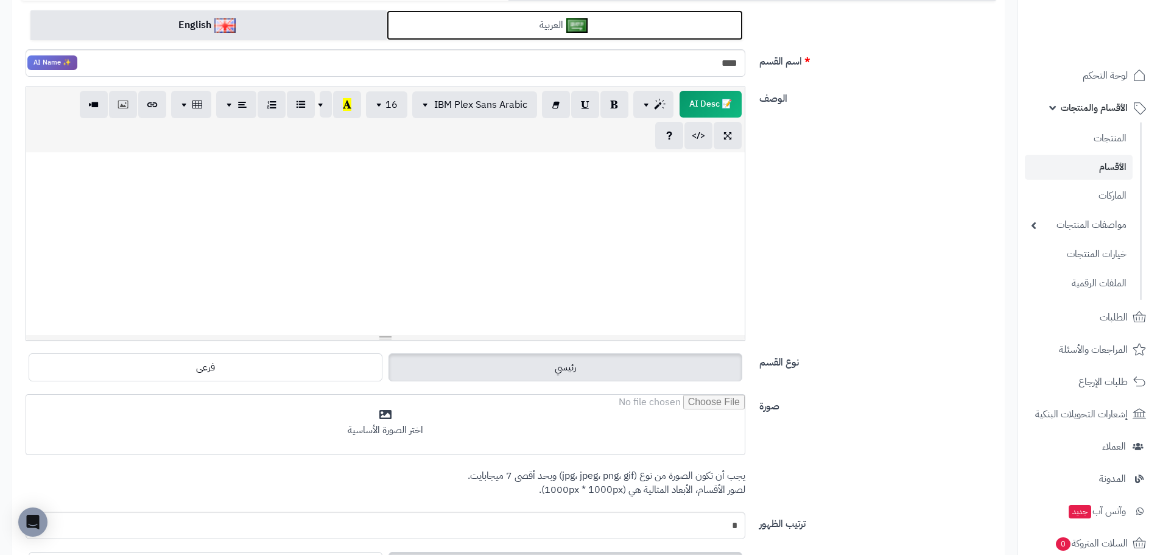
click at [483, 25] on link "العربية" at bounding box center [565, 25] width 356 height 30
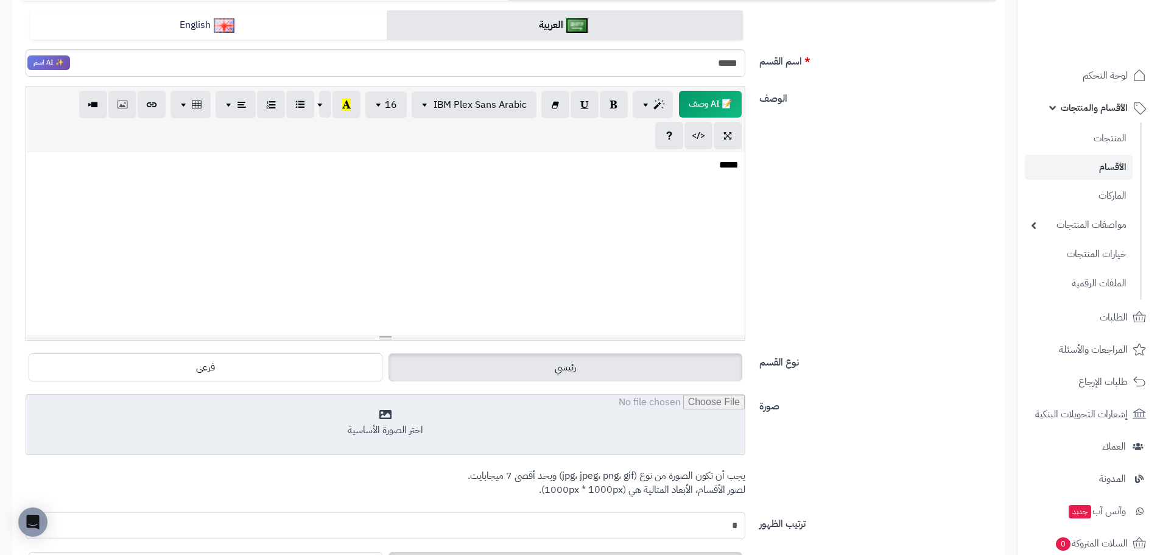
click at [521, 409] on input "file" at bounding box center [385, 425] width 719 height 61
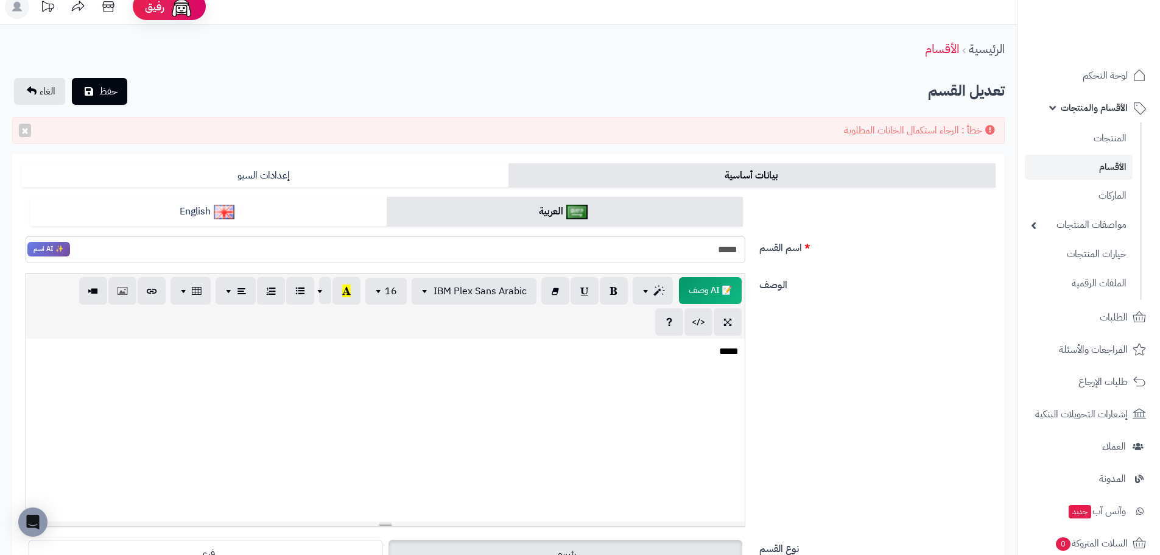
scroll to position [0, 0]
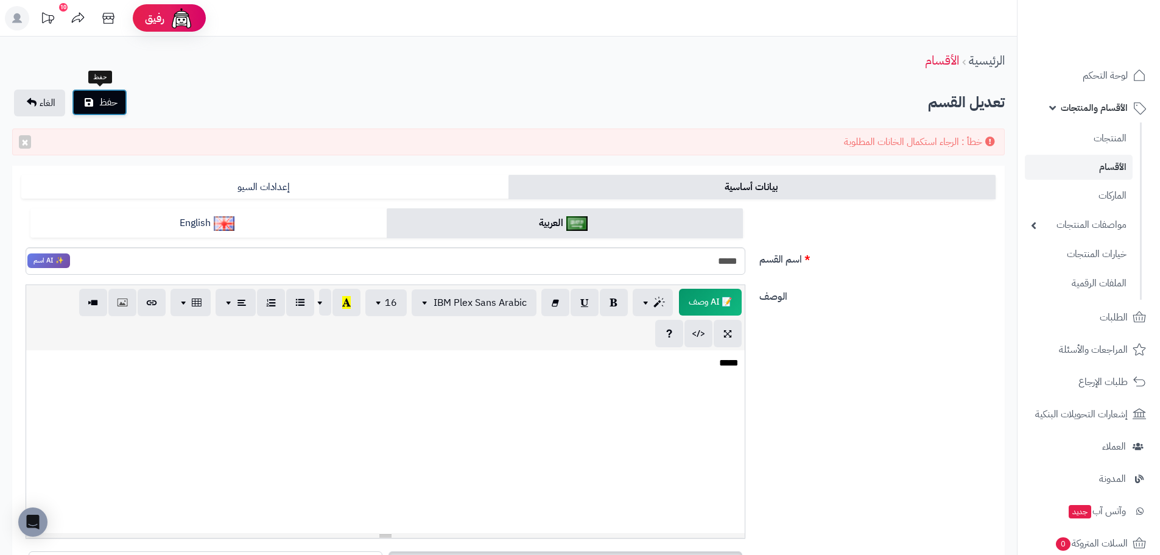
click at [111, 105] on span "حفظ" at bounding box center [108, 102] width 18 height 15
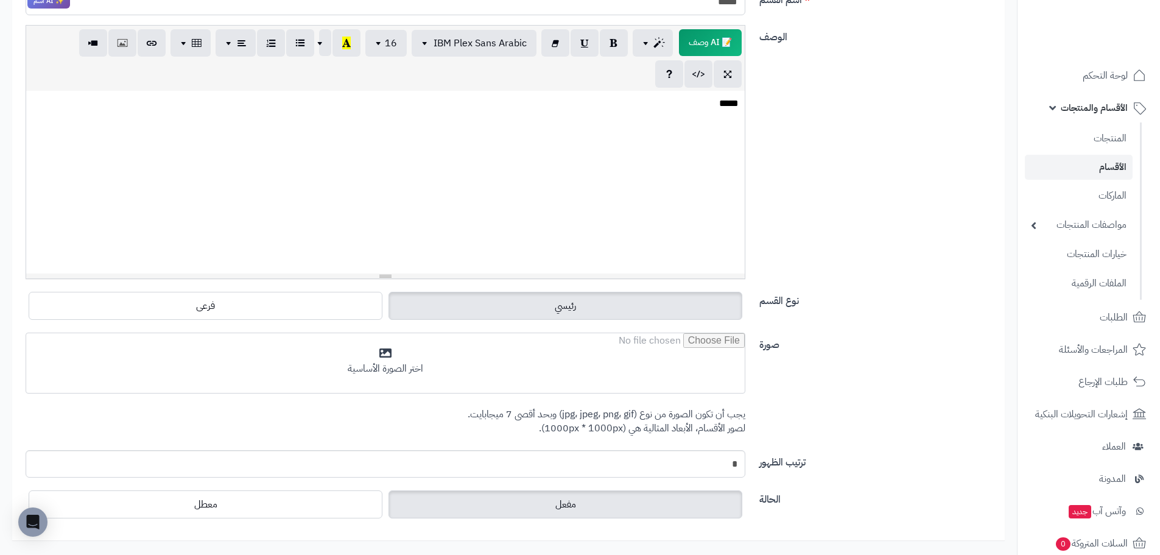
scroll to position [259, 0]
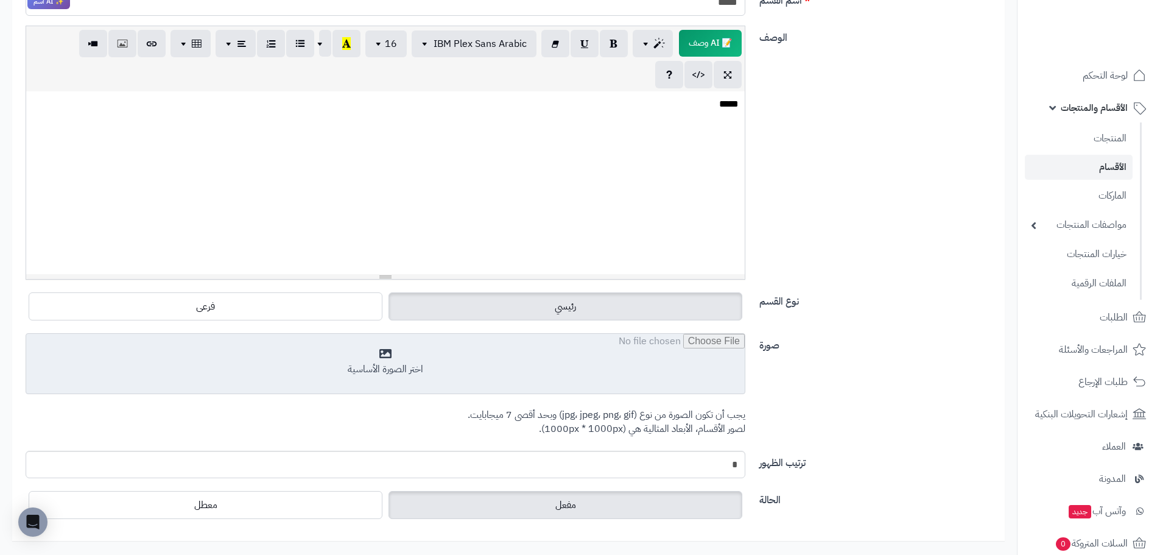
click at [687, 354] on input "file" at bounding box center [385, 364] width 719 height 61
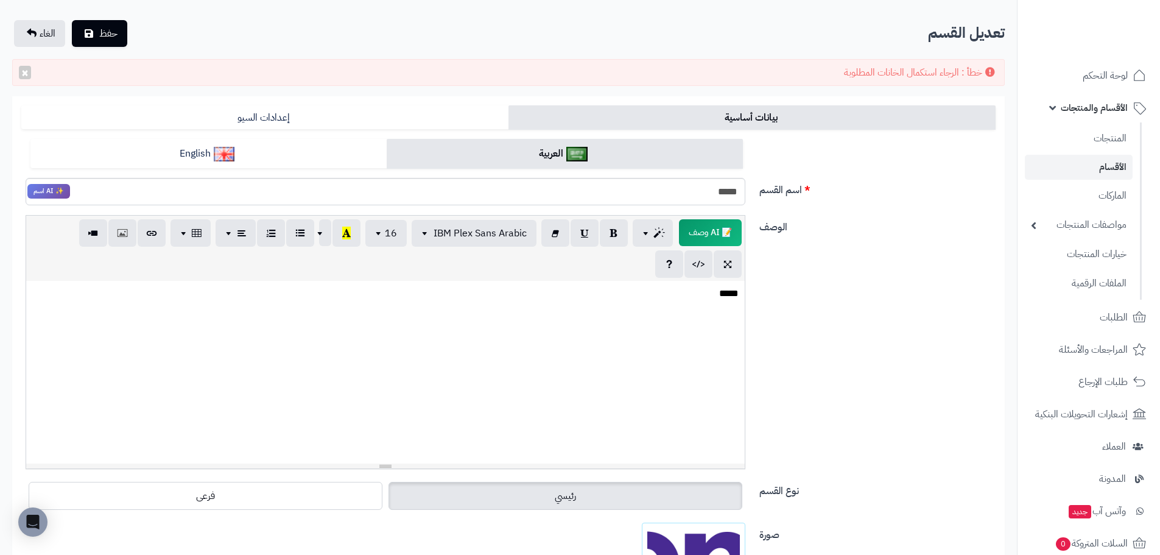
scroll to position [57, 0]
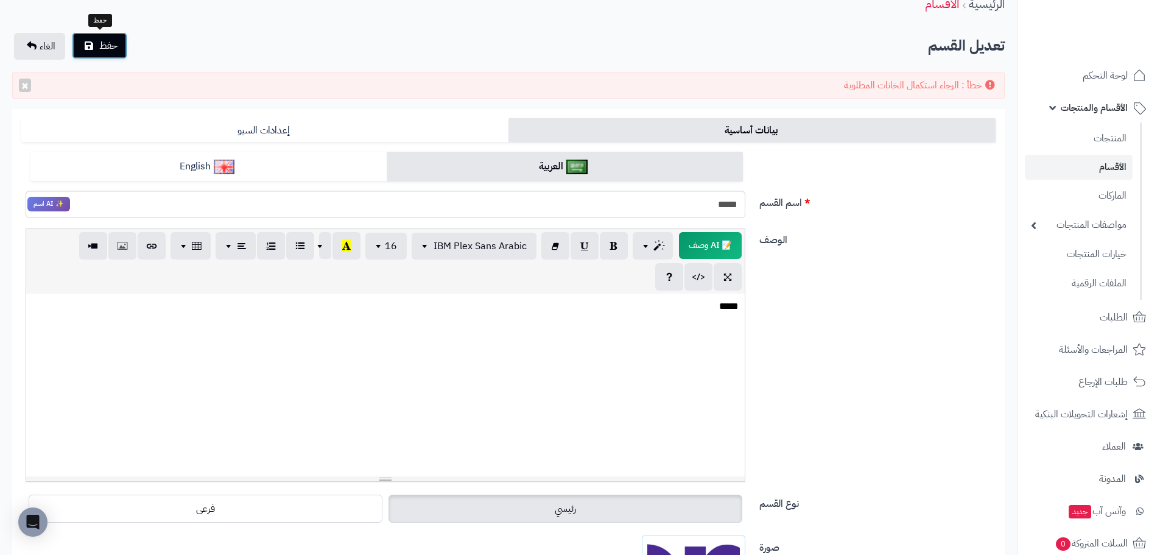
click at [113, 53] on button "حفظ" at bounding box center [99, 45] width 55 height 27
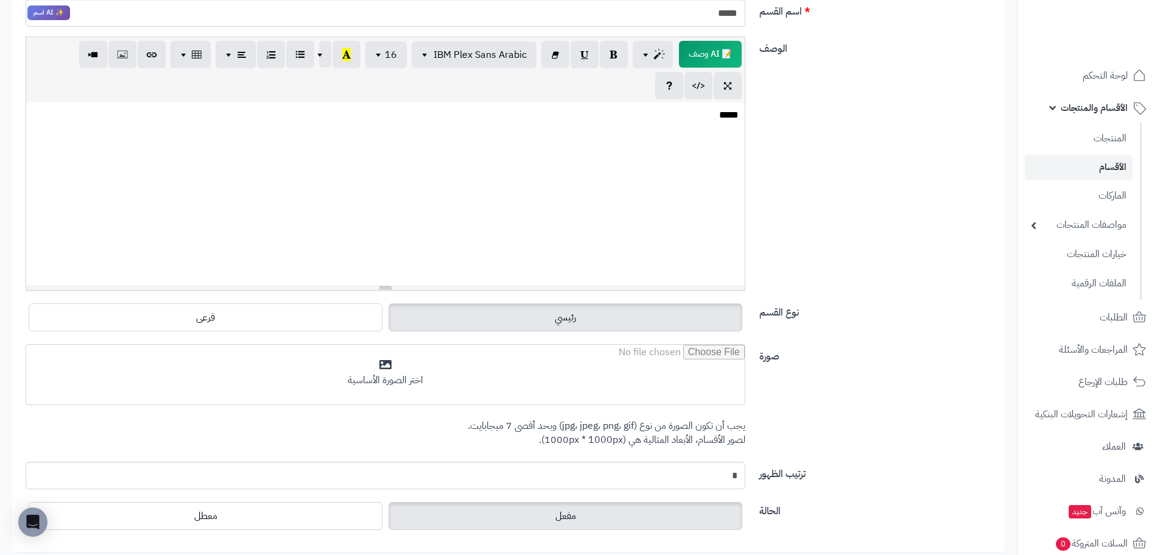
scroll to position [248, 0]
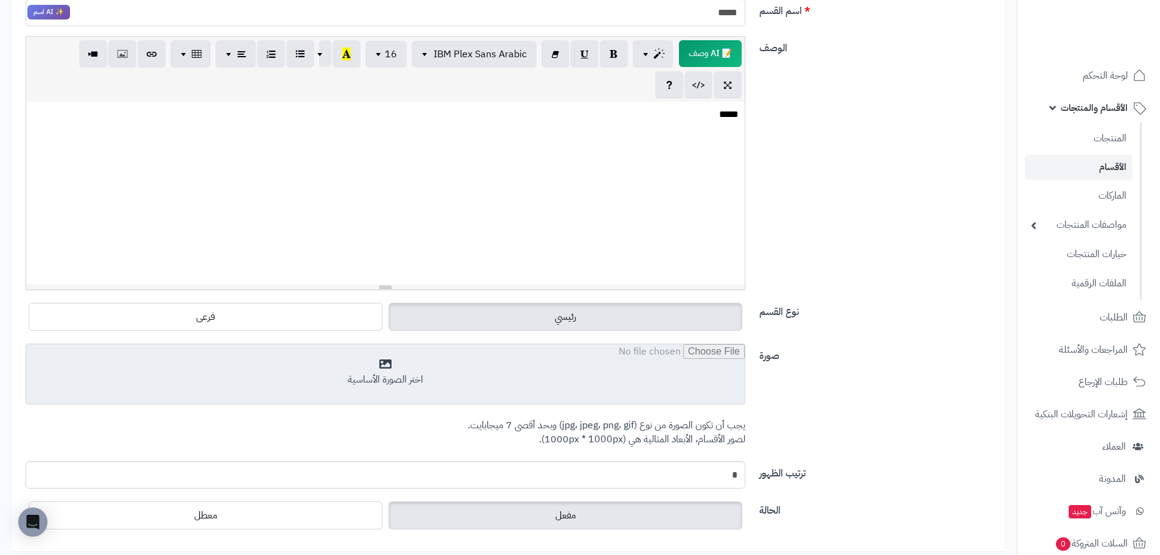
click at [633, 368] on input "file" at bounding box center [385, 374] width 719 height 61
click at [541, 378] on input "file" at bounding box center [385, 374] width 719 height 61
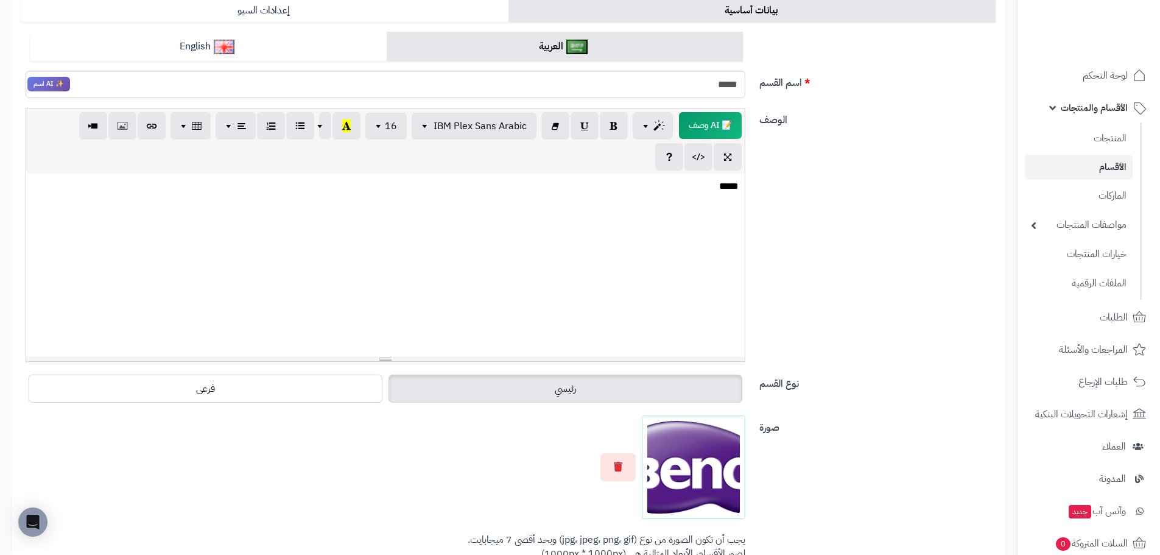
scroll to position [176, 0]
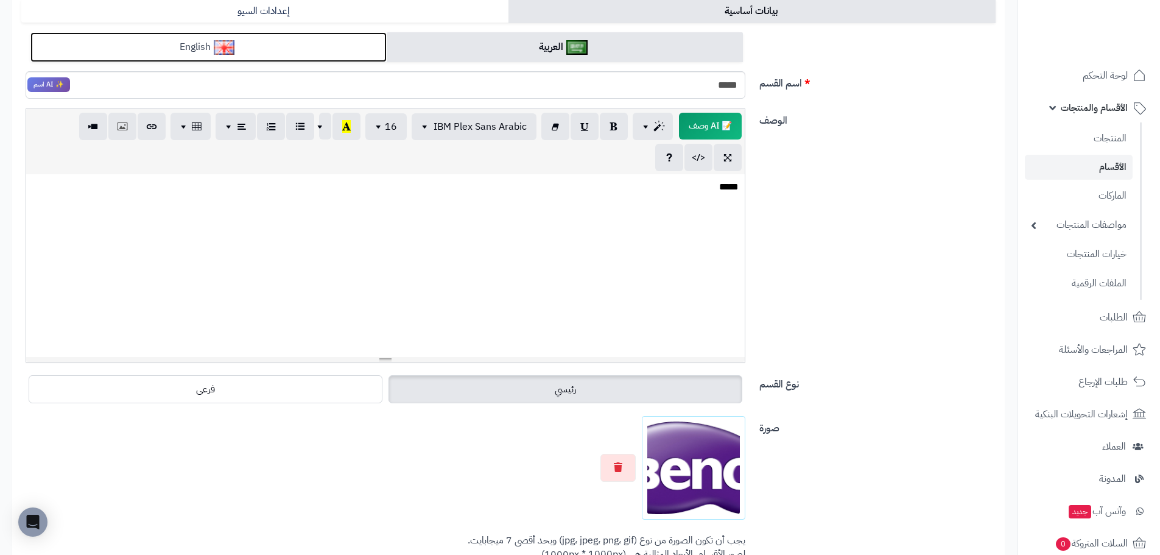
click at [260, 49] on link "English" at bounding box center [208, 47] width 356 height 30
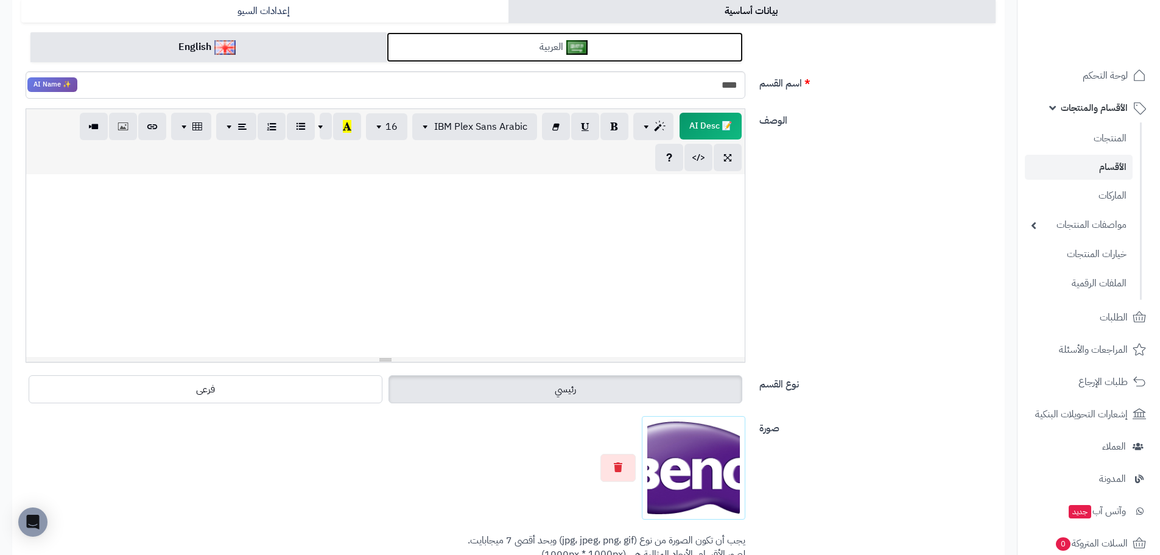
click at [482, 46] on link "العربية" at bounding box center [565, 47] width 356 height 30
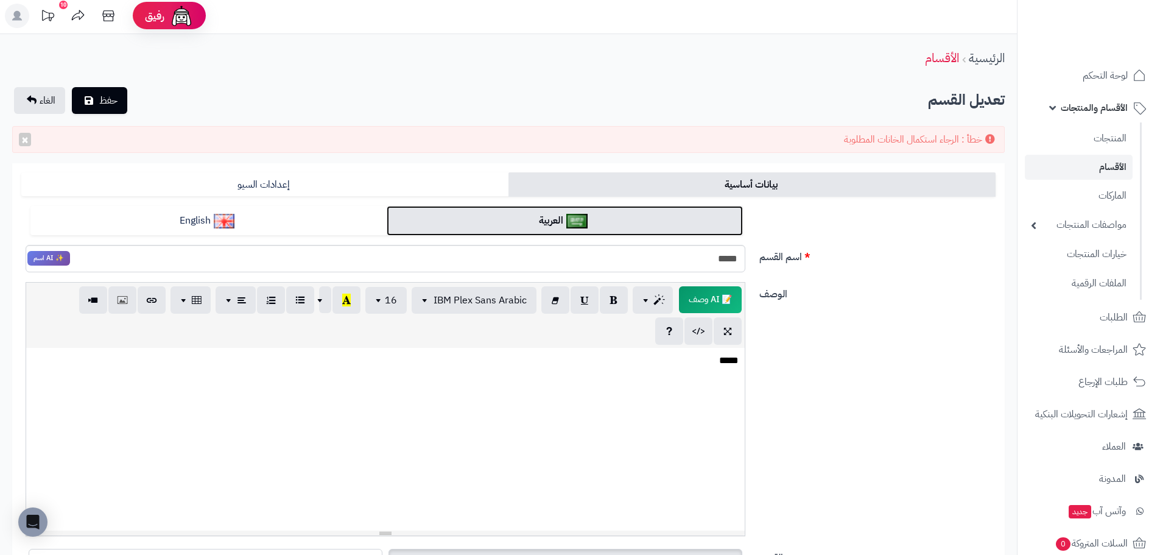
scroll to position [0, 0]
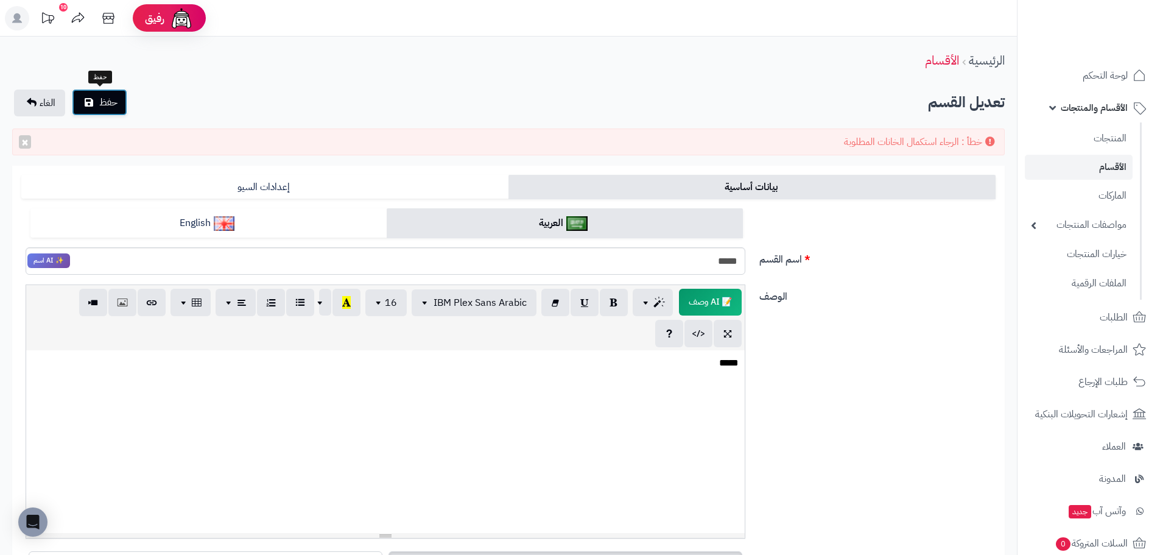
click at [117, 97] on span "حفظ" at bounding box center [108, 102] width 18 height 15
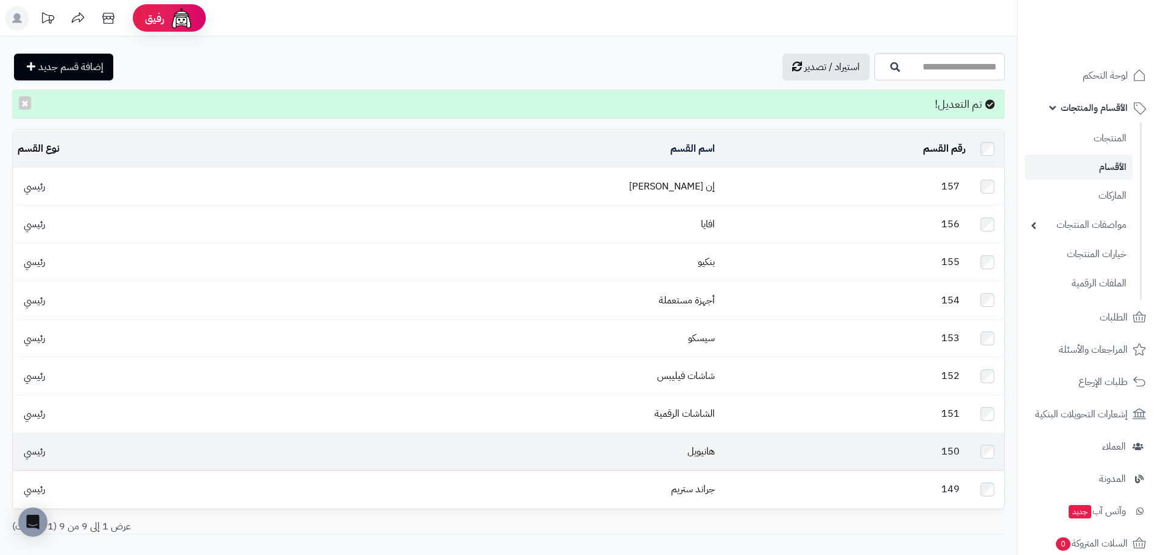
click at [682, 437] on td "هانيويل" at bounding box center [490, 451] width 459 height 37
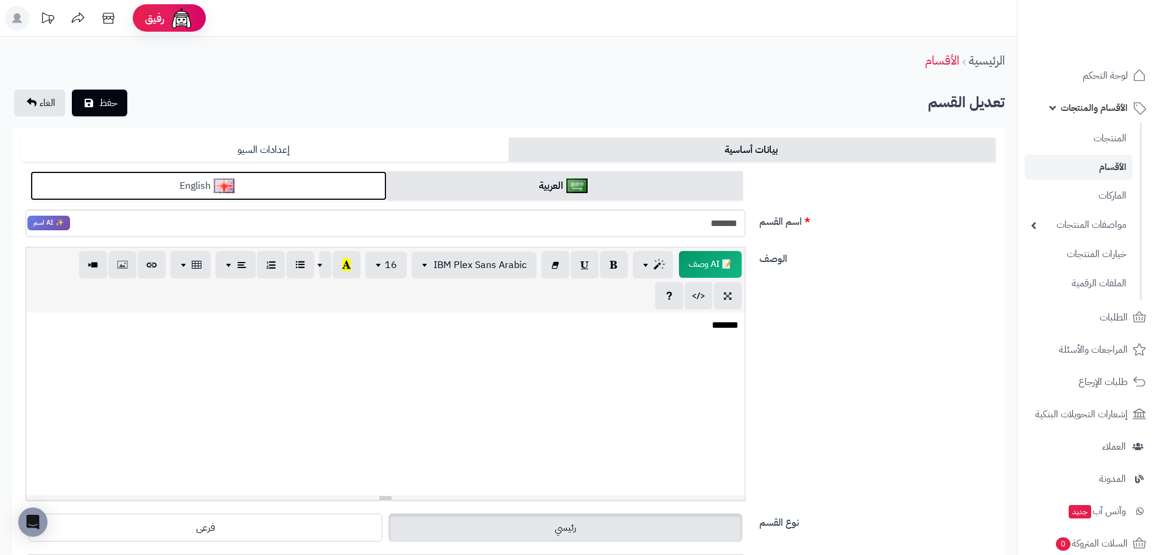
click at [318, 190] on link "English" at bounding box center [208, 186] width 356 height 30
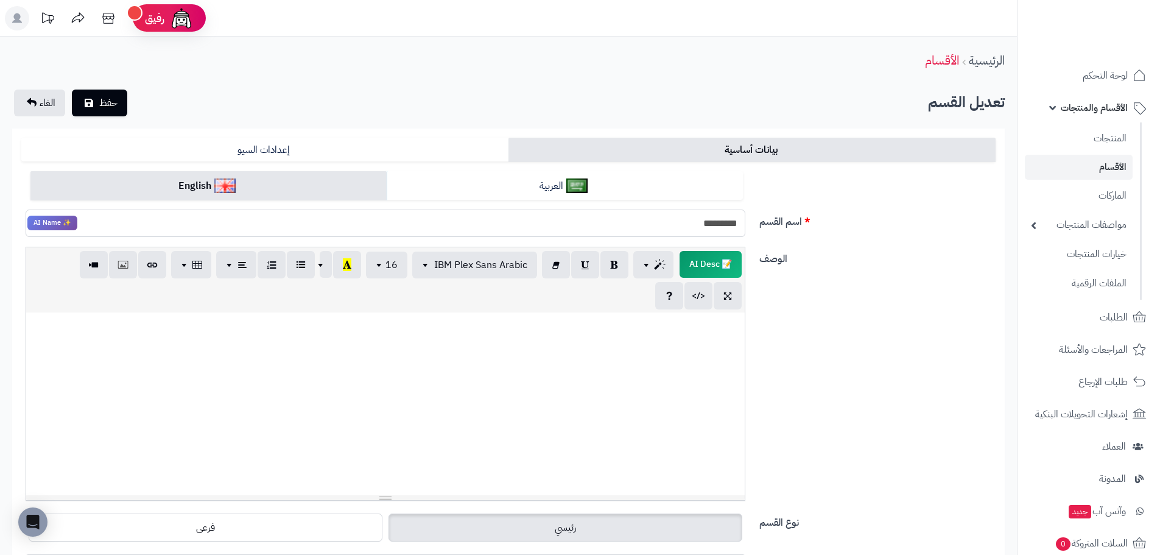
click at [600, 219] on input "*********" at bounding box center [386, 222] width 720 height 27
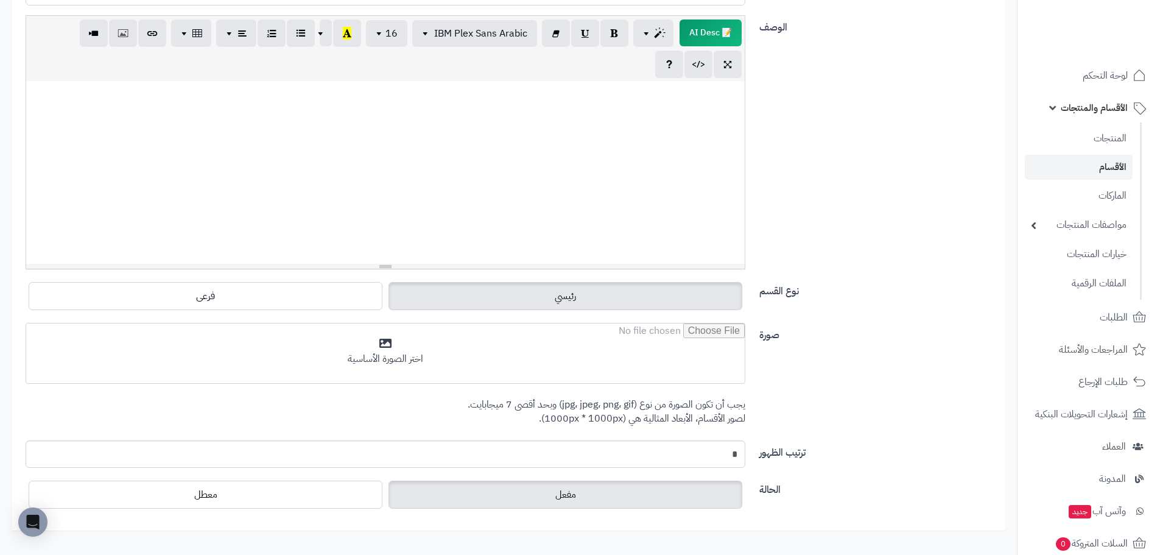
scroll to position [231, 0]
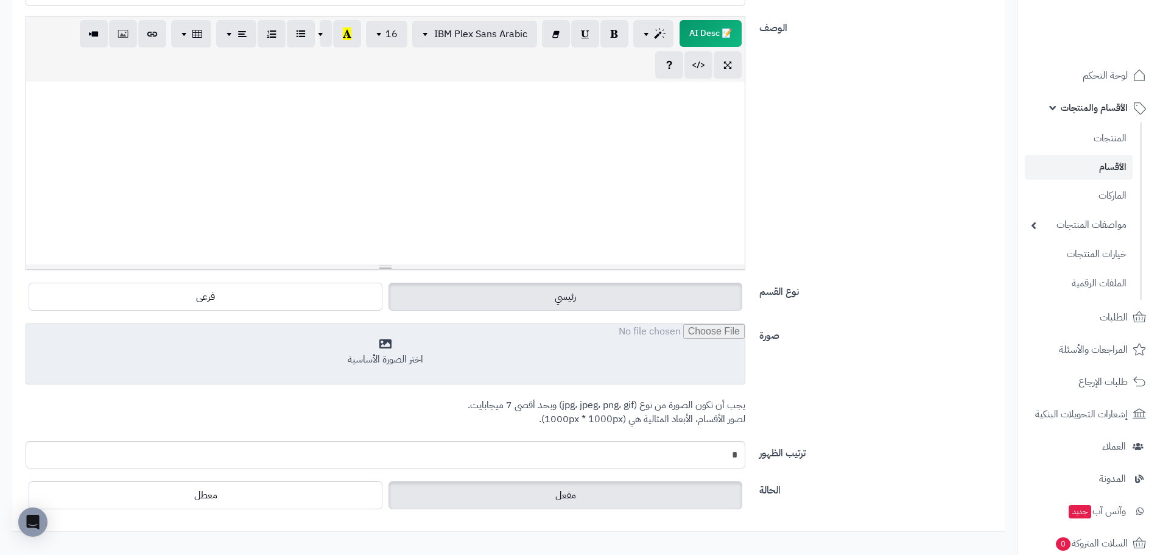
click at [491, 351] on input "file" at bounding box center [385, 354] width 719 height 61
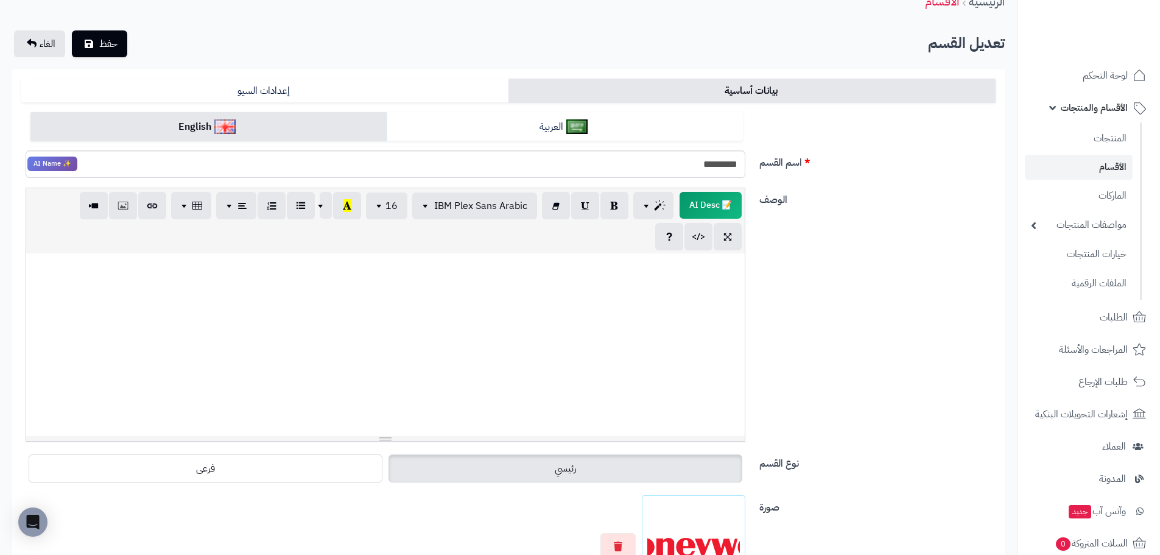
scroll to position [57, 0]
click at [118, 47] on span "حفظ" at bounding box center [108, 45] width 18 height 15
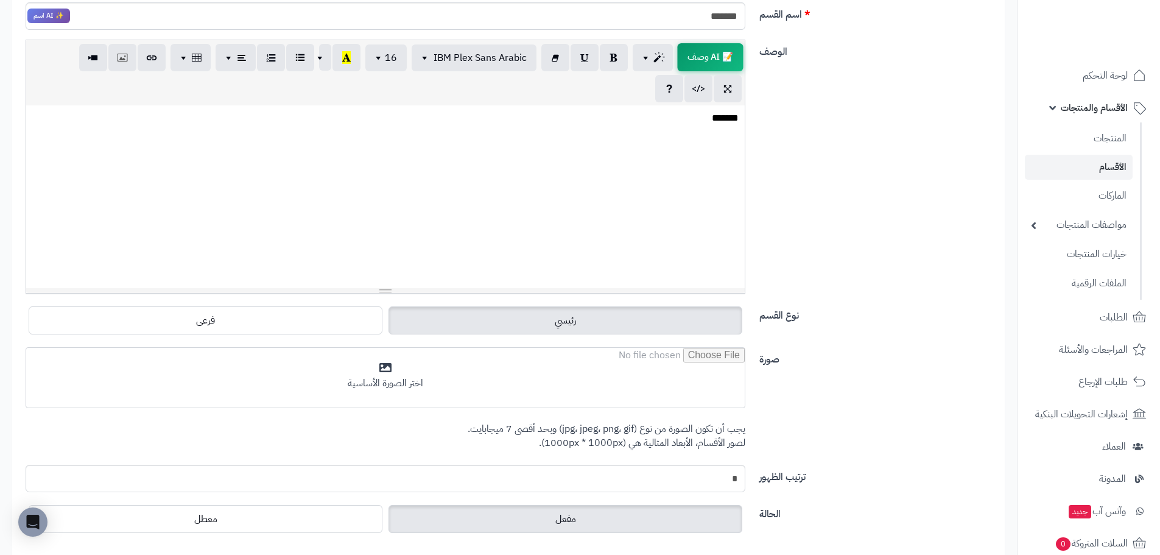
scroll to position [245, 0]
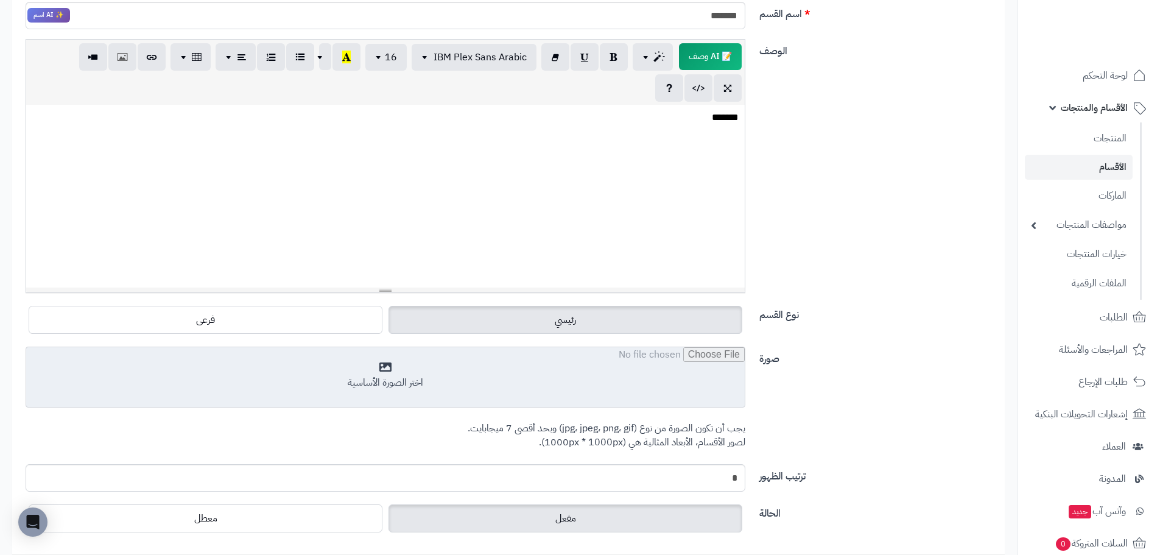
click at [599, 366] on input "file" at bounding box center [385, 377] width 719 height 61
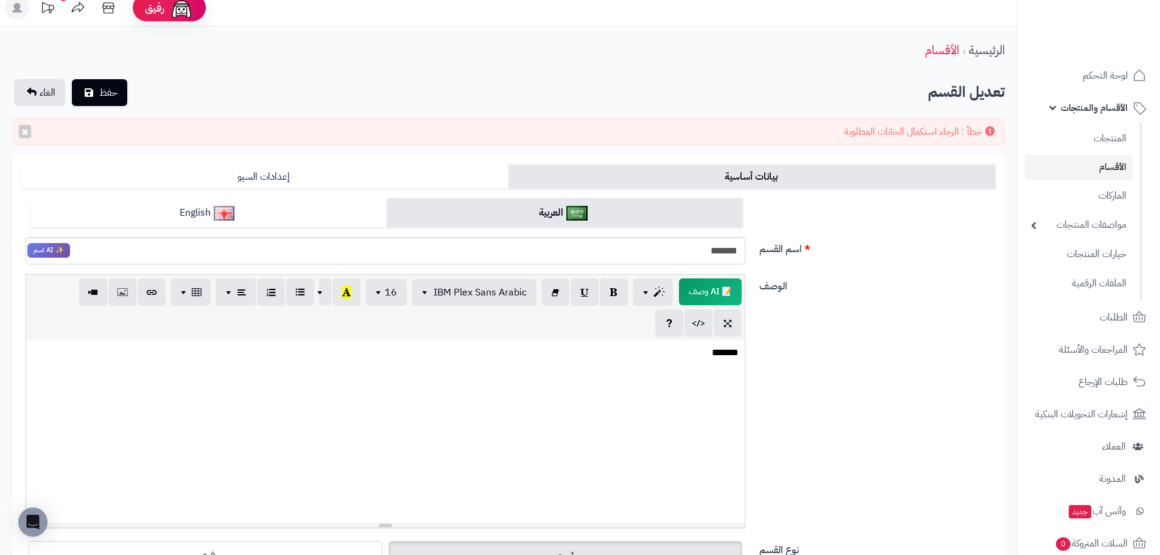
scroll to position [0, 0]
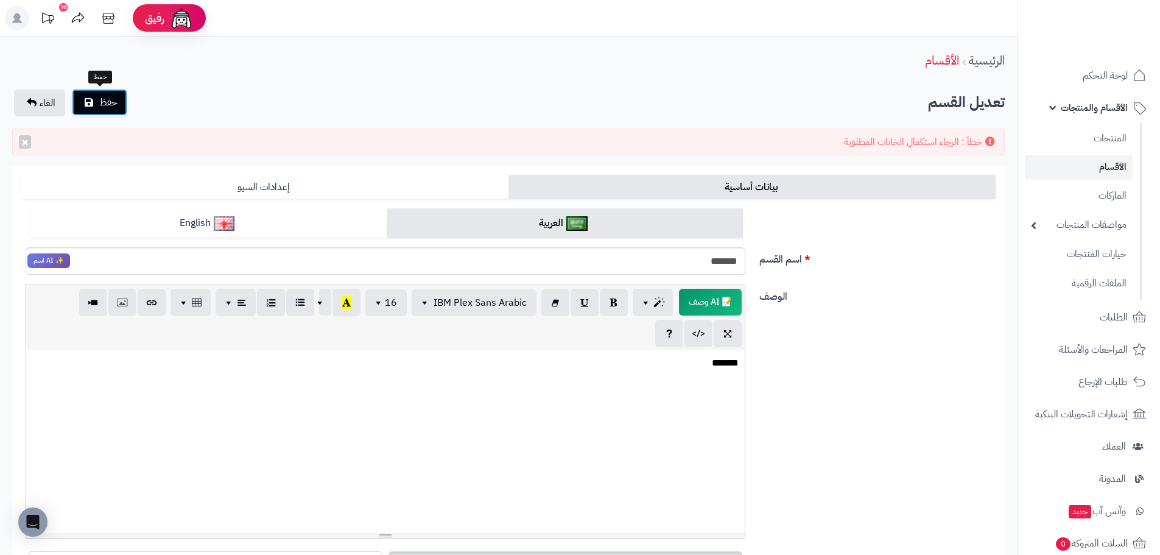
click at [116, 99] on span "حفظ" at bounding box center [108, 102] width 18 height 15
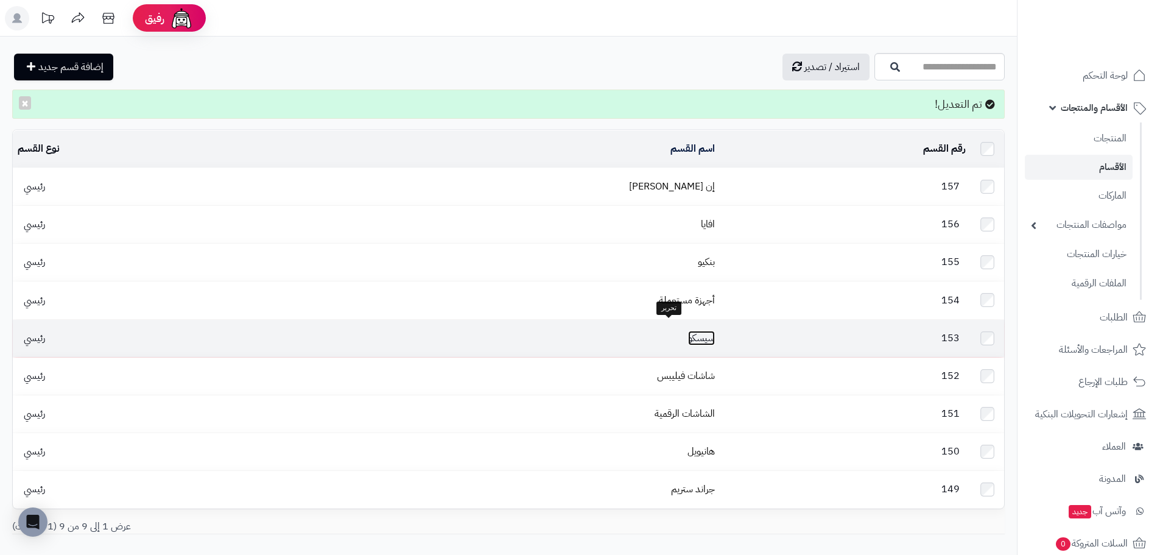
click at [688, 331] on link "سيسكو" at bounding box center [701, 338] width 27 height 15
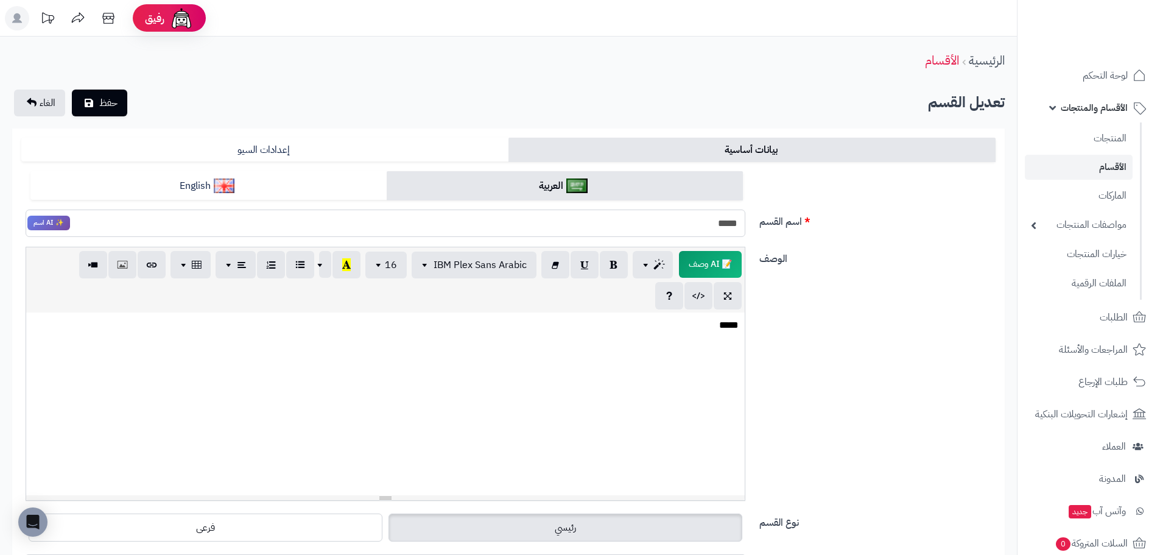
click at [719, 222] on input "*****" at bounding box center [386, 222] width 720 height 27
click at [334, 185] on link "English" at bounding box center [208, 186] width 356 height 30
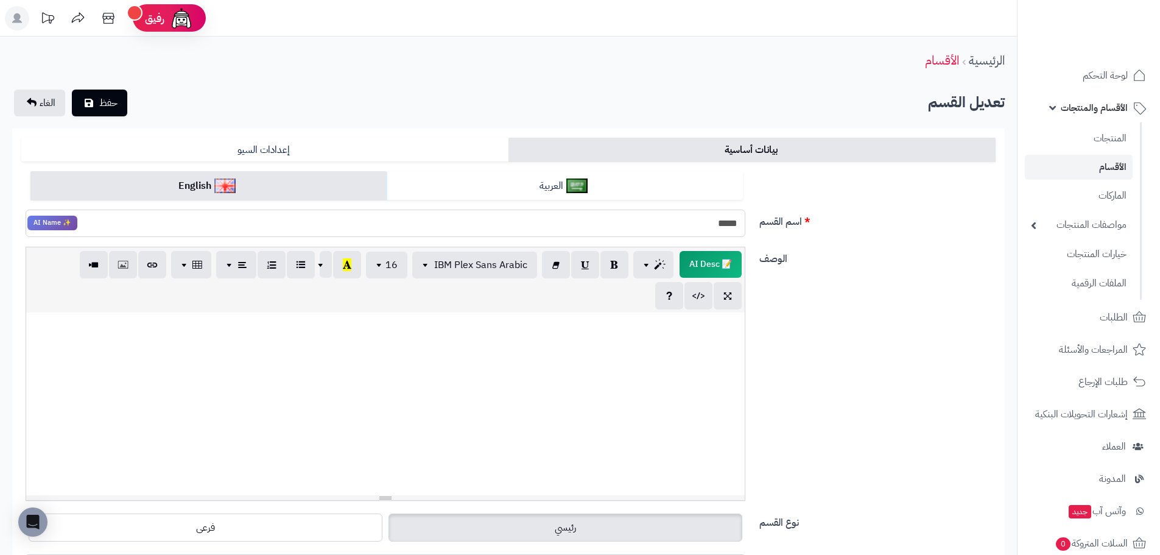
click at [725, 222] on input "*****" at bounding box center [386, 222] width 720 height 27
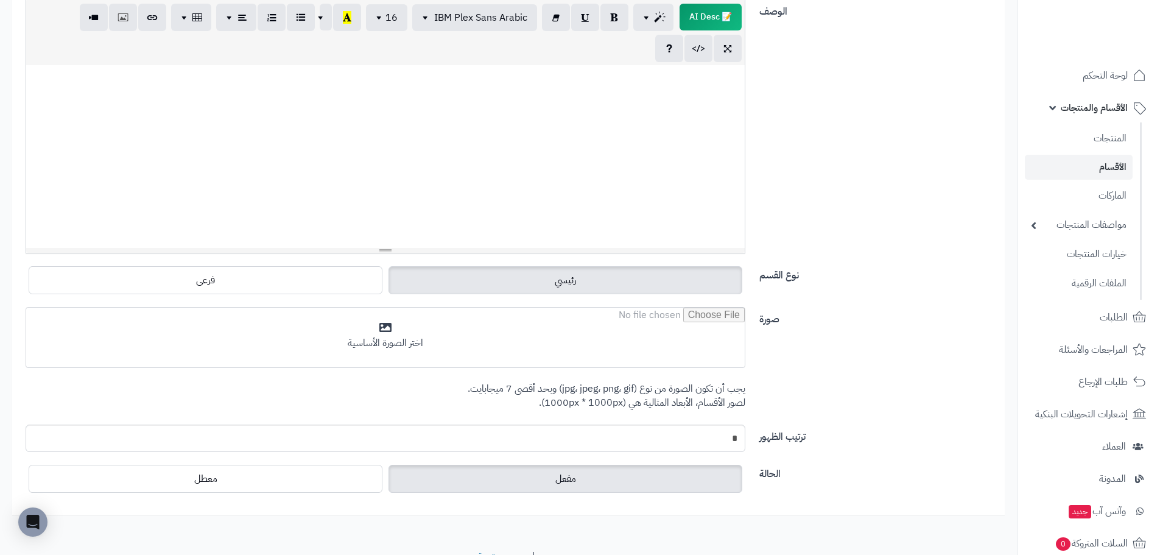
scroll to position [250, 0]
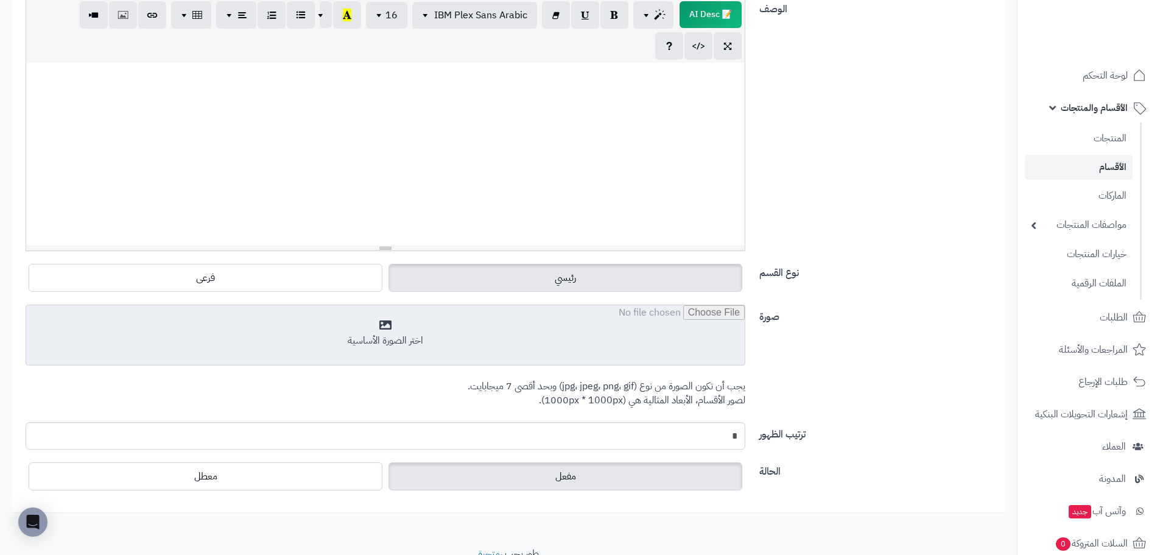
click at [554, 315] on input "file" at bounding box center [385, 335] width 719 height 61
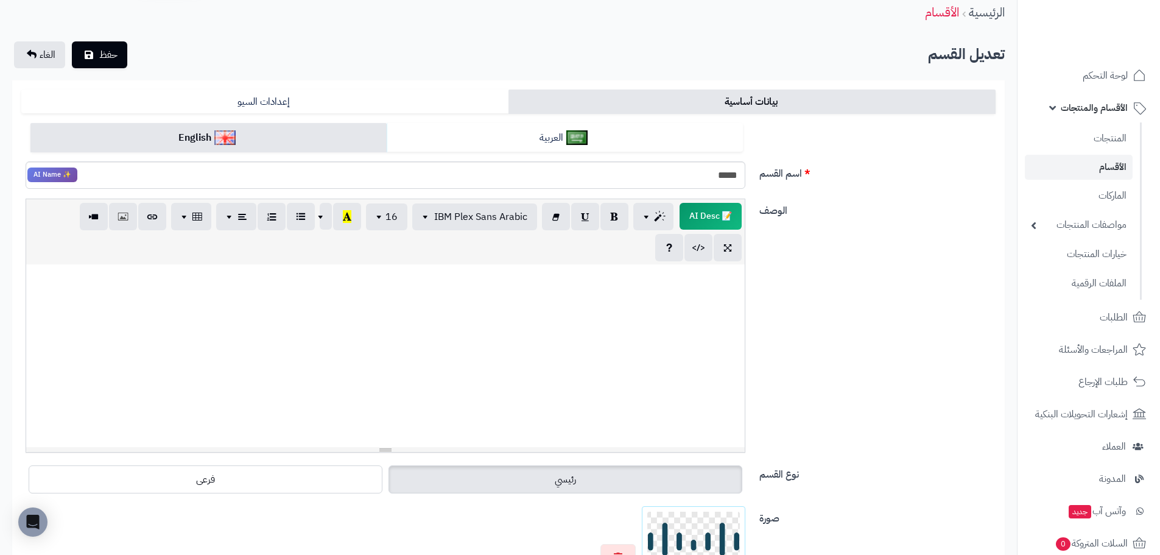
scroll to position [0, 0]
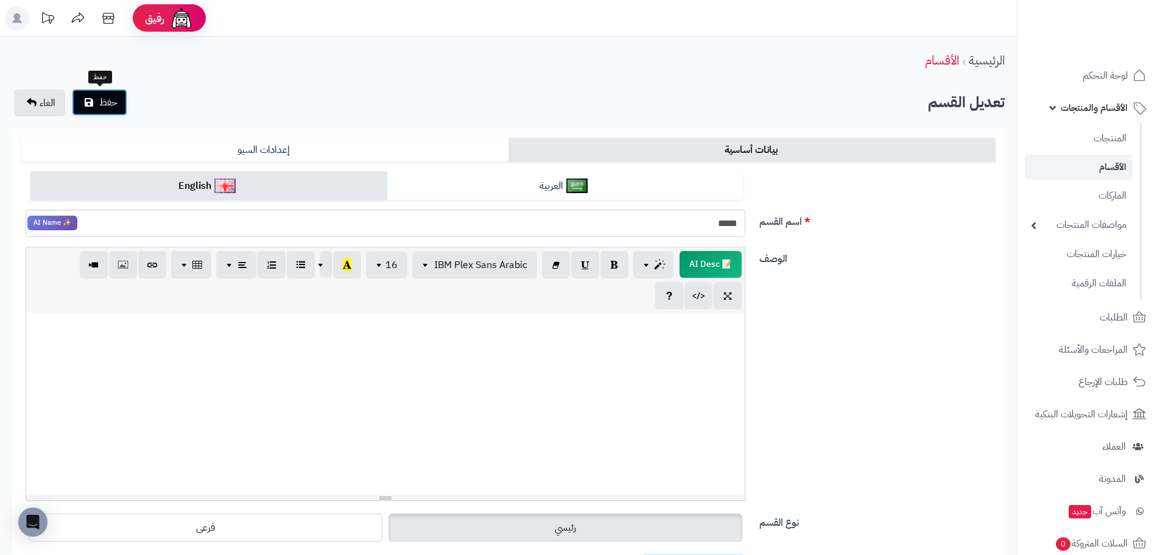
click at [102, 107] on span "حفظ" at bounding box center [108, 102] width 18 height 15
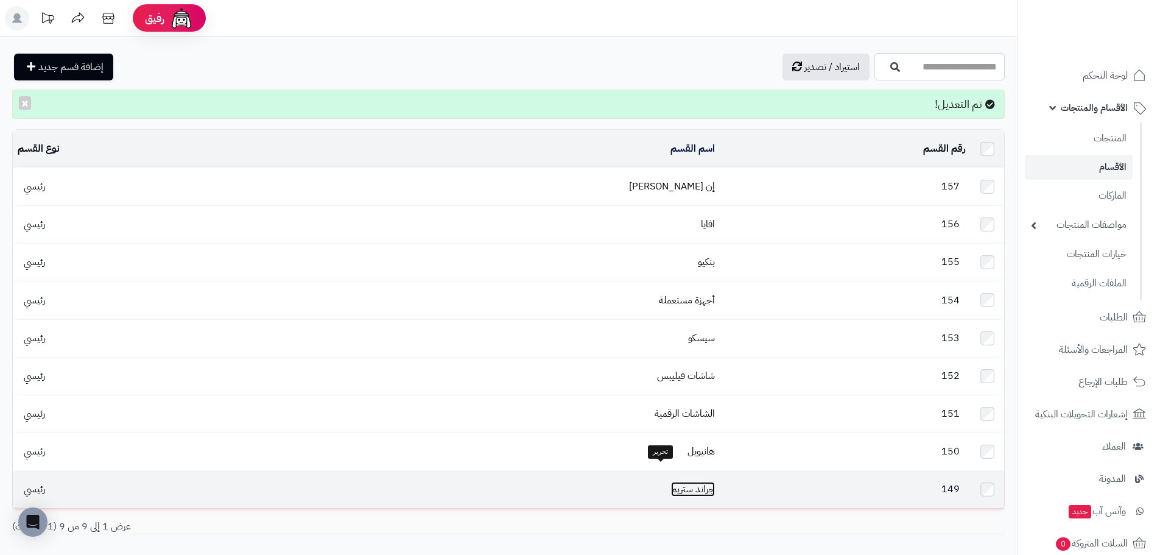
click at [671, 482] on link "جراند ستريم" at bounding box center [693, 489] width 44 height 15
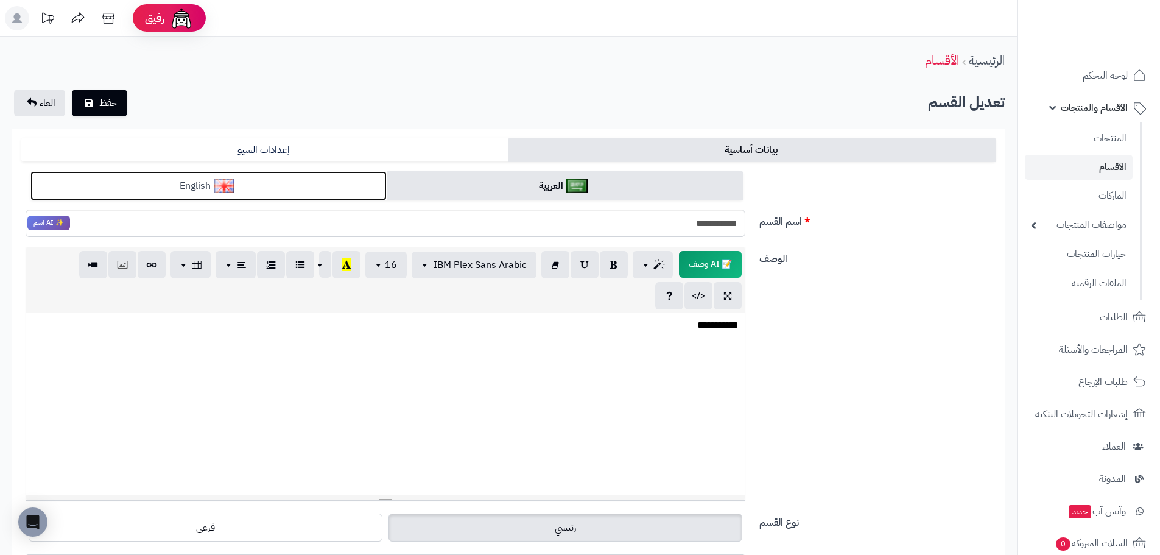
click at [323, 175] on link "English" at bounding box center [208, 186] width 356 height 30
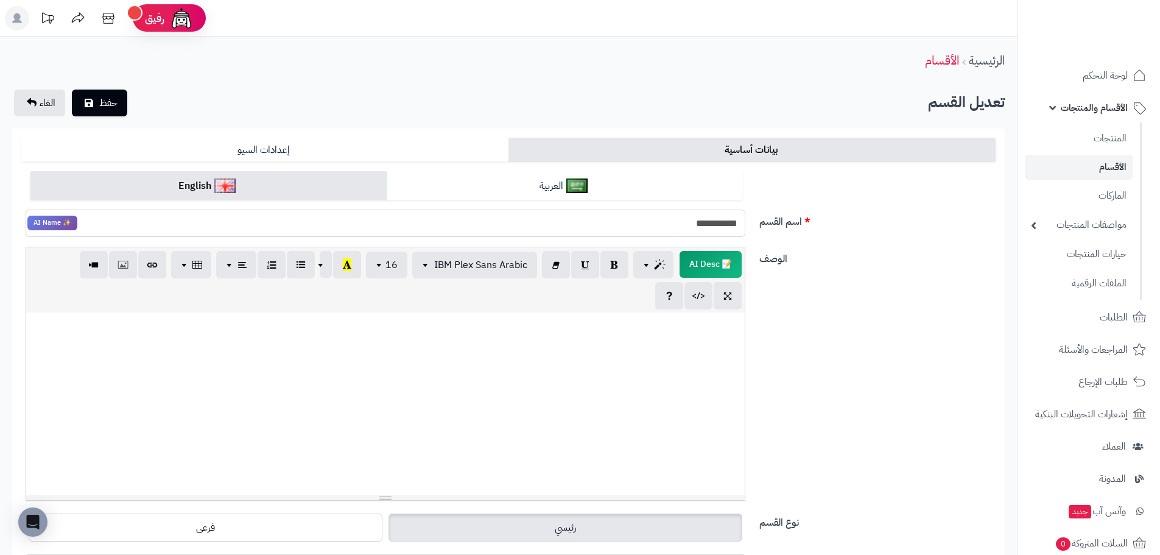
click at [711, 227] on input "**********" at bounding box center [386, 222] width 720 height 27
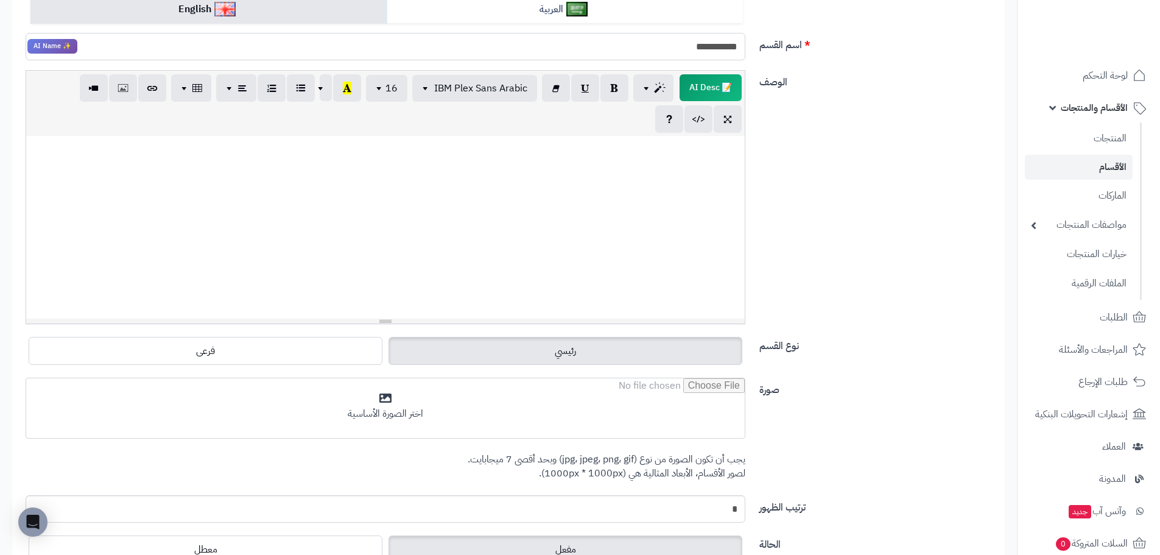
scroll to position [177, 0]
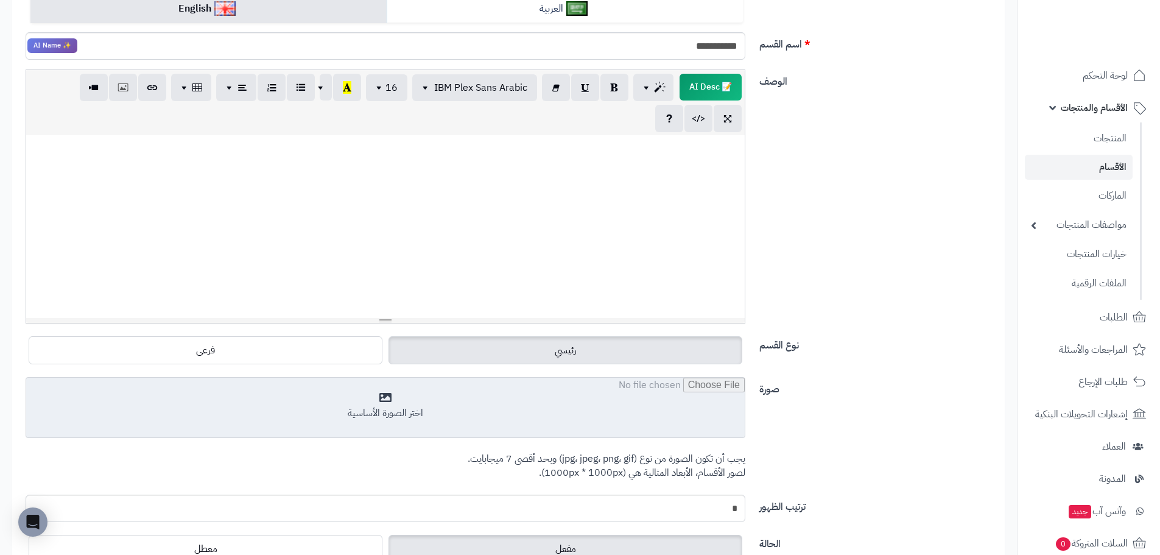
click at [607, 406] on input "file" at bounding box center [385, 408] width 719 height 61
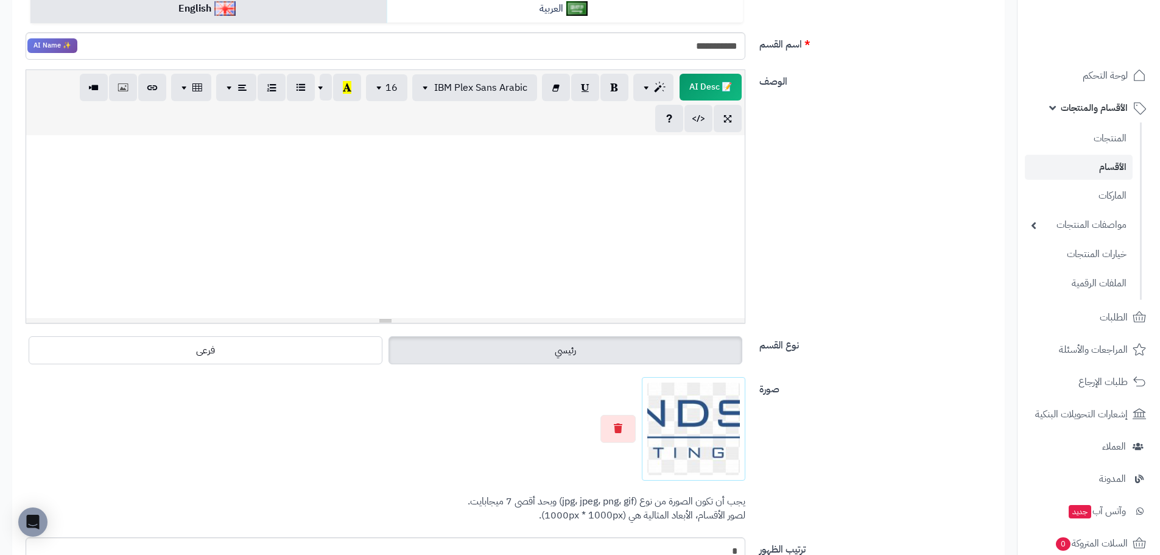
scroll to position [0, 0]
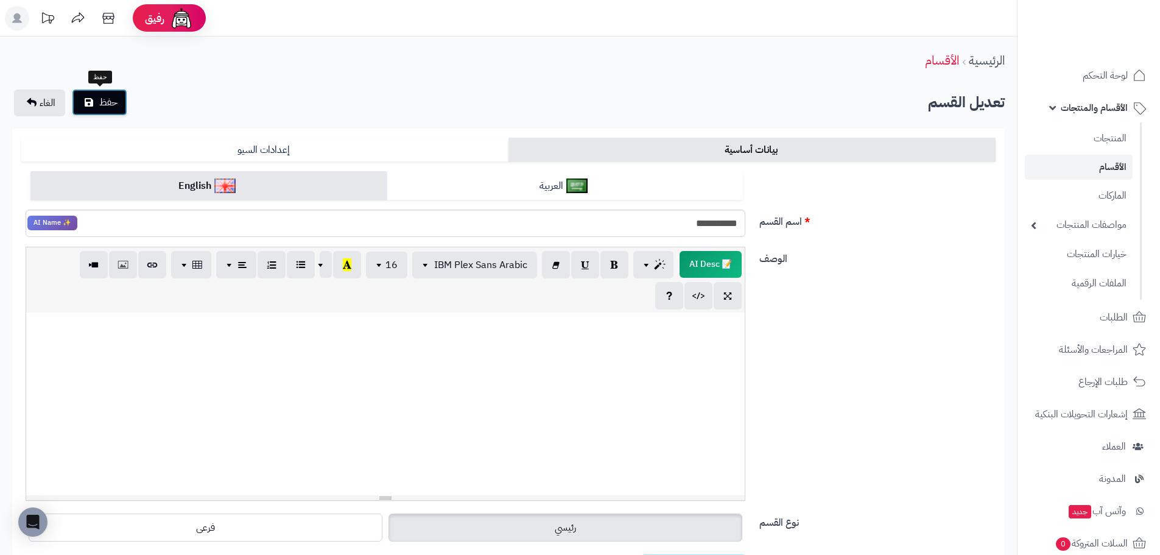
click at [93, 100] on icon "submit" at bounding box center [89, 102] width 9 height 10
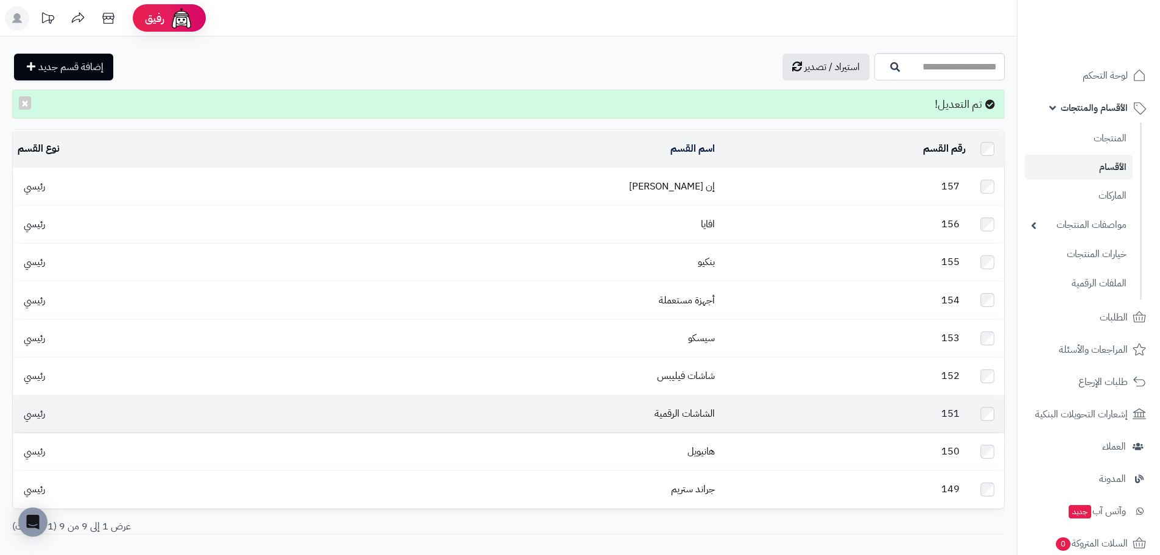
click at [666, 408] on td "الشاشات الرقمية" at bounding box center [490, 413] width 459 height 37
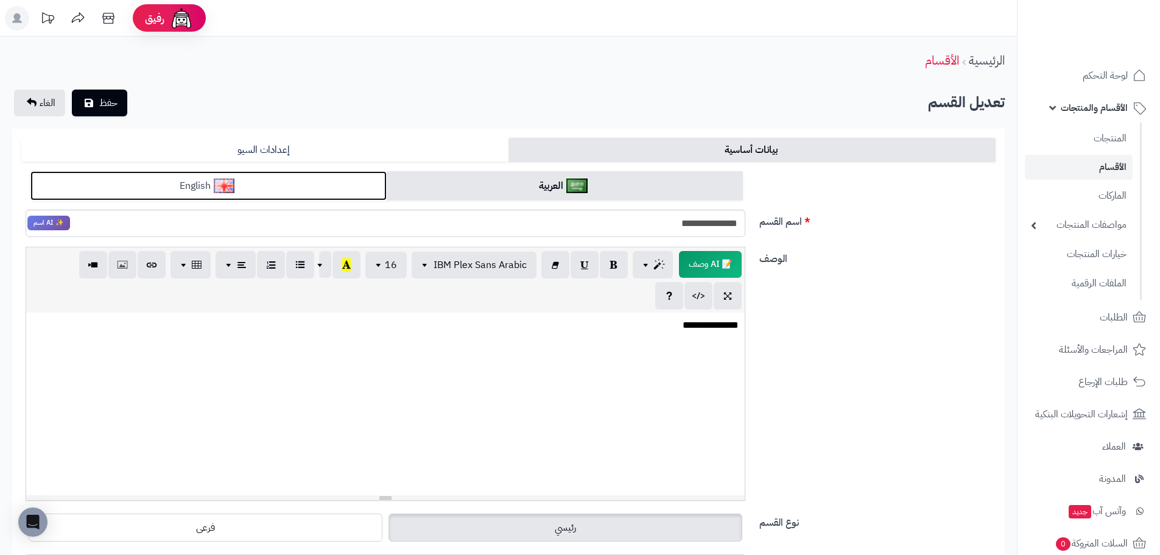
click at [292, 194] on link "English" at bounding box center [208, 186] width 356 height 30
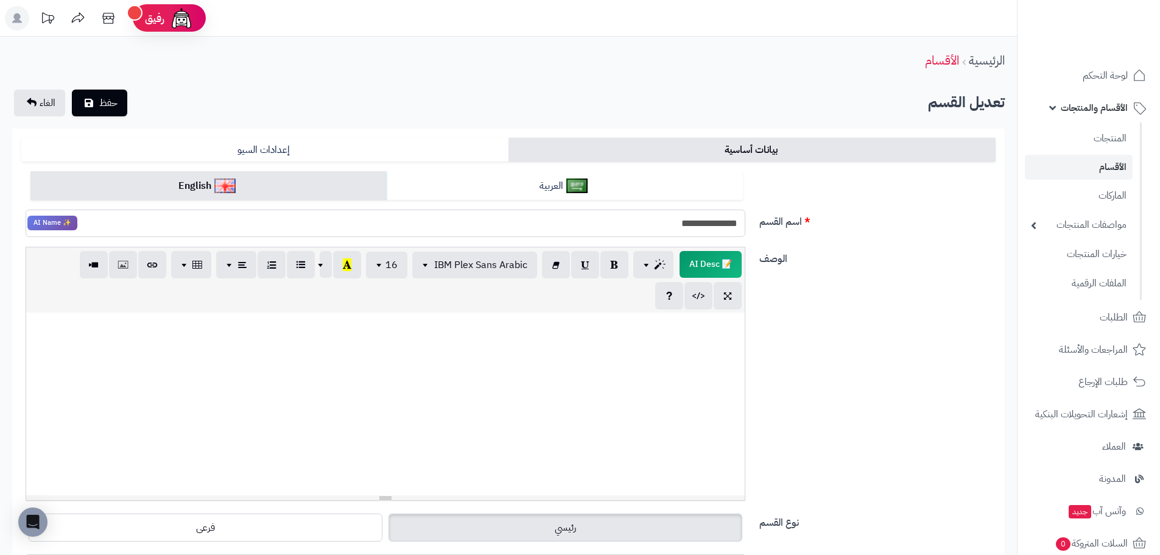
drag, startPoint x: 666, startPoint y: 229, endPoint x: 782, endPoint y: 222, distance: 117.1
click at [782, 222] on div "**********" at bounding box center [508, 209] width 984 height 76
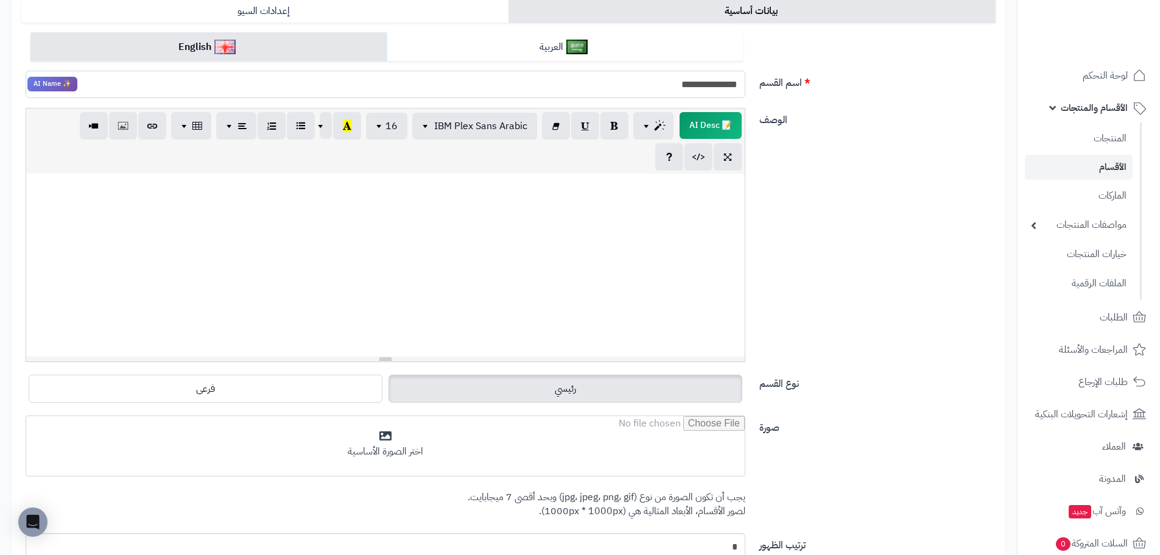
scroll to position [188, 0]
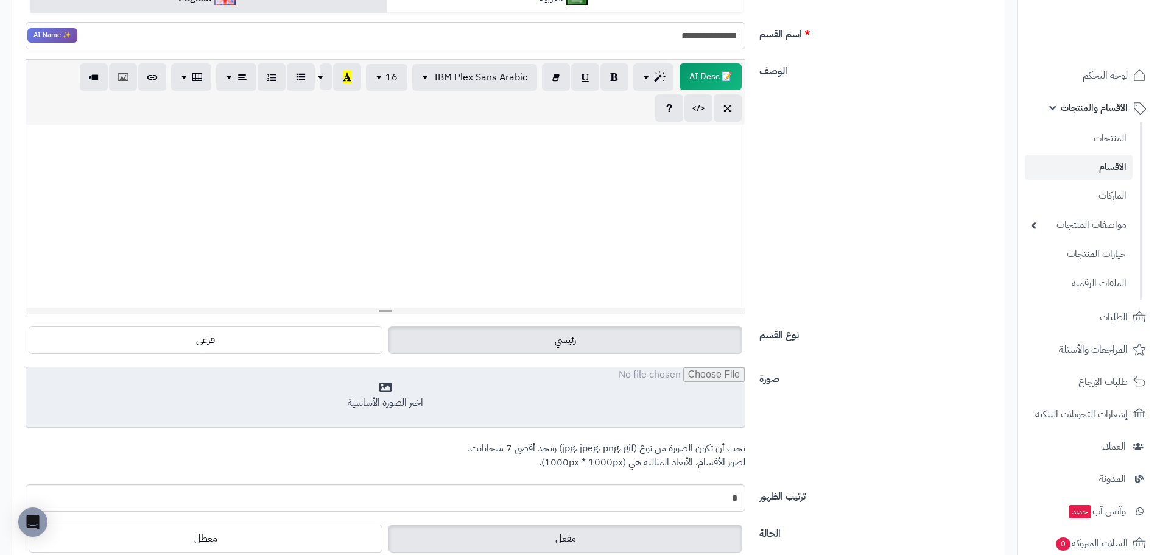
click at [591, 385] on input "file" at bounding box center [385, 397] width 719 height 61
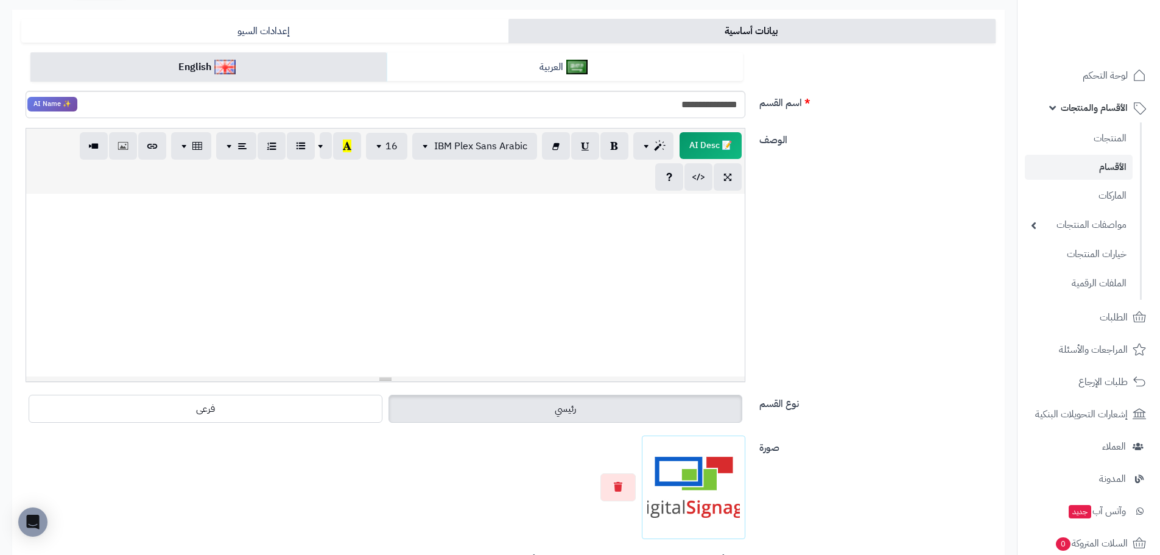
scroll to position [0, 0]
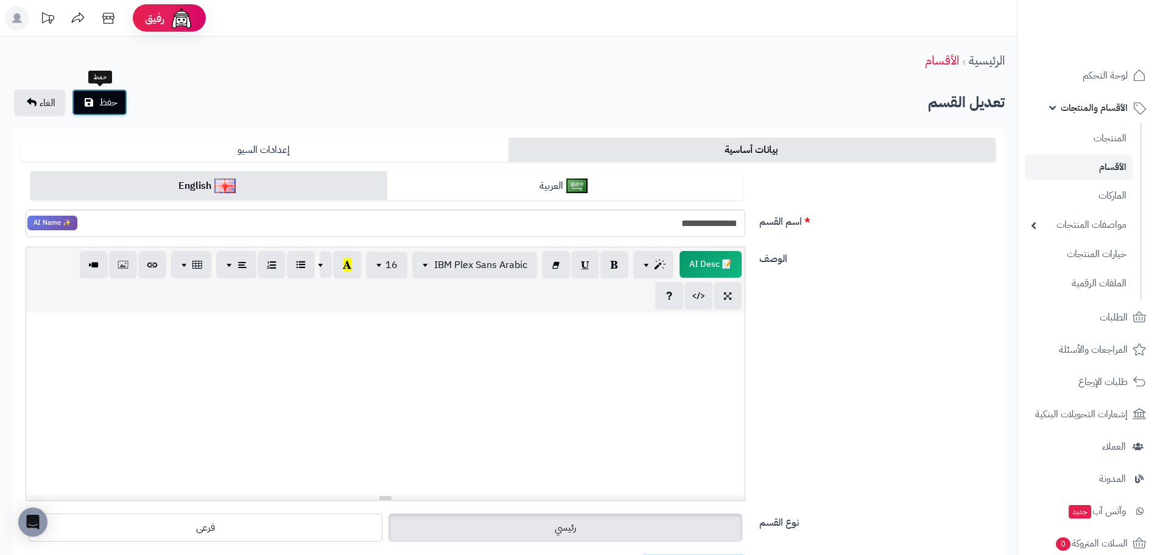
click at [89, 105] on icon "submit" at bounding box center [89, 102] width 9 height 10
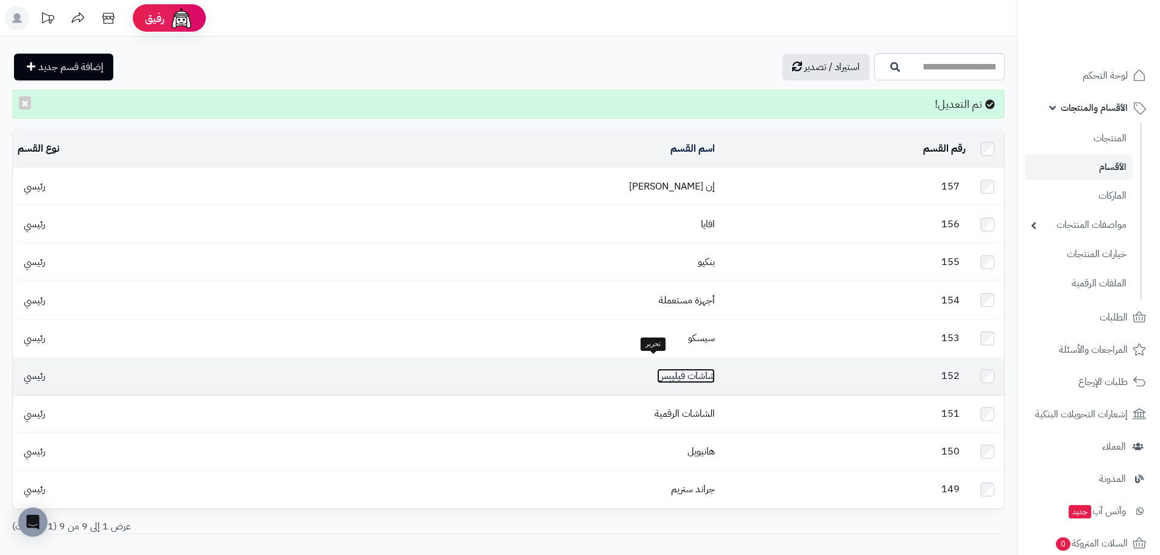
click at [663, 368] on link "شاشات فيليبس" at bounding box center [686, 375] width 58 height 15
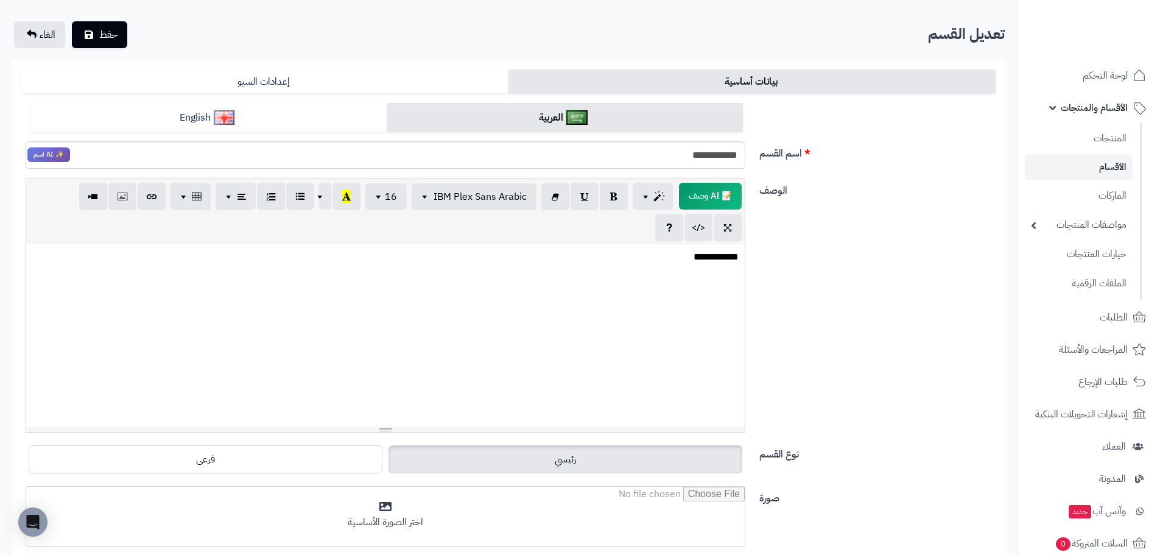
scroll to position [68, 0]
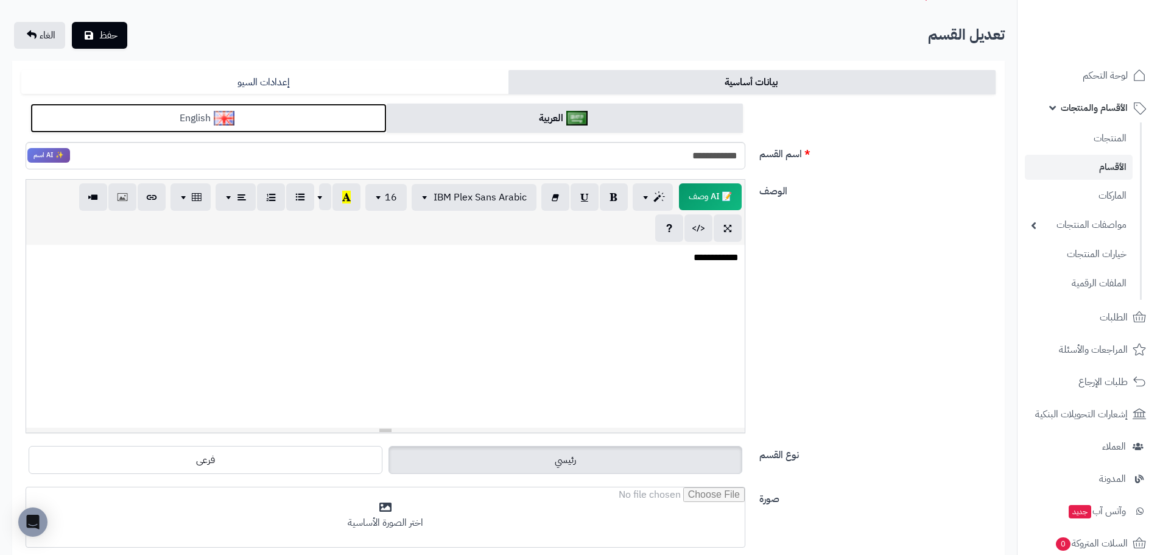
click at [296, 110] on link "English" at bounding box center [208, 119] width 356 height 30
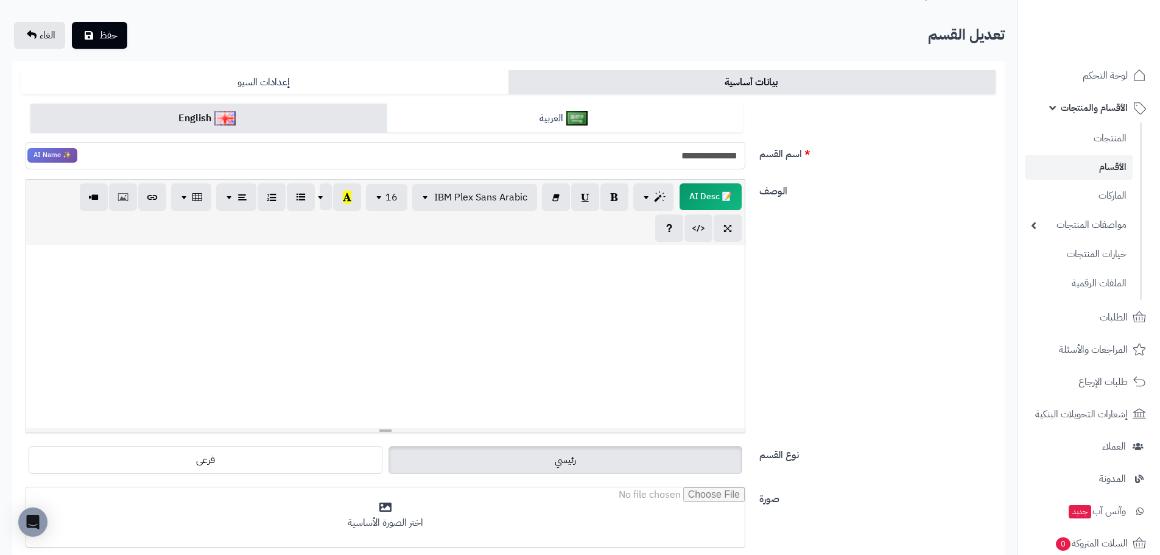
drag, startPoint x: 673, startPoint y: 156, endPoint x: 750, endPoint y: 156, distance: 76.7
click at [750, 156] on div "**********" at bounding box center [385, 155] width 738 height 27
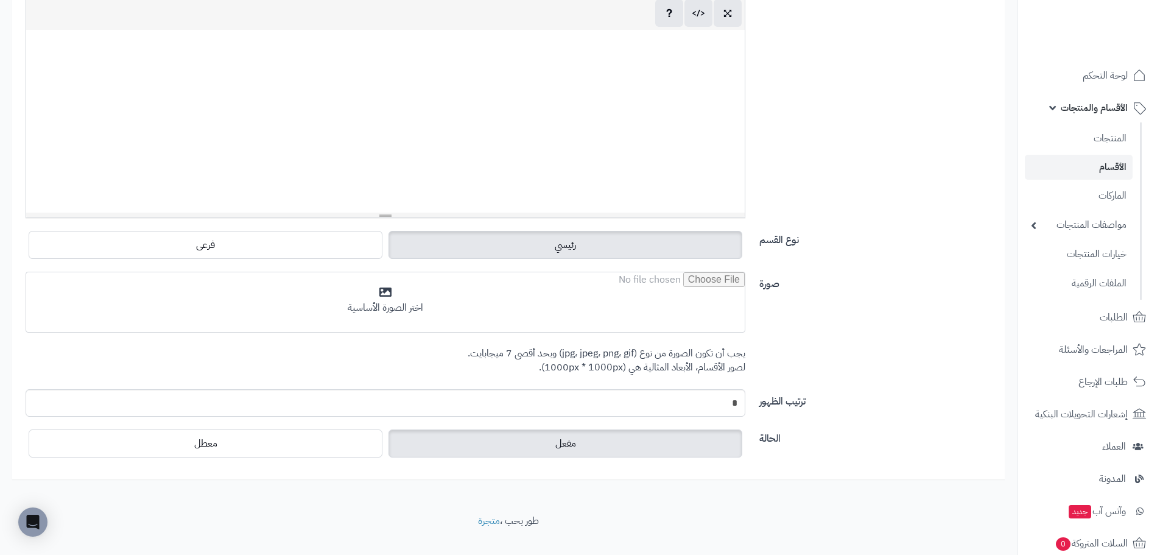
scroll to position [283, 0]
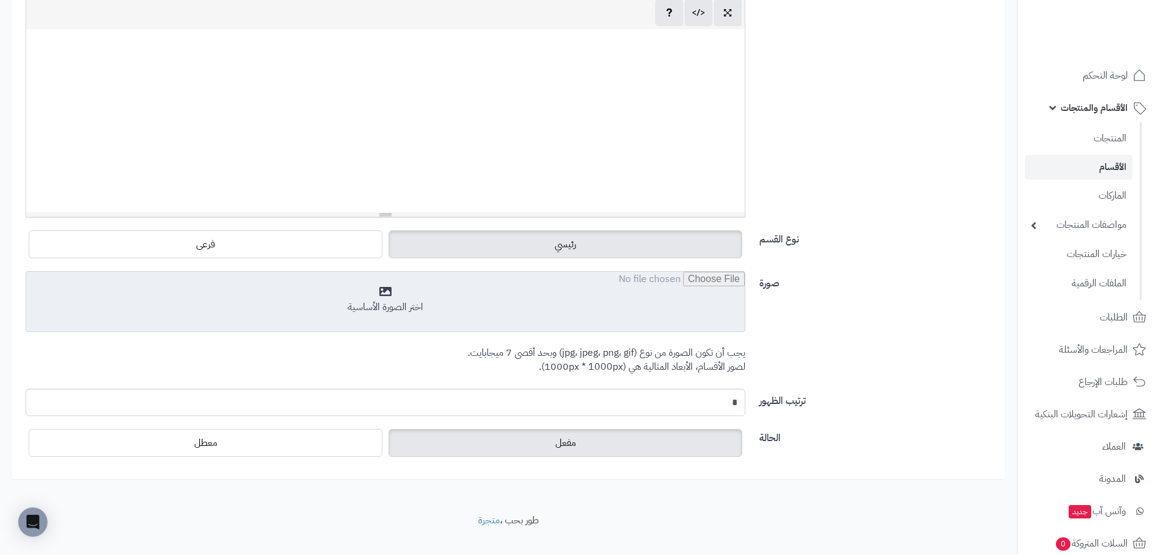
click at [586, 280] on input "file" at bounding box center [385, 302] width 719 height 61
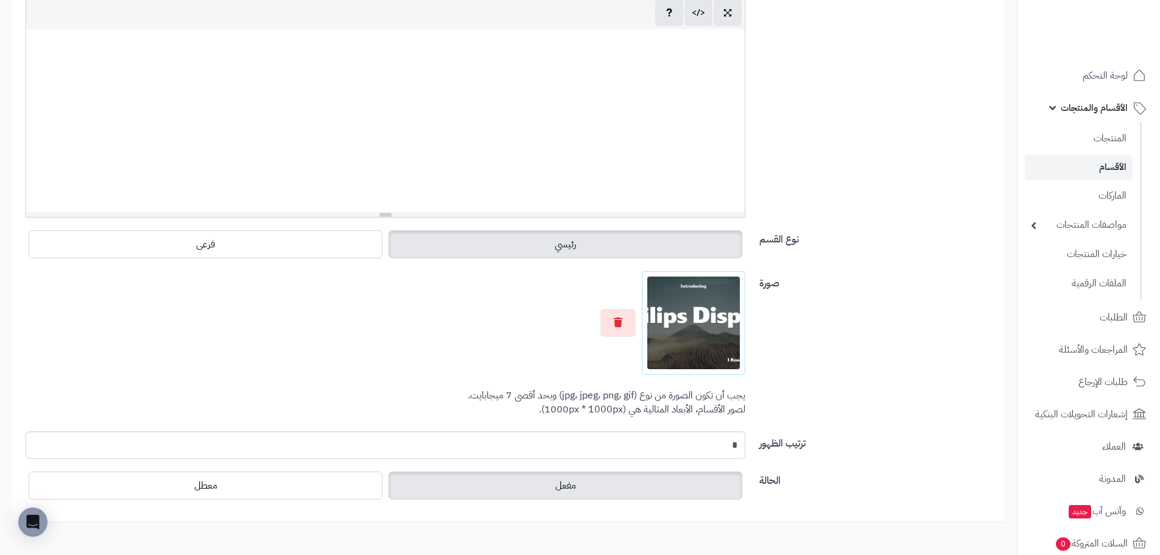
scroll to position [0, 0]
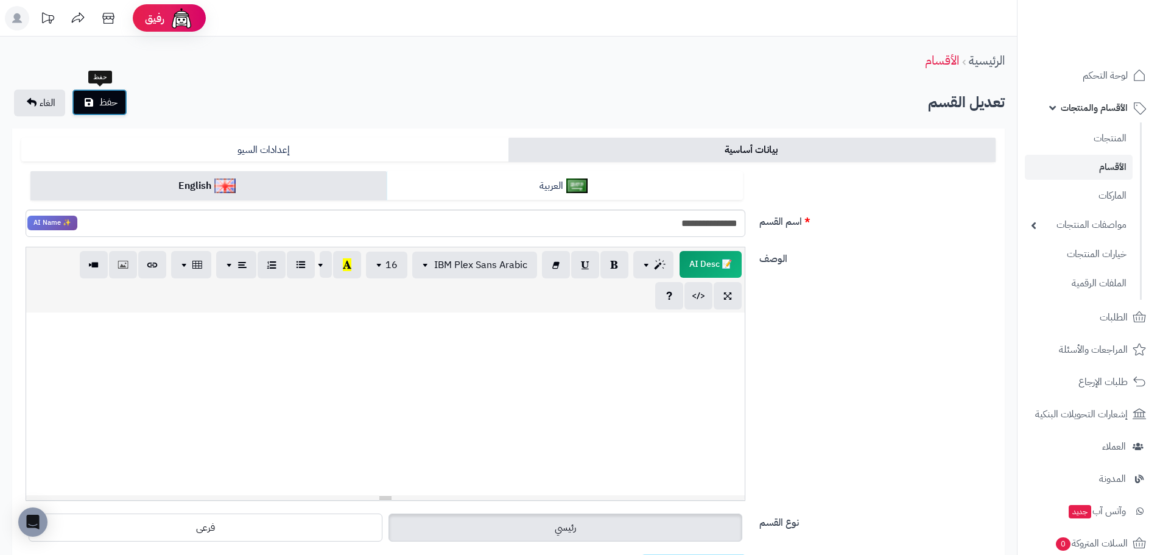
click at [104, 95] on span "حفظ" at bounding box center [108, 102] width 18 height 15
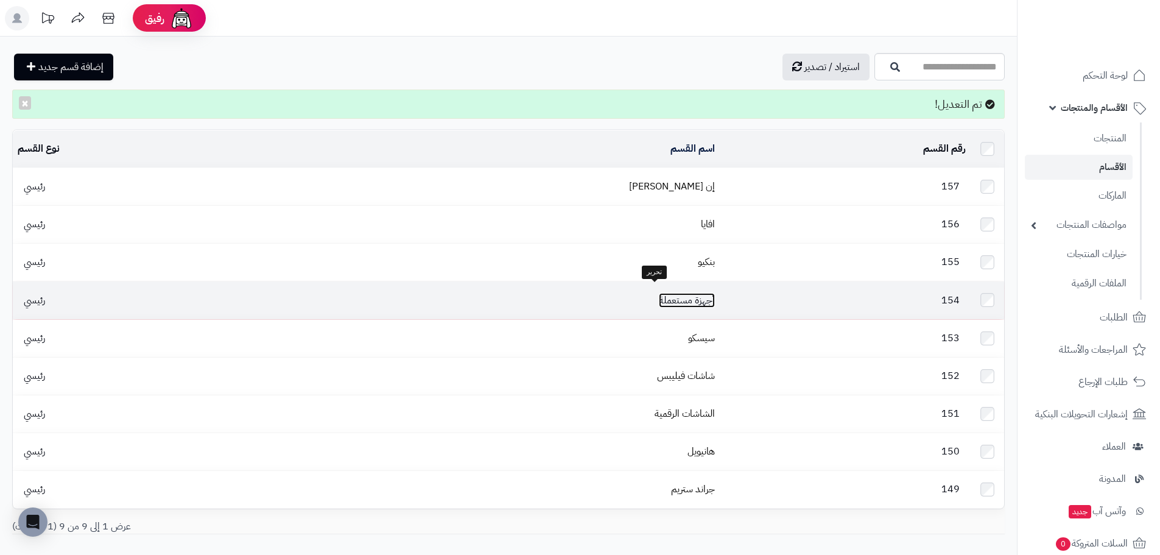
click at [671, 298] on link "أجهزة مستعملة" at bounding box center [687, 300] width 56 height 15
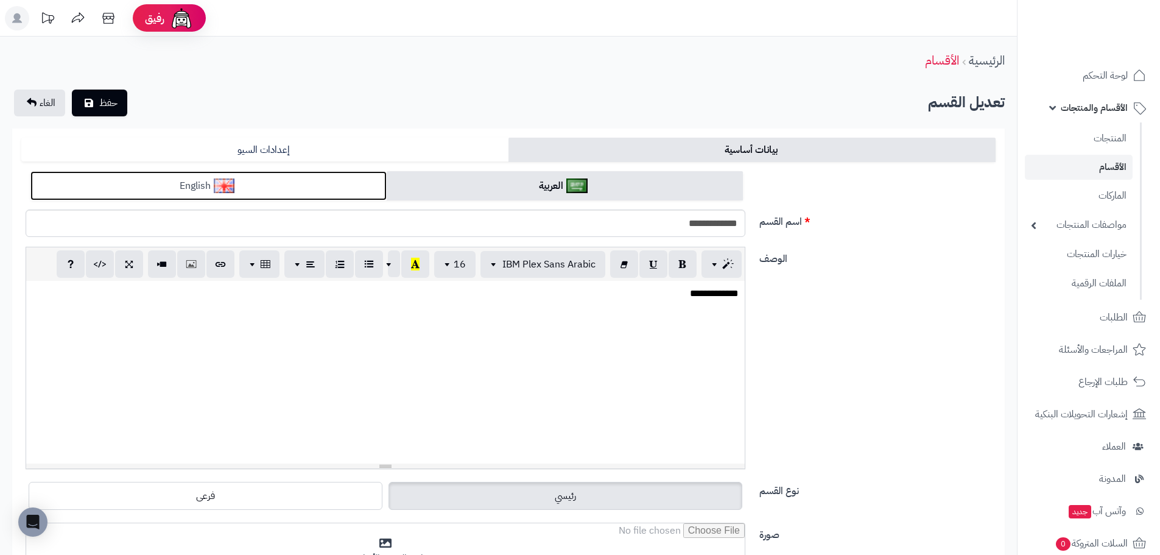
click at [311, 192] on link "English" at bounding box center [208, 186] width 356 height 30
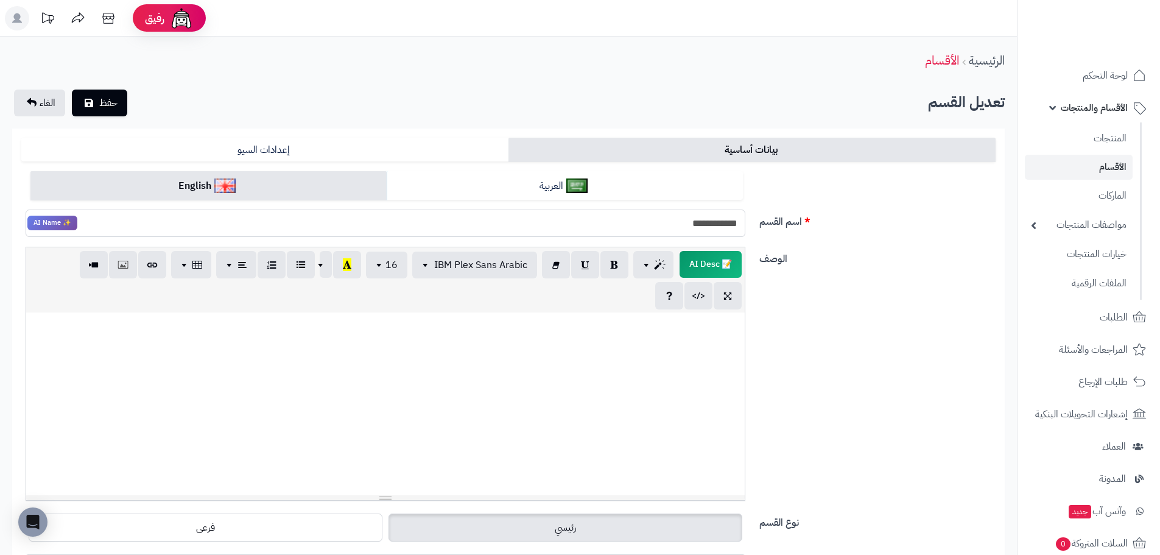
click at [703, 222] on input "**********" at bounding box center [386, 222] width 720 height 27
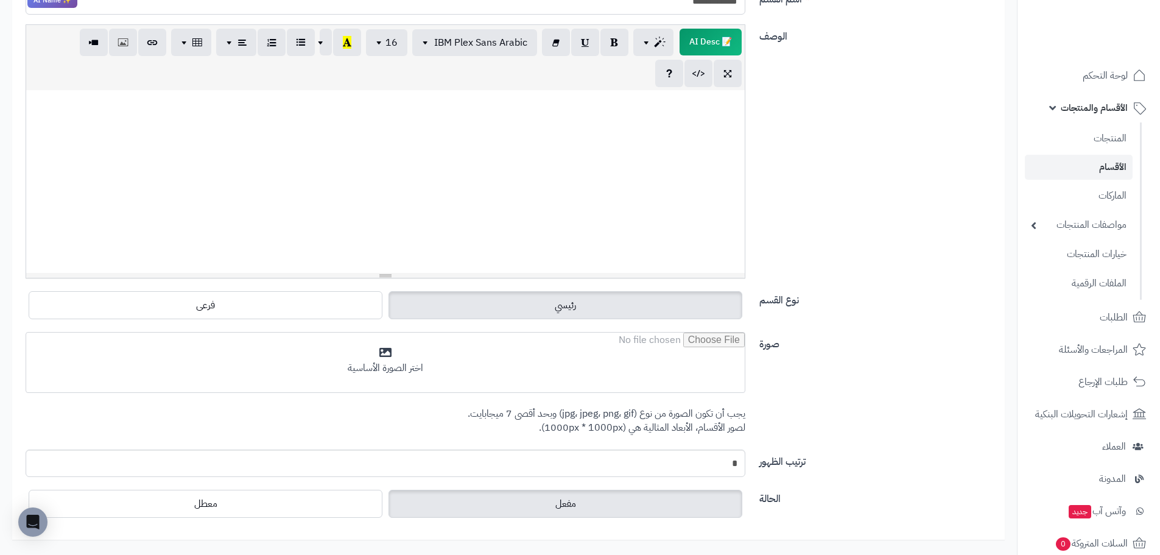
scroll to position [223, 0]
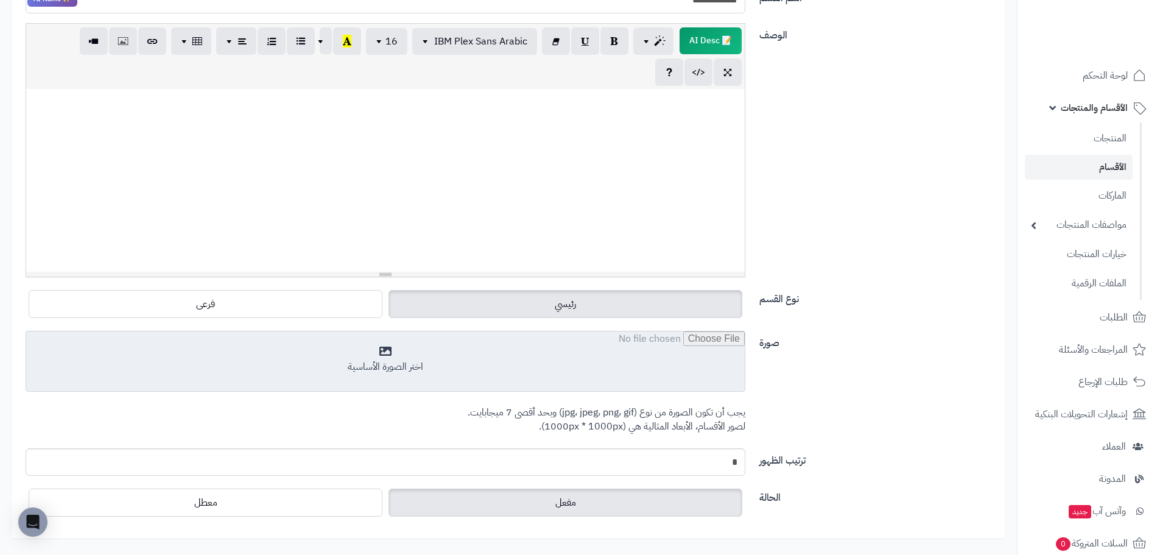
click at [584, 365] on input "file" at bounding box center [385, 361] width 719 height 61
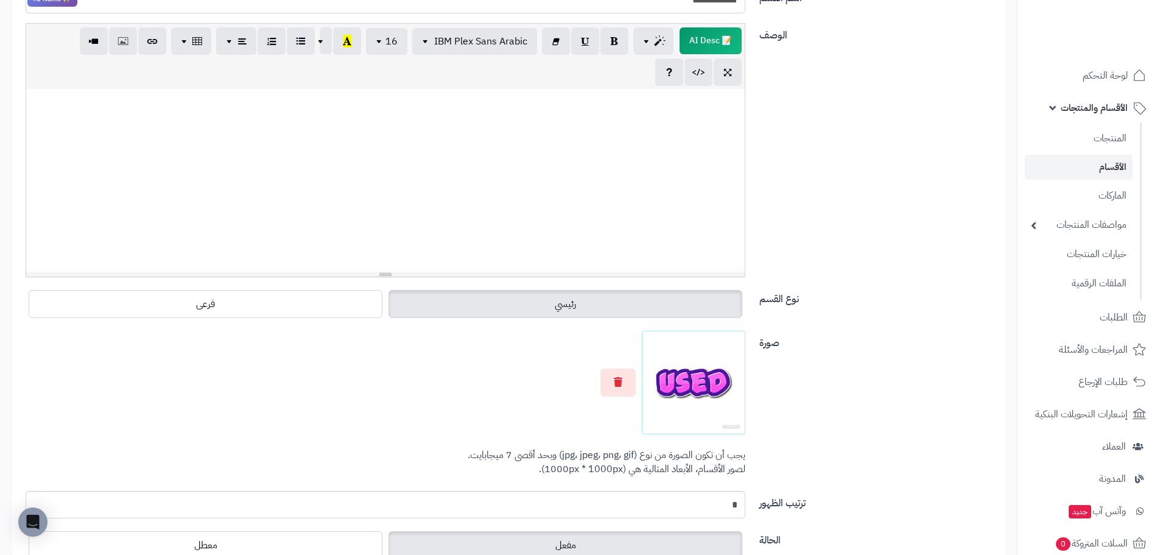
scroll to position [0, 0]
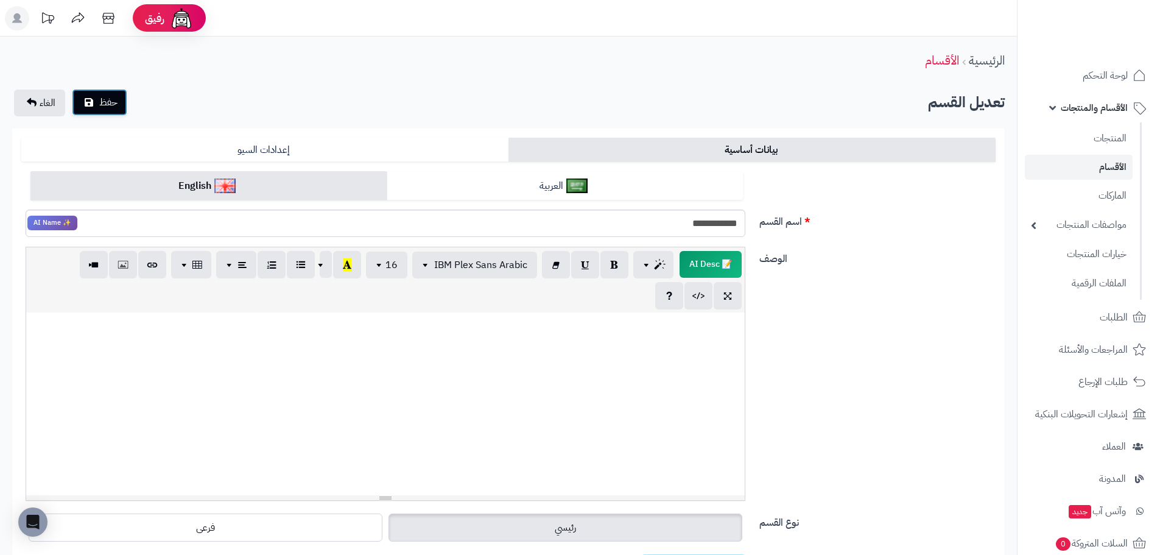
click at [96, 92] on button "حفظ" at bounding box center [99, 102] width 55 height 27
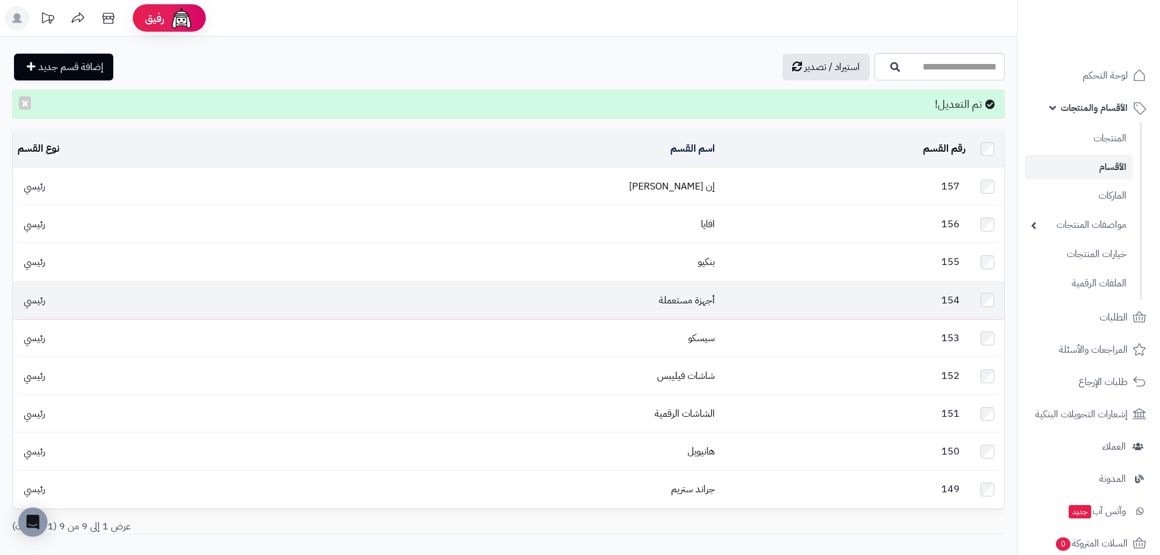
click at [720, 284] on td "154" at bounding box center [845, 299] width 251 height 37
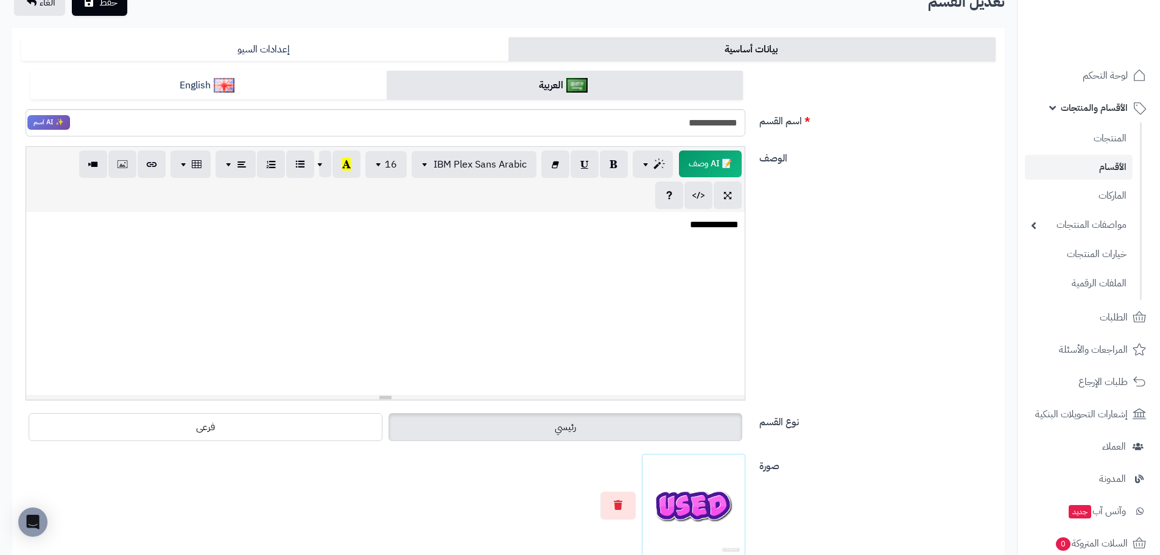
scroll to position [133, 0]
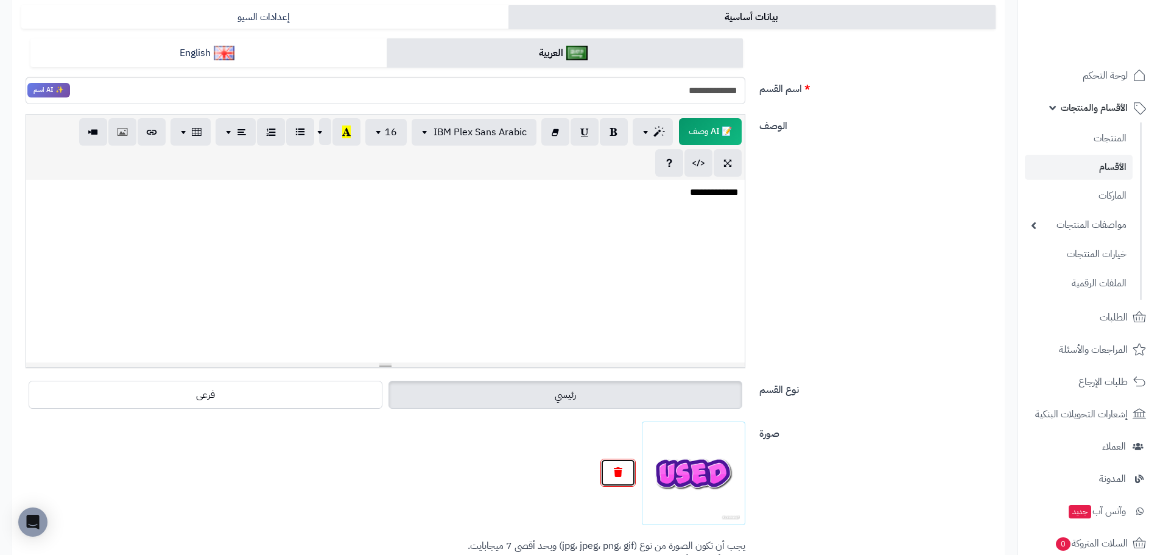
click at [629, 480] on button "button" at bounding box center [617, 473] width 35 height 28
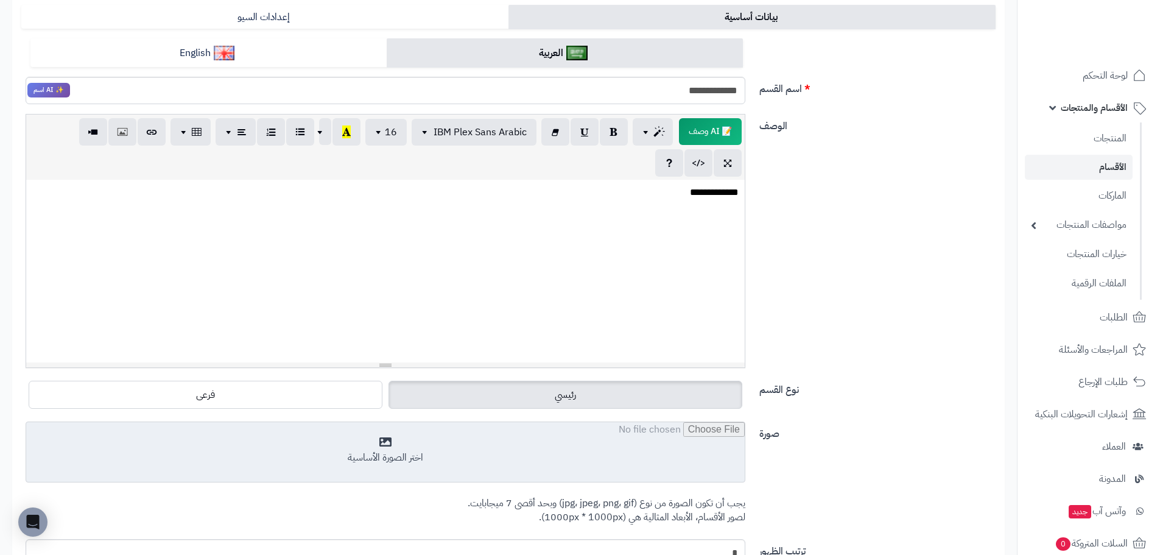
click at [670, 431] on input "file" at bounding box center [385, 452] width 719 height 61
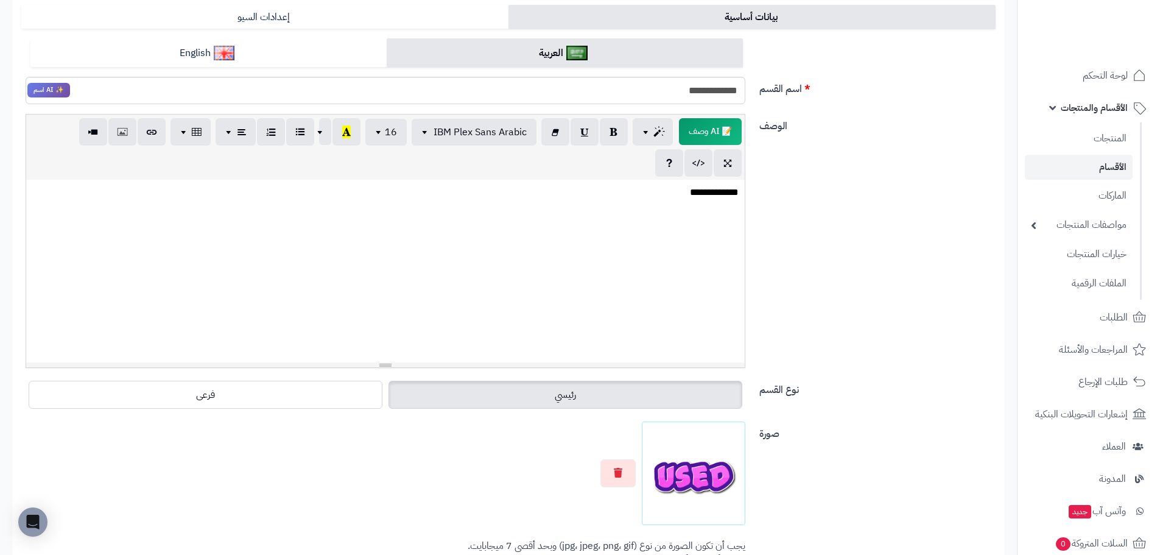
scroll to position [0, 0]
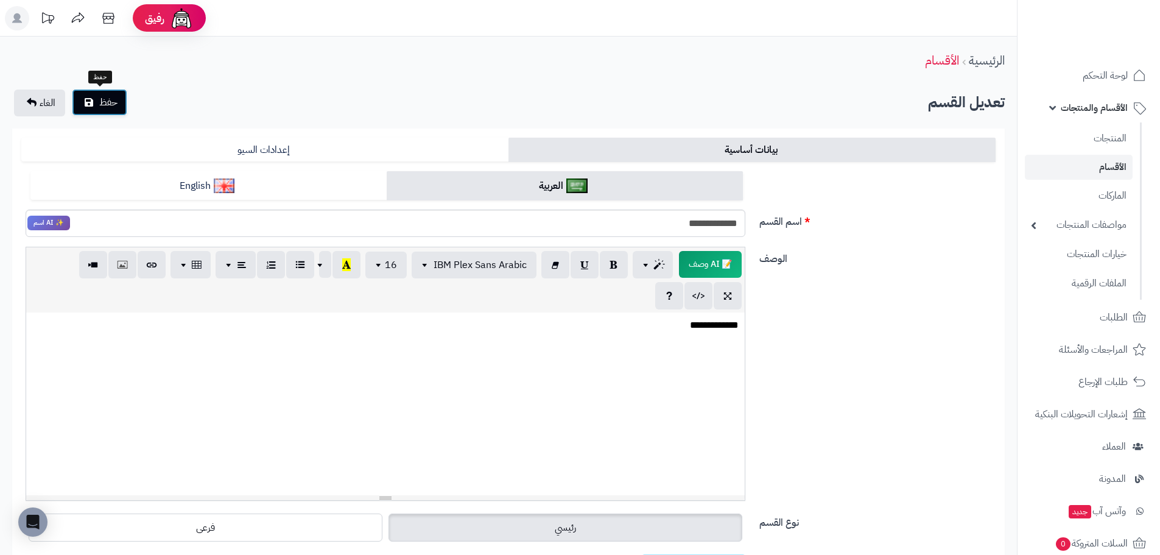
click at [114, 102] on span "حفظ" at bounding box center [108, 102] width 18 height 15
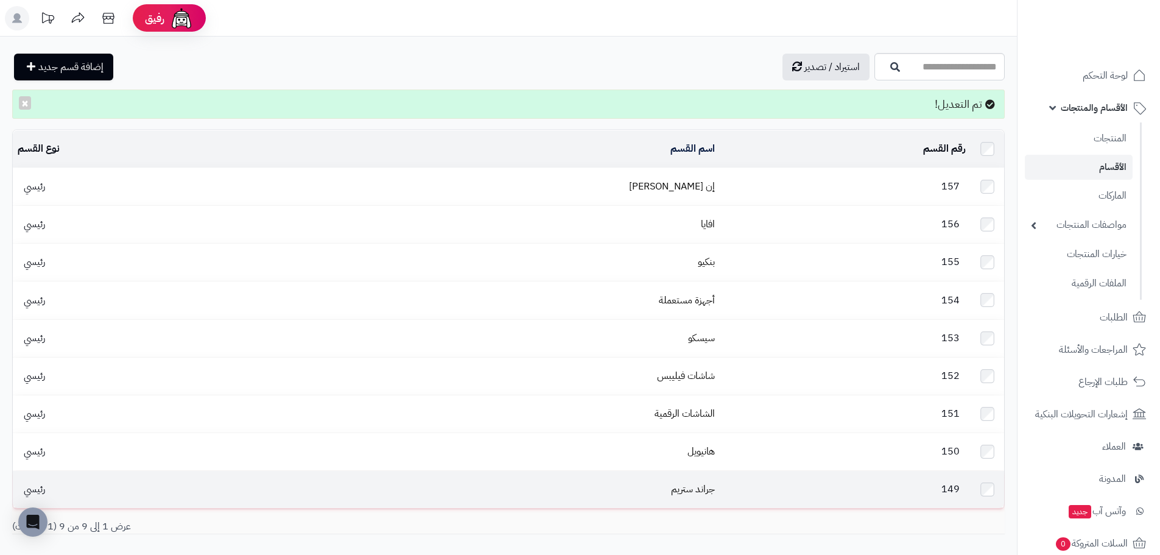
click at [720, 486] on td "149" at bounding box center [845, 489] width 251 height 37
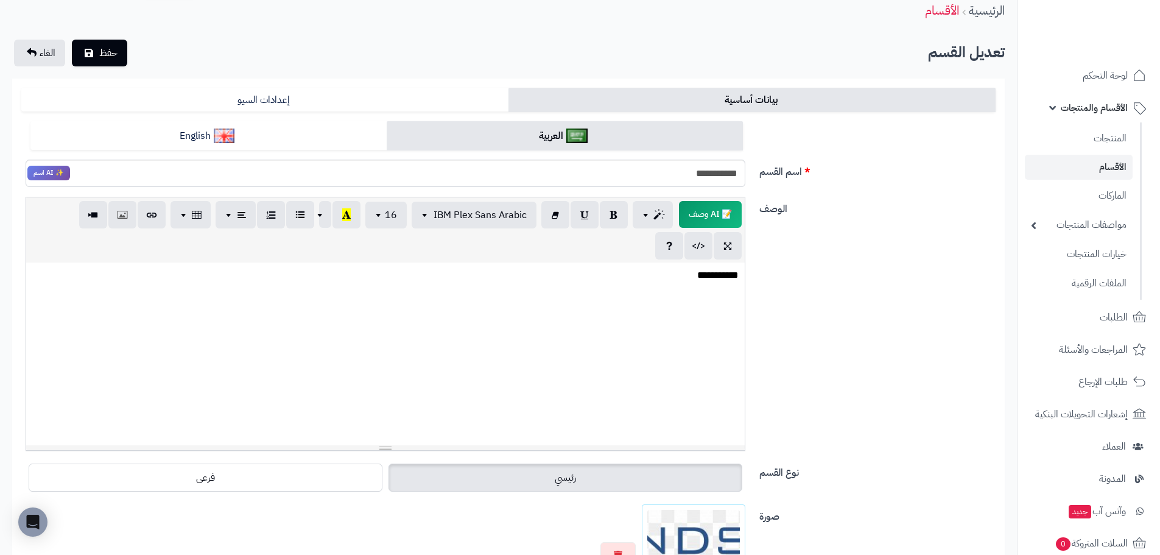
scroll to position [49, 0]
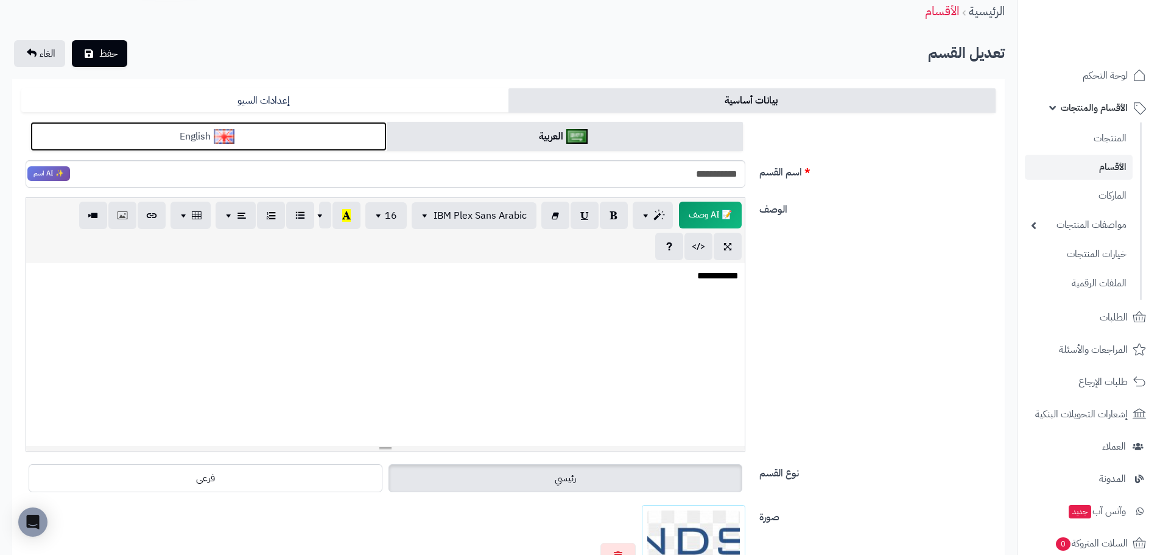
click at [332, 139] on link "English" at bounding box center [208, 137] width 356 height 30
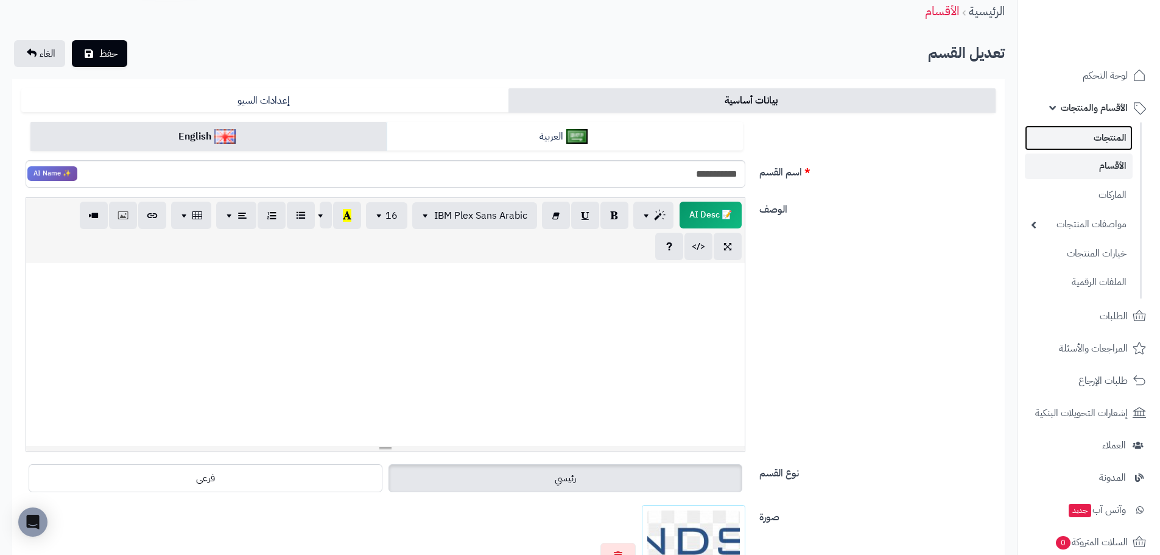
click at [1093, 144] on link "المنتجات" at bounding box center [1079, 137] width 108 height 25
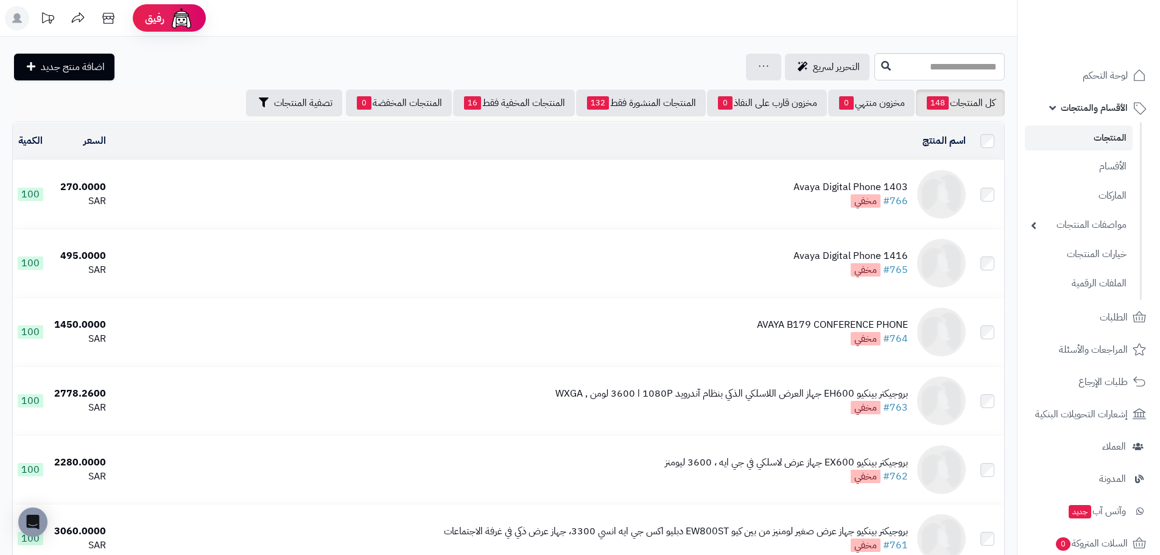
click at [808, 189] on div "Avaya Digital Phone 1403" at bounding box center [850, 187] width 114 height 14
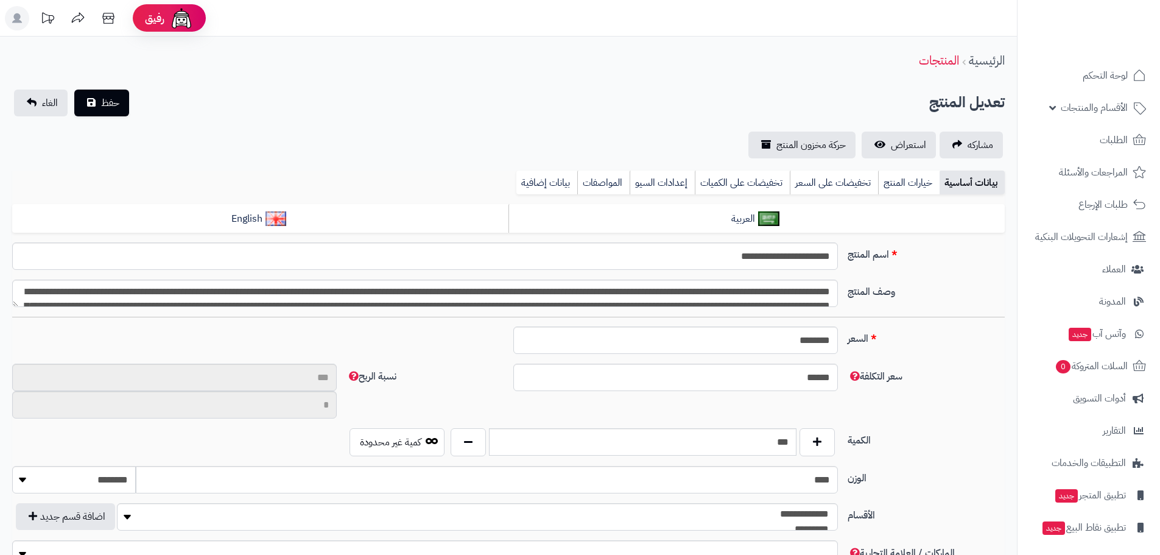
type input "**"
type input "**********"
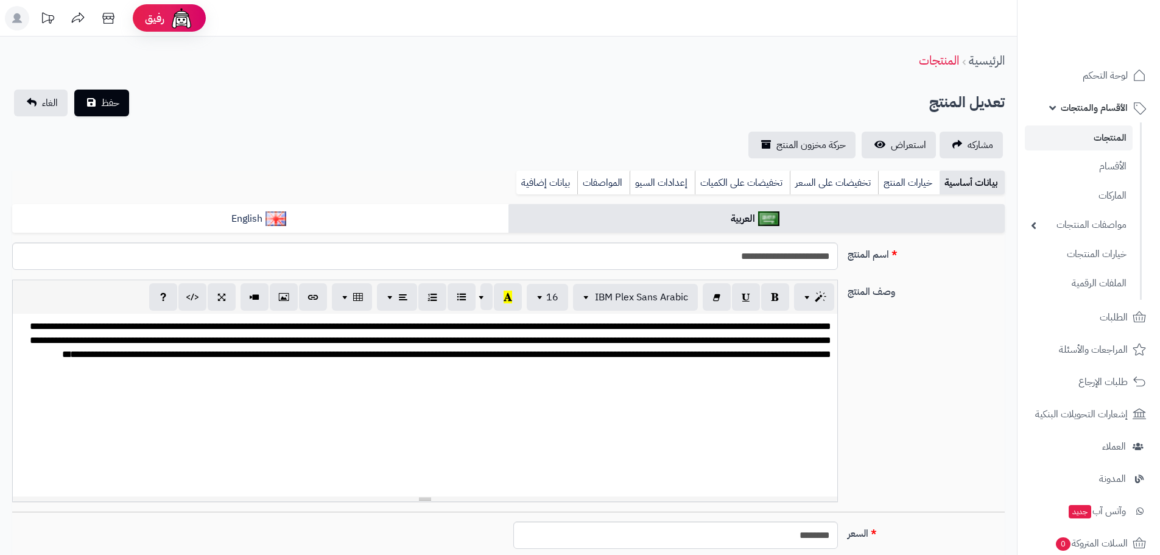
type input "******"
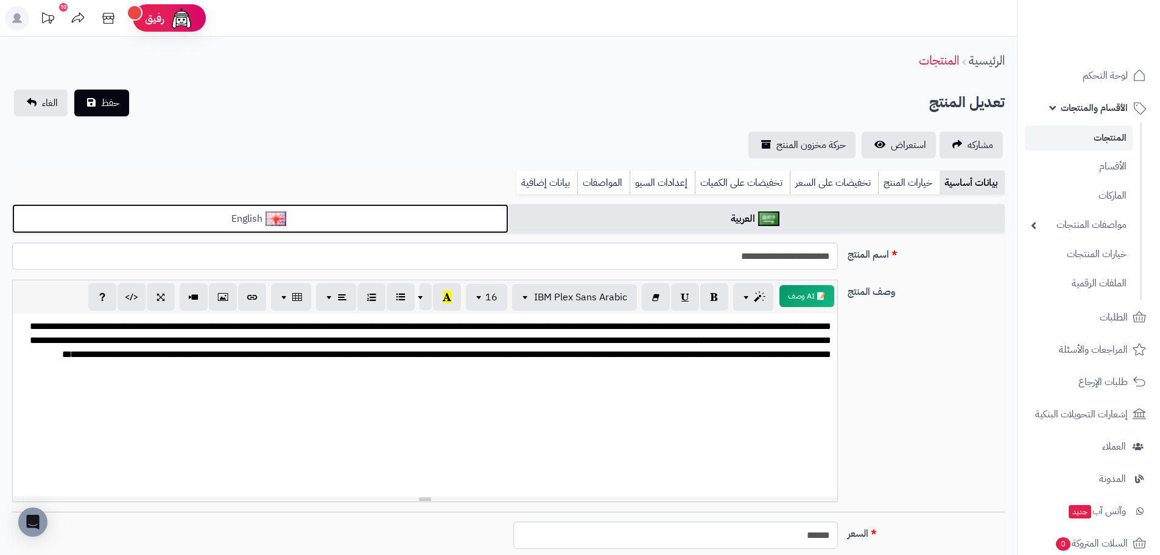
click at [416, 223] on link "English" at bounding box center [260, 219] width 496 height 30
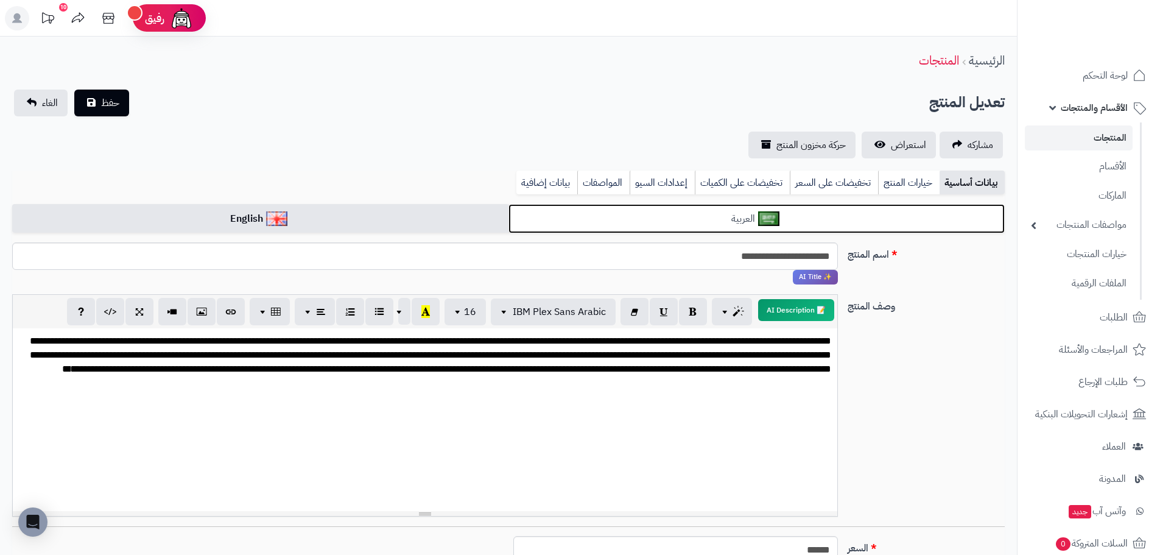
click at [672, 216] on link "العربية" at bounding box center [756, 219] width 496 height 30
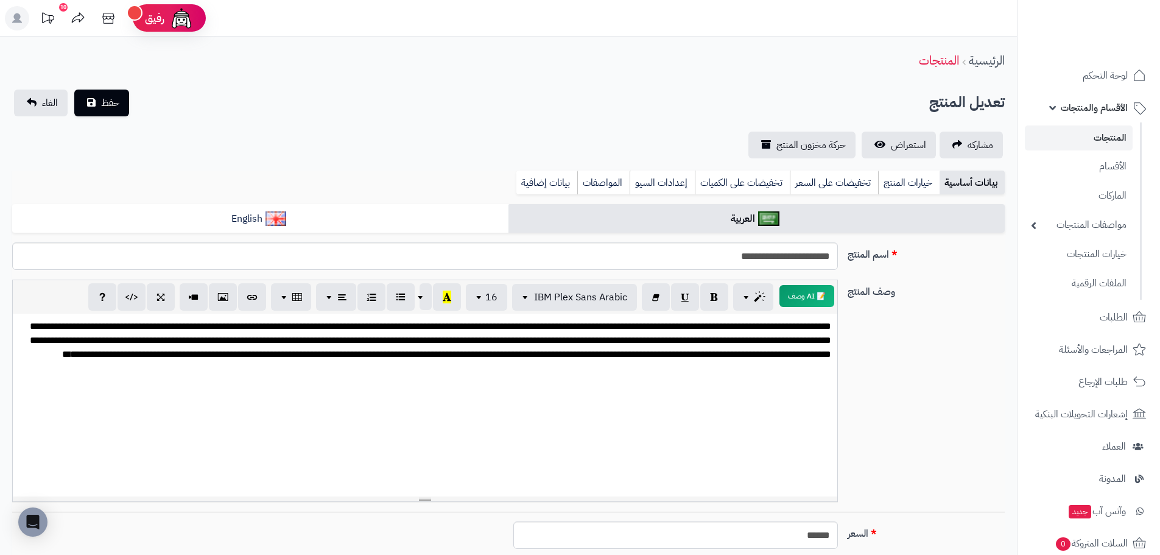
click at [1110, 131] on link "المنتجات" at bounding box center [1079, 137] width 108 height 25
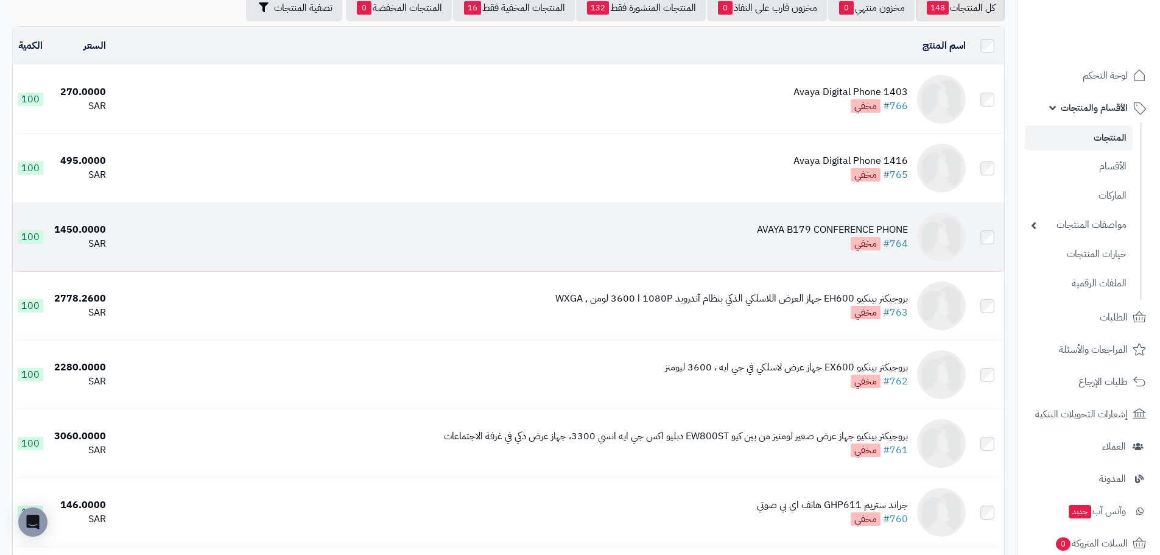
scroll to position [96, 0]
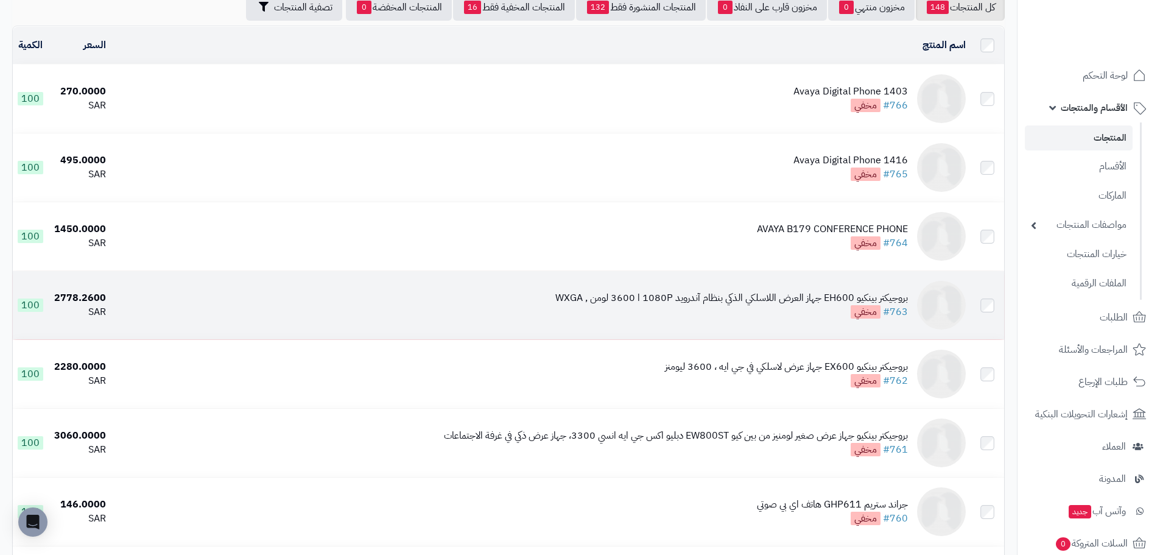
click at [807, 302] on div "بروجيكتر ‎‎بينكيو EH600 جهاز العرض اللاسلكي الذكي بنظام آندرويد 1080P ا 3600 لو…" at bounding box center [731, 298] width 353 height 14
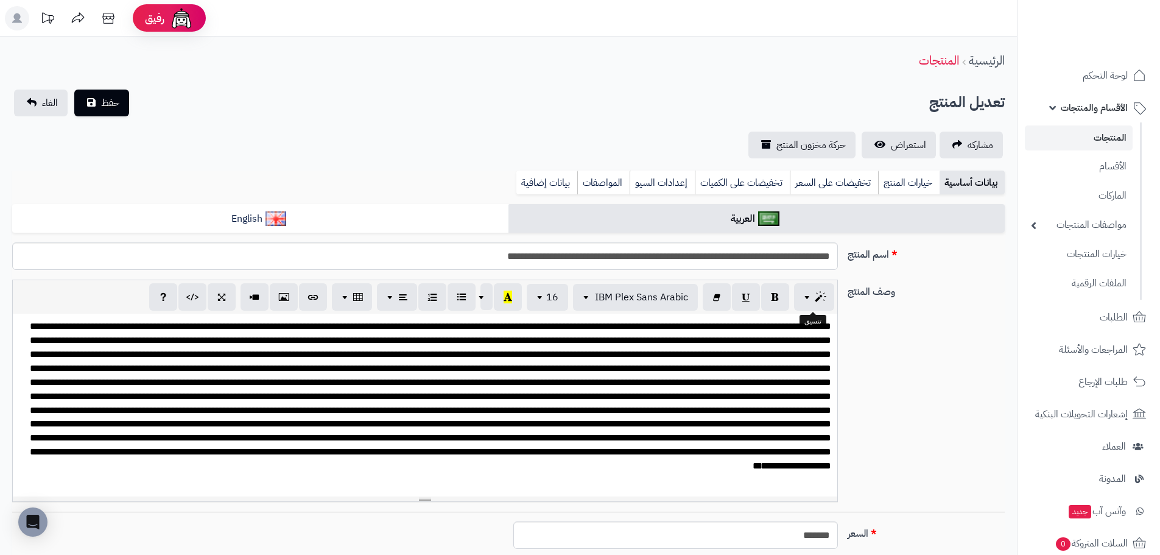
scroll to position [55, 0]
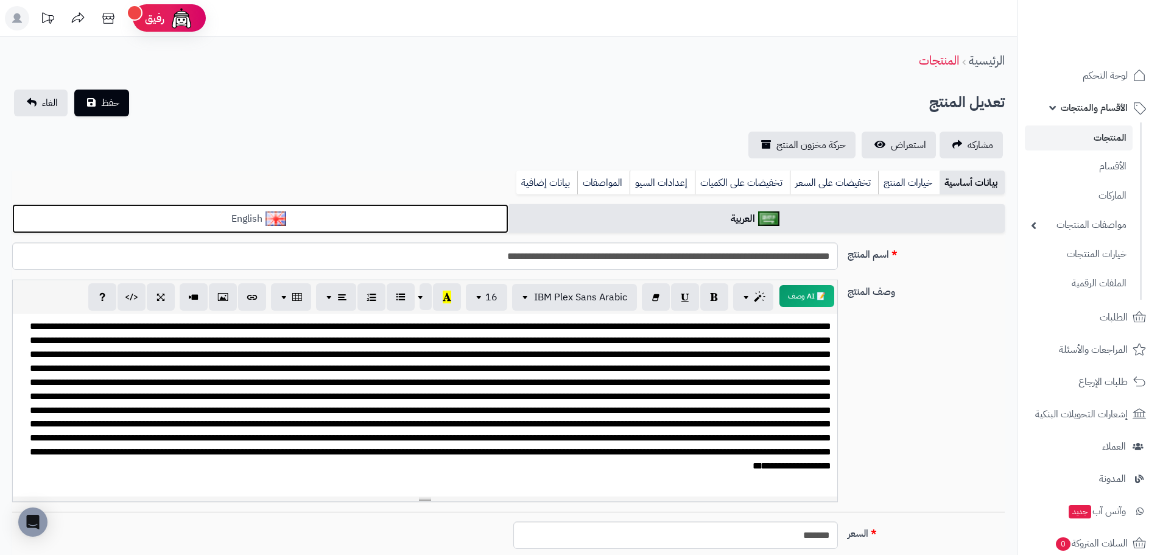
click at [427, 214] on link "English" at bounding box center [260, 219] width 496 height 30
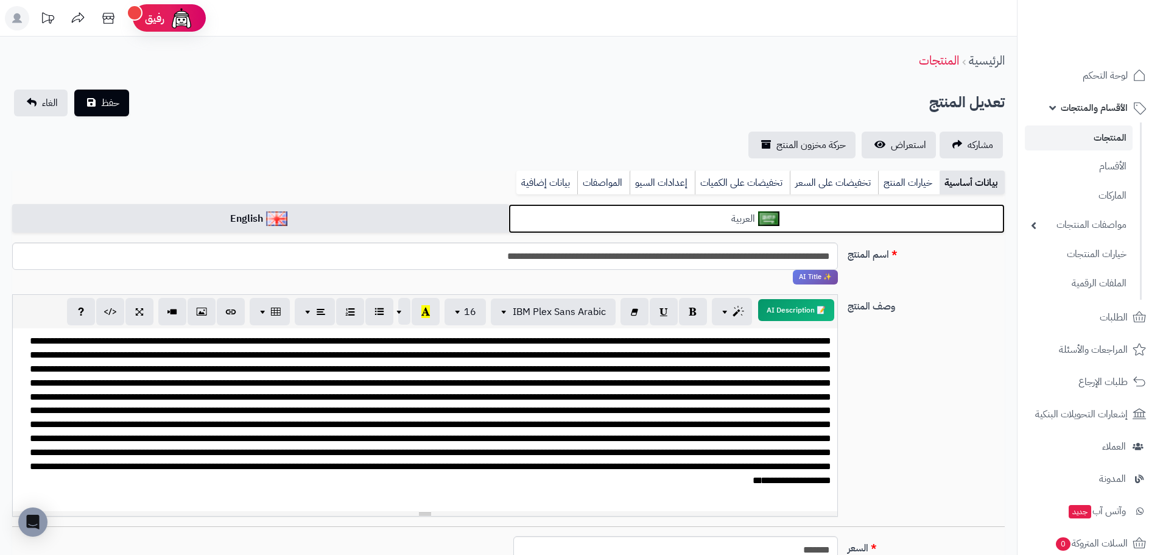
click at [798, 223] on link "العربية" at bounding box center [756, 219] width 496 height 30
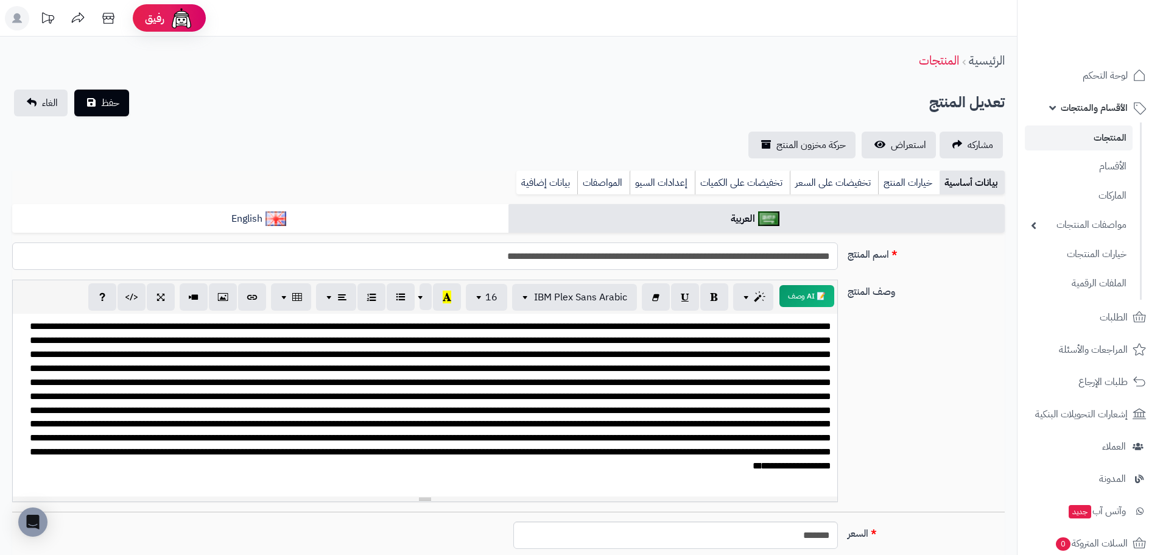
click at [619, 253] on input "**********" at bounding box center [425, 255] width 826 height 27
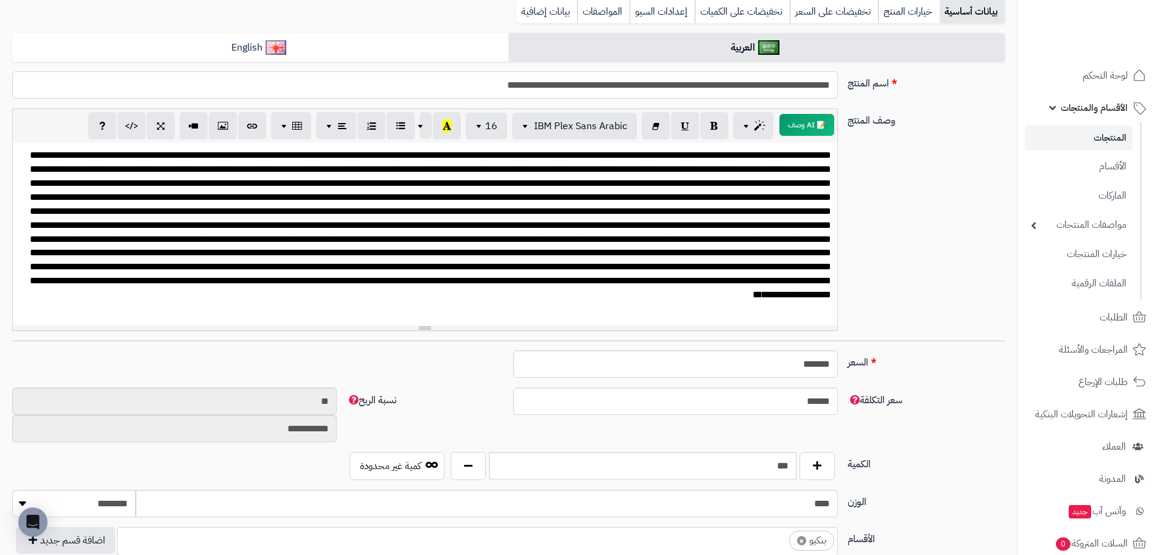
scroll to position [0, 0]
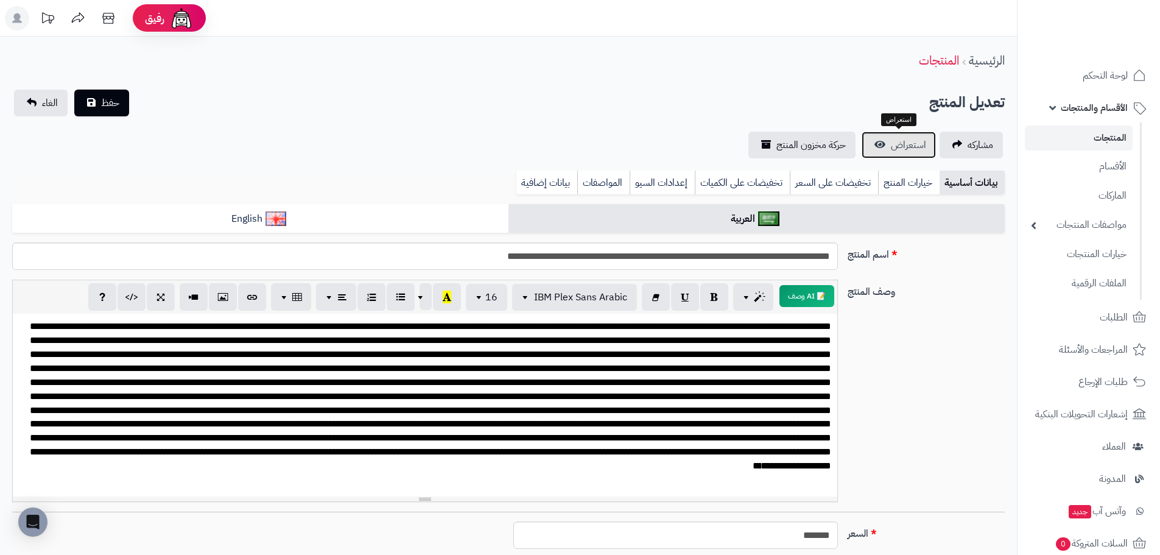
click at [886, 148] on link "استعراض" at bounding box center [899, 145] width 74 height 27
